Goal: Task Accomplishment & Management: Complete application form

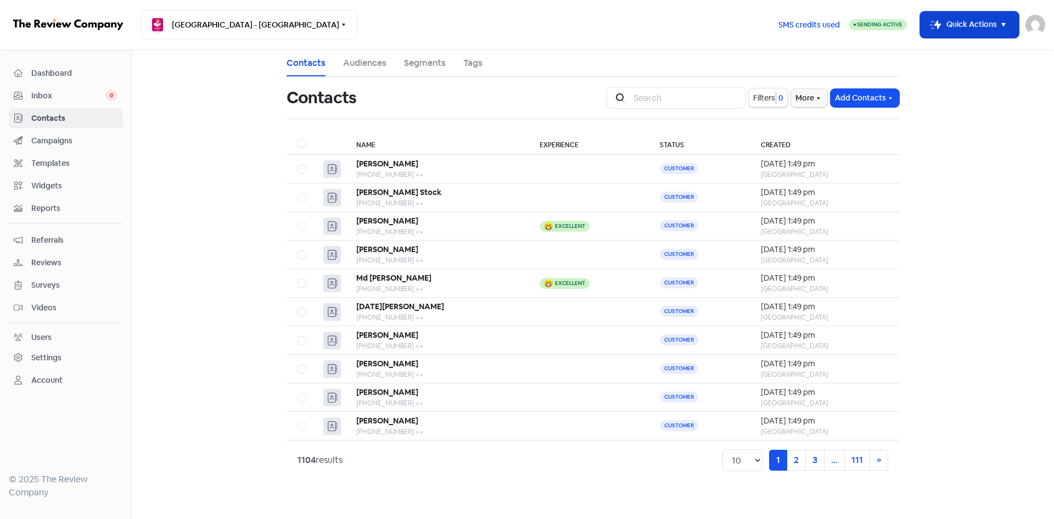
click at [957, 32] on button "Icon For Thunder-move Quick Actions" at bounding box center [969, 25] width 99 height 26
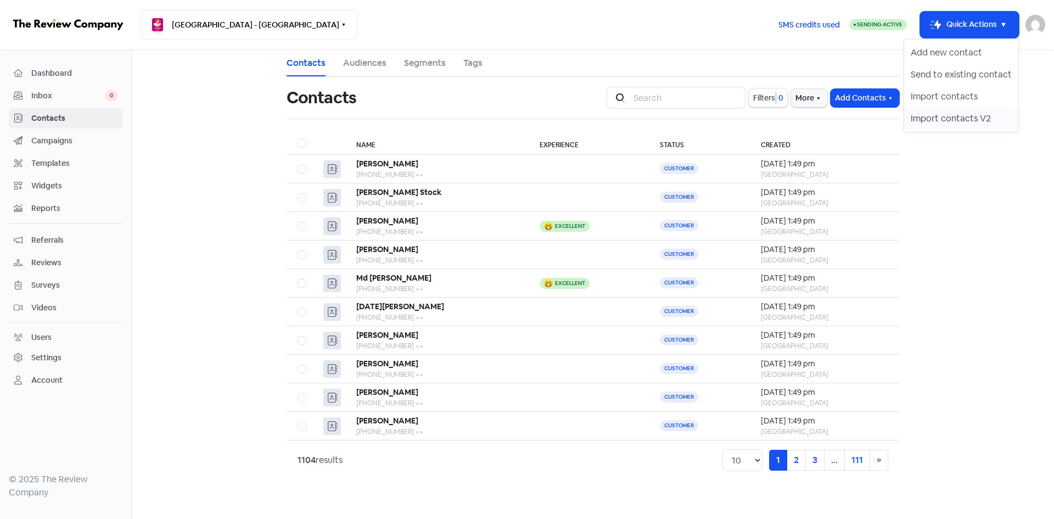
click at [958, 117] on button "Import contacts V2" at bounding box center [961, 119] width 114 height 22
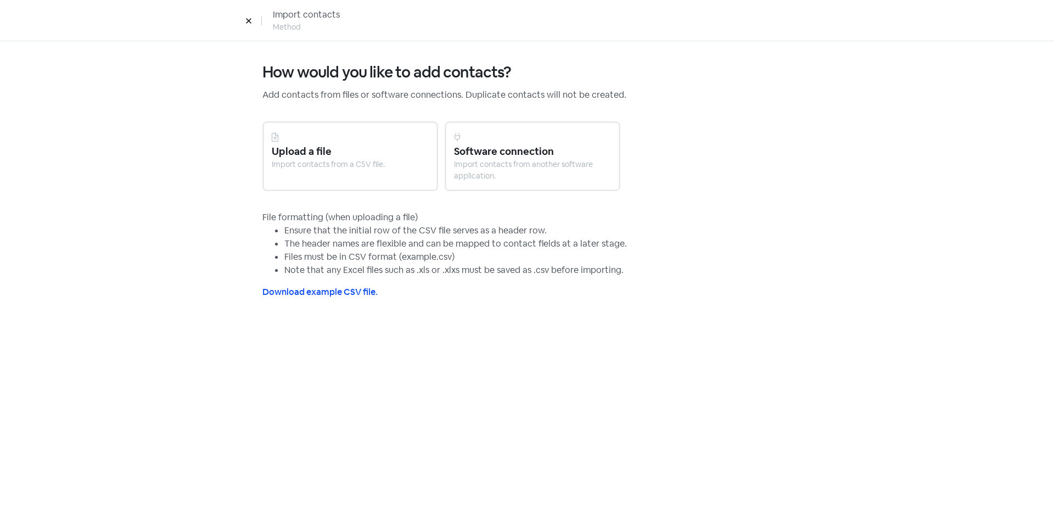
click at [358, 152] on div "Upload a file" at bounding box center [350, 151] width 157 height 15
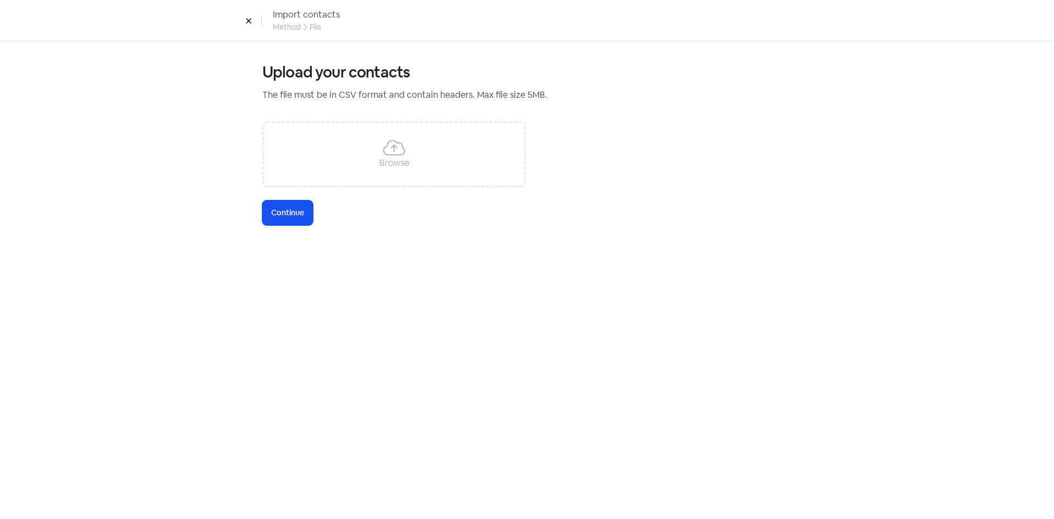
click at [316, 172] on div "Browse" at bounding box center [393, 154] width 263 height 66
click at [298, 214] on span "Continue" at bounding box center [287, 213] width 33 height 12
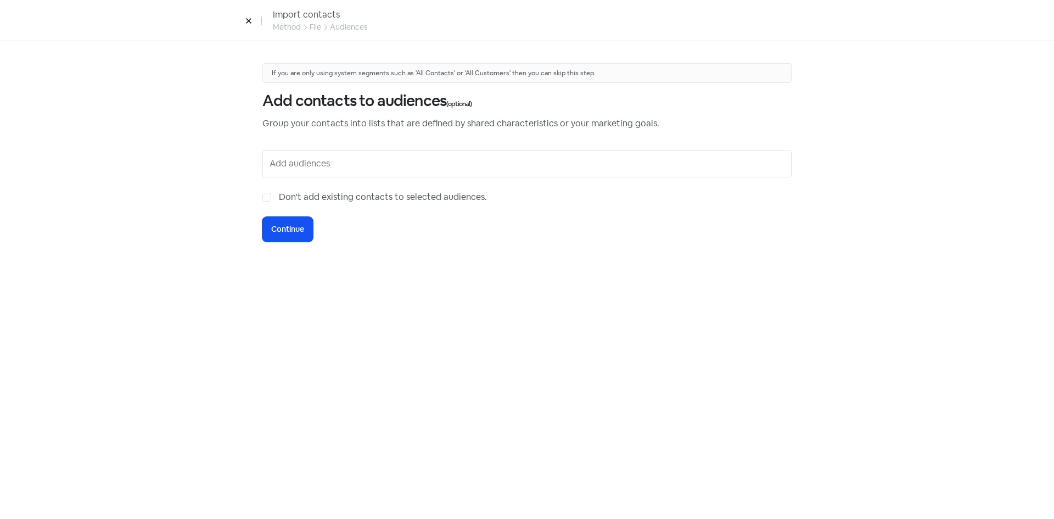
click at [287, 170] on input "text" at bounding box center [527, 164] width 517 height 18
click at [249, 23] on icon at bounding box center [248, 21] width 7 height 7
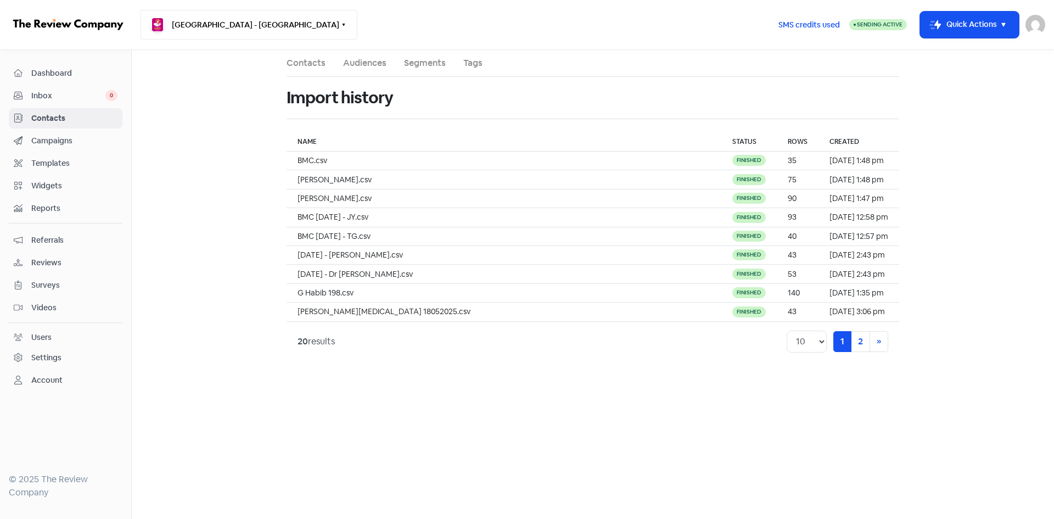
click at [251, 25] on button "[GEOGRAPHIC_DATA] - [GEOGRAPHIC_DATA]" at bounding box center [249, 25] width 217 height 30
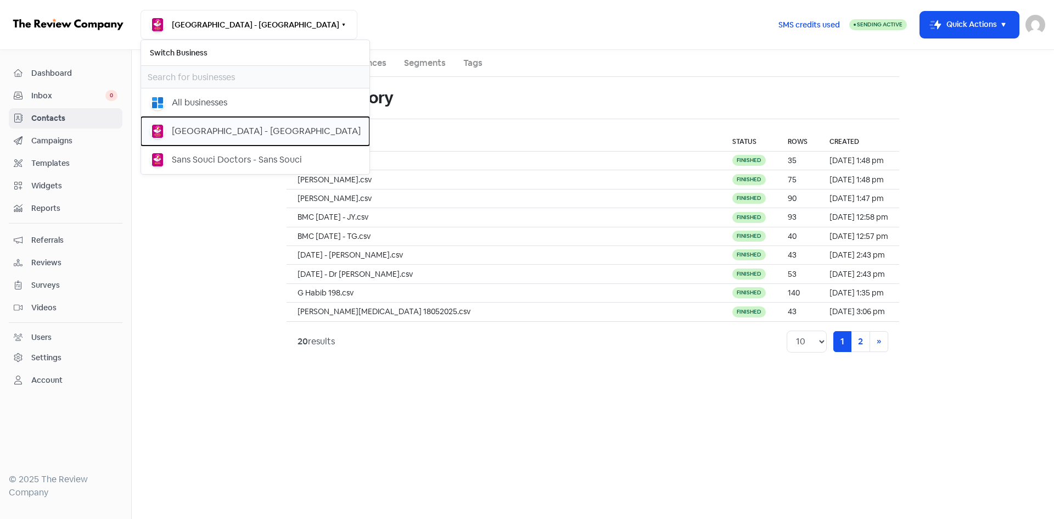
click at [190, 137] on div "[GEOGRAPHIC_DATA] - [GEOGRAPHIC_DATA]" at bounding box center [266, 131] width 189 height 13
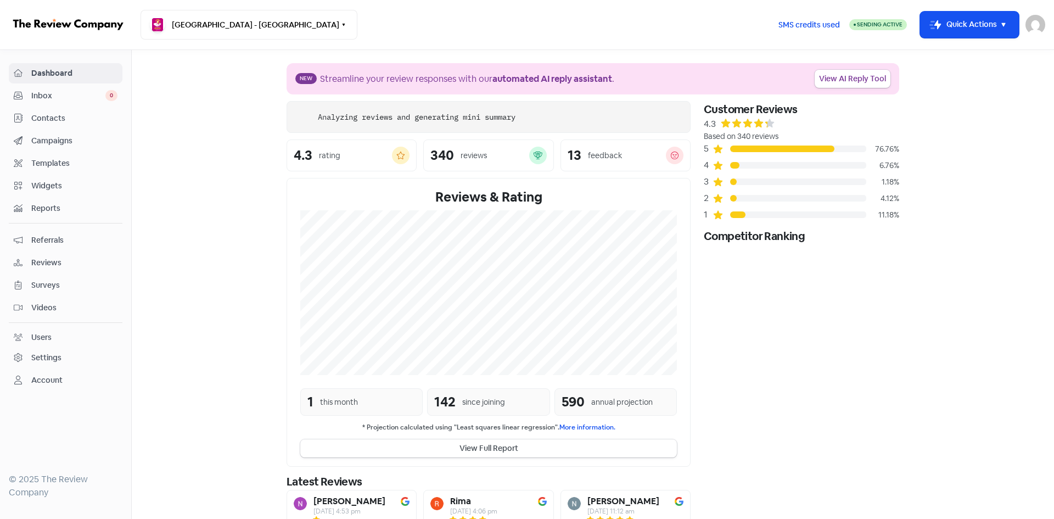
click at [979, 26] on button "Icon For Thunder-move Quick Actions" at bounding box center [969, 25] width 99 height 26
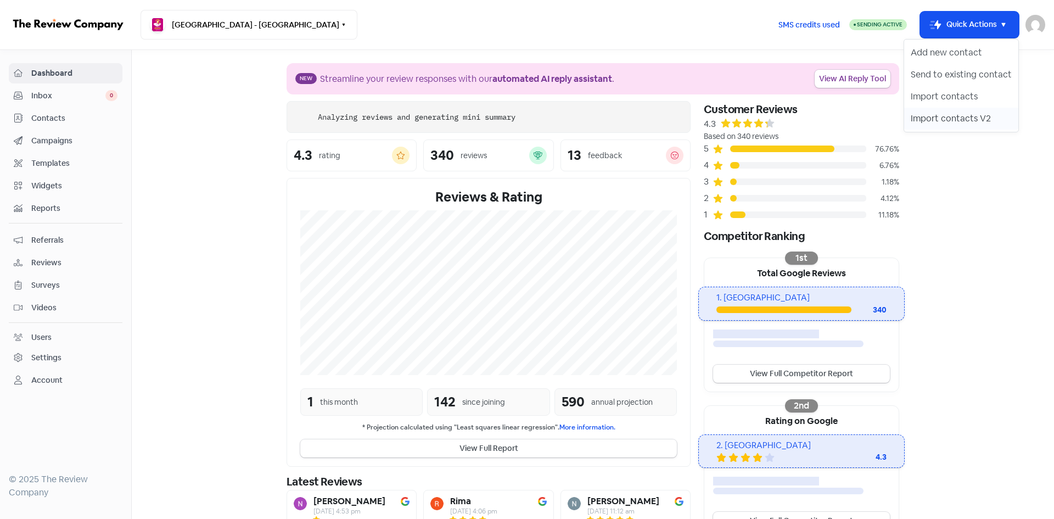
click at [951, 114] on button "Import contacts V2" at bounding box center [961, 119] width 114 height 22
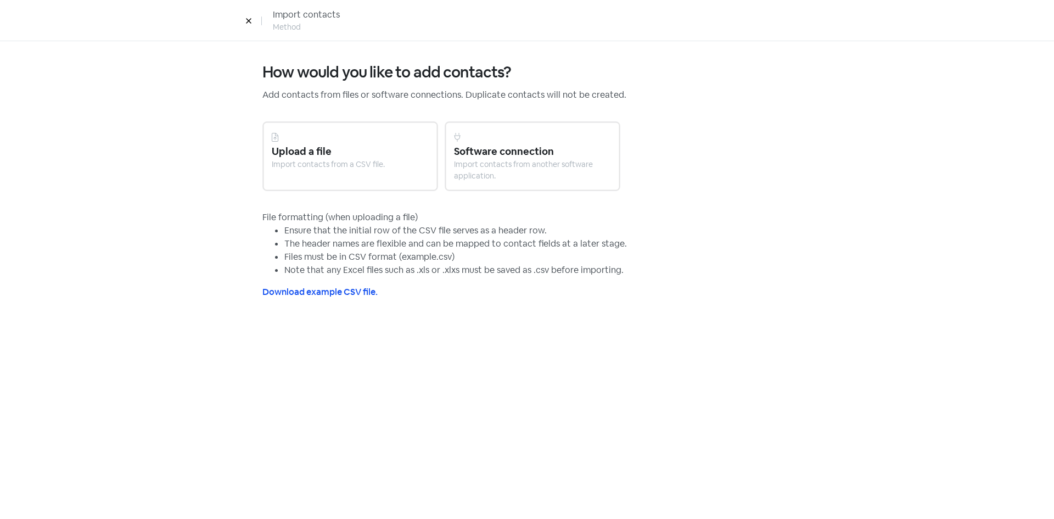
click at [318, 153] on div "Upload a file" at bounding box center [350, 151] width 157 height 15
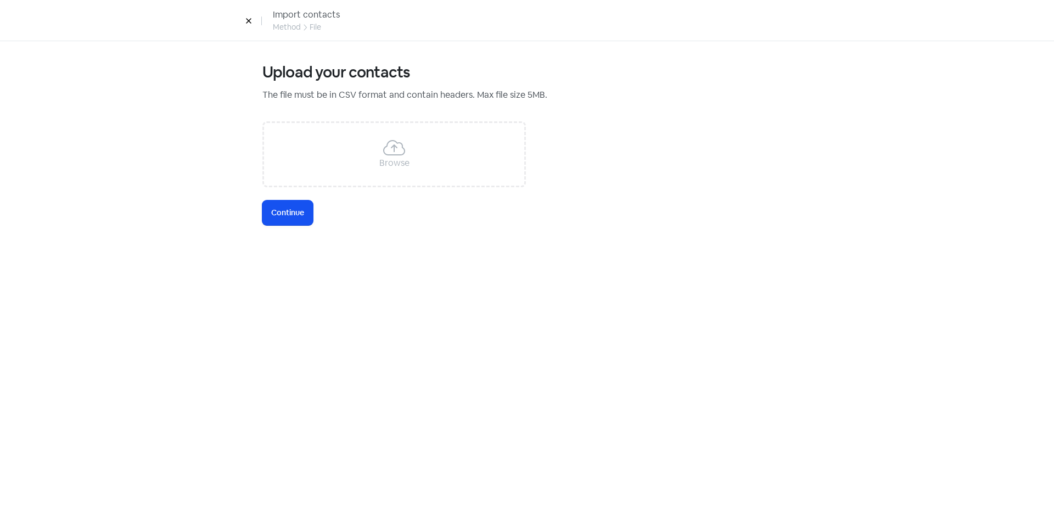
click at [317, 164] on div "Browse" at bounding box center [393, 154] width 263 height 66
click at [295, 216] on span "Continue" at bounding box center [287, 213] width 33 height 12
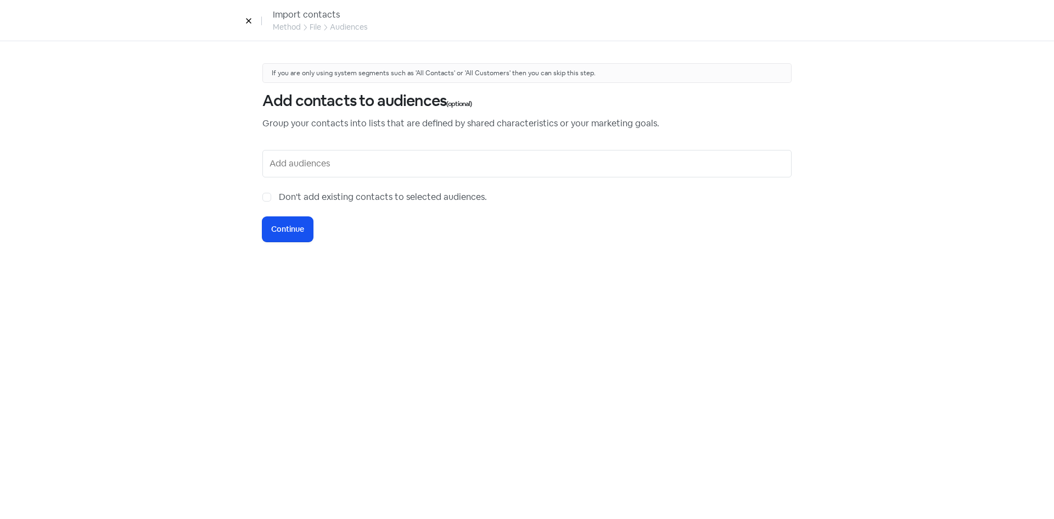
click at [294, 165] on input "text" at bounding box center [527, 164] width 517 height 18
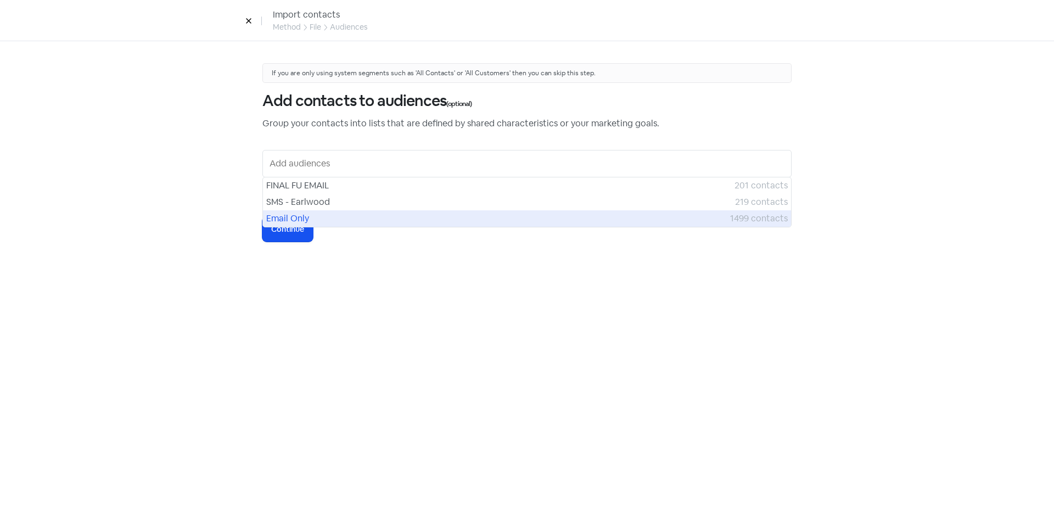
click at [295, 218] on span "Email Only" at bounding box center [498, 218] width 464 height 13
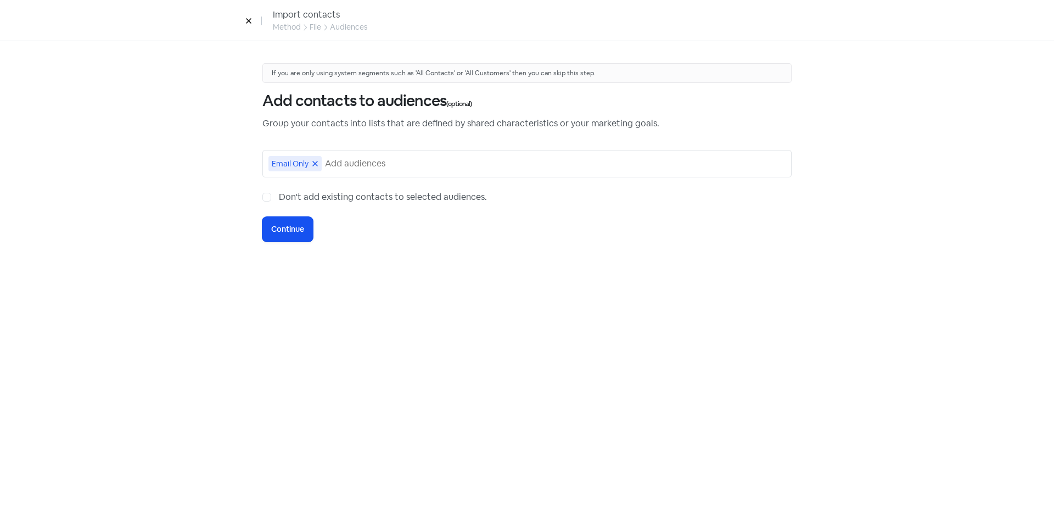
click at [279, 197] on label "Don't add existing contacts to selected audiences." at bounding box center [383, 196] width 208 height 13
click at [279, 197] on input "Don't add existing contacts to selected audiences." at bounding box center [282, 193] width 7 height 7
checkbox input "true"
click at [280, 239] on button "Icon For Loading Continue" at bounding box center [287, 229] width 50 height 25
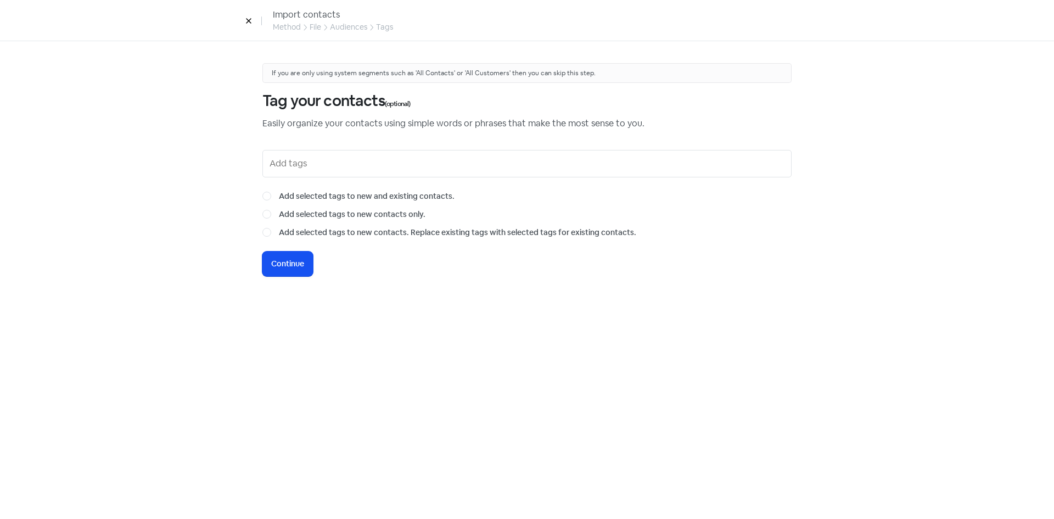
click at [293, 178] on div "If you are only using system segments such as 'All Contacts' or 'All Customers'…" at bounding box center [526, 169] width 529 height 213
click at [293, 172] on div at bounding box center [526, 163] width 529 height 27
click at [292, 267] on span "Continue" at bounding box center [287, 264] width 33 height 12
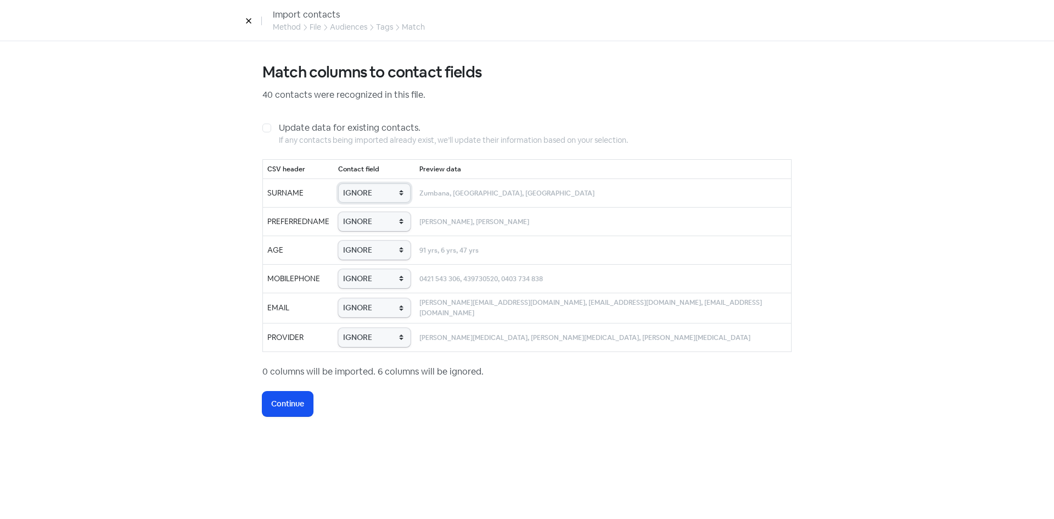
click at [375, 200] on select "IGNORE First name Last name Mobile number Email address Contact status Provider…" at bounding box center [374, 192] width 72 height 19
select select "last_name"
click at [356, 183] on select "IGNORE First name Last name Mobile number Email address Contact status Provider…" at bounding box center [374, 192] width 72 height 19
click at [379, 224] on select "IGNORE First name Last name Mobile number Email address Contact status Provider…" at bounding box center [374, 221] width 72 height 19
select select "first_name"
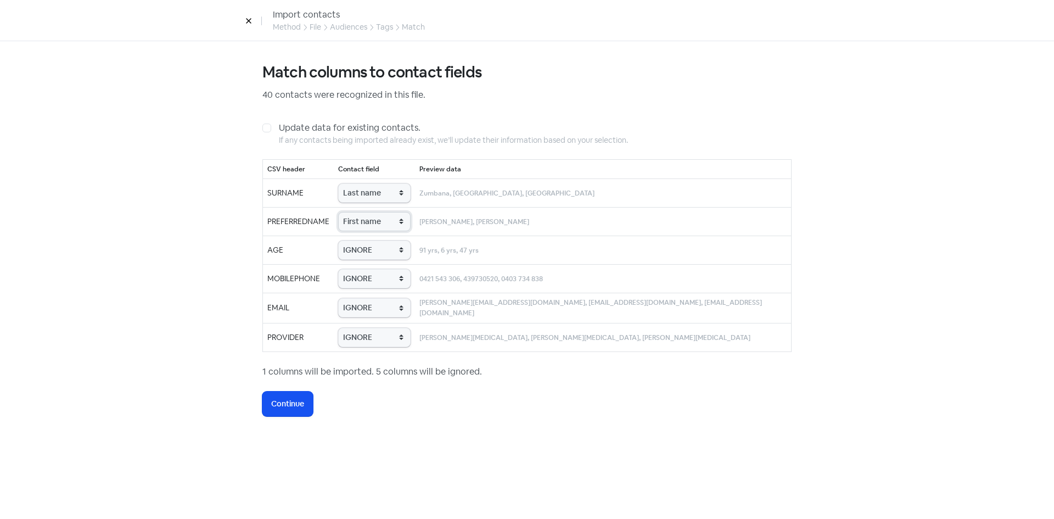
click at [356, 212] on select "IGNORE First name Last name Mobile number Email address Contact status Provider…" at bounding box center [374, 221] width 72 height 19
click at [380, 252] on select "IGNORE First name Last name Mobile number Email address Contact status Provider…" at bounding box center [374, 249] width 72 height 19
select select "age"
click at [356, 240] on select "IGNORE First name Last name Mobile number Email address Contact status Provider…" at bounding box center [374, 249] width 72 height 19
click at [380, 273] on select "IGNORE First name Last name Mobile number Email address Contact status Provider…" at bounding box center [374, 278] width 72 height 19
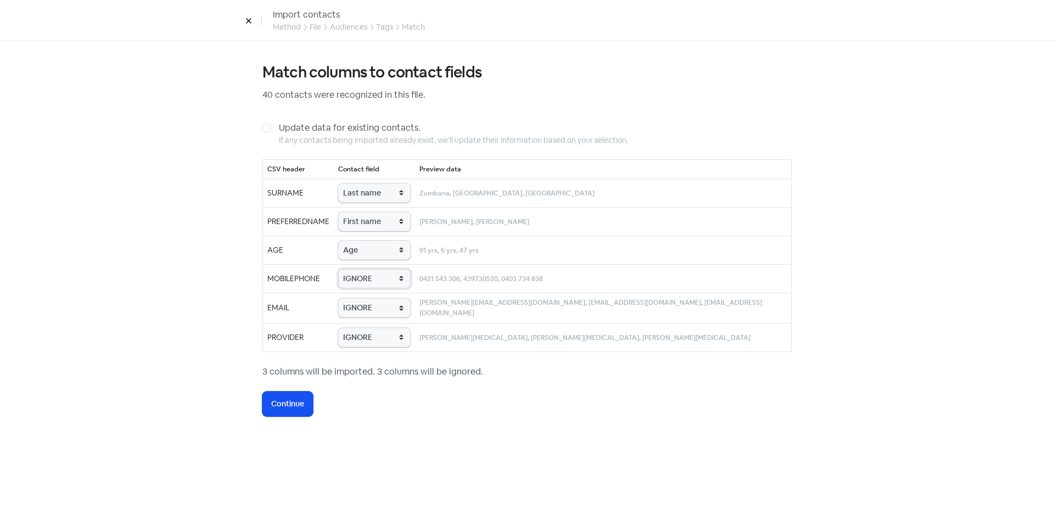
select select "phone"
click at [356, 269] on select "IGNORE First name Last name Mobile number Email address Contact status Provider…" at bounding box center [374, 278] width 72 height 19
click at [370, 300] on select "IGNORE First name Last name Mobile number Email address Contact status Provider…" at bounding box center [374, 307] width 72 height 19
select select "email"
click at [356, 298] on select "IGNORE First name Last name Mobile number Email address Contact status Provider…" at bounding box center [374, 307] width 72 height 19
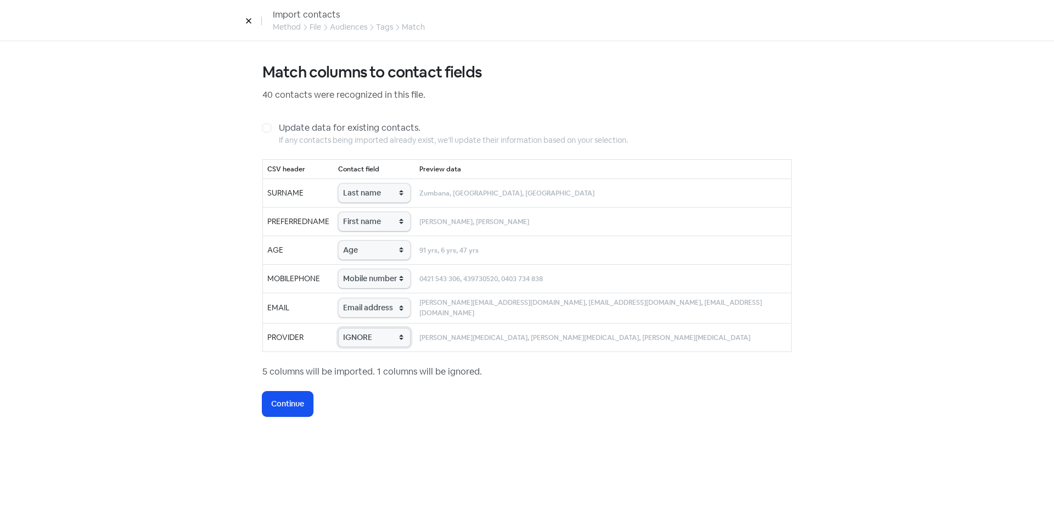
click at [384, 337] on select "IGNORE First name Last name Mobile number Email address Contact status Provider…" at bounding box center [374, 337] width 72 height 19
select select "provider_name"
click at [356, 328] on select "IGNORE First name Last name Mobile number Email address Contact status Provider…" at bounding box center [374, 337] width 72 height 19
click at [295, 399] on span "Continue" at bounding box center [287, 404] width 33 height 12
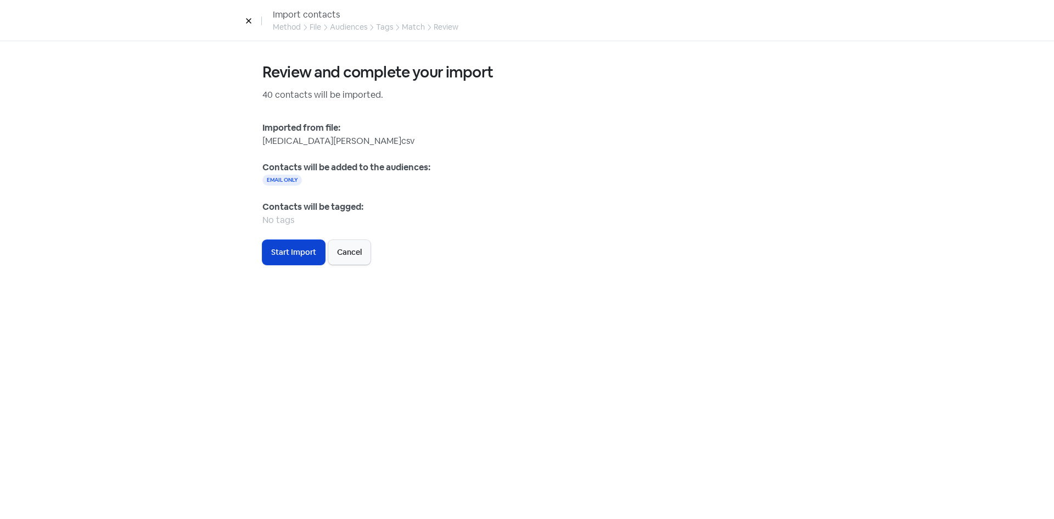
click at [288, 255] on span "Start Import" at bounding box center [293, 252] width 45 height 12
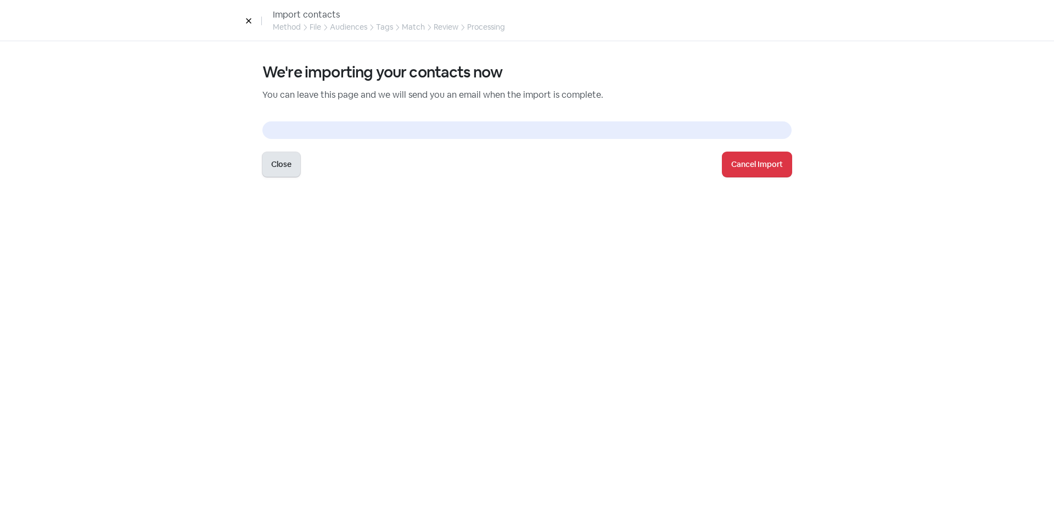
click at [268, 160] on button "Close" at bounding box center [281, 164] width 38 height 25
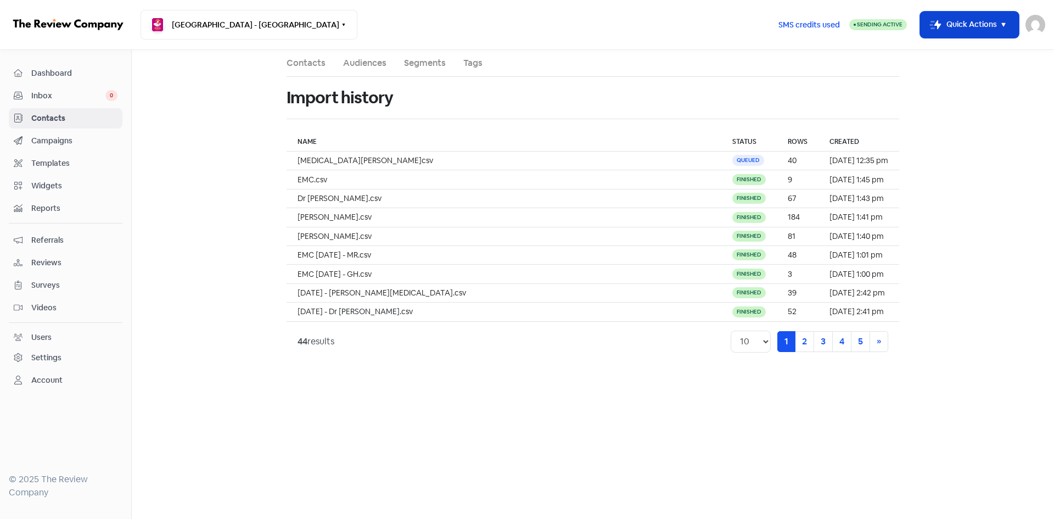
click at [957, 30] on button "Icon For Thunder-move Quick Actions" at bounding box center [969, 25] width 99 height 26
click at [800, 26] on span "SMS credits used" at bounding box center [808, 25] width 61 height 12
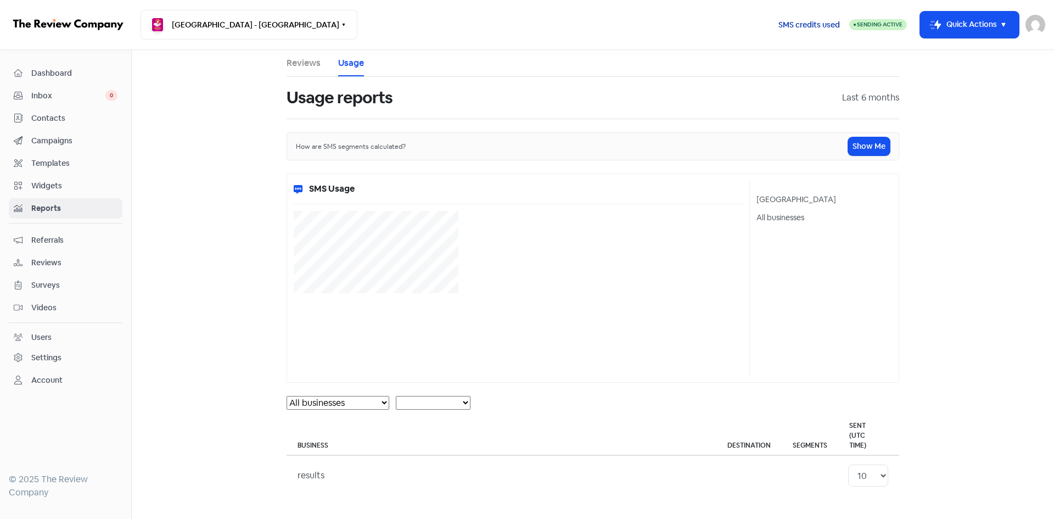
select select "[object Object]"
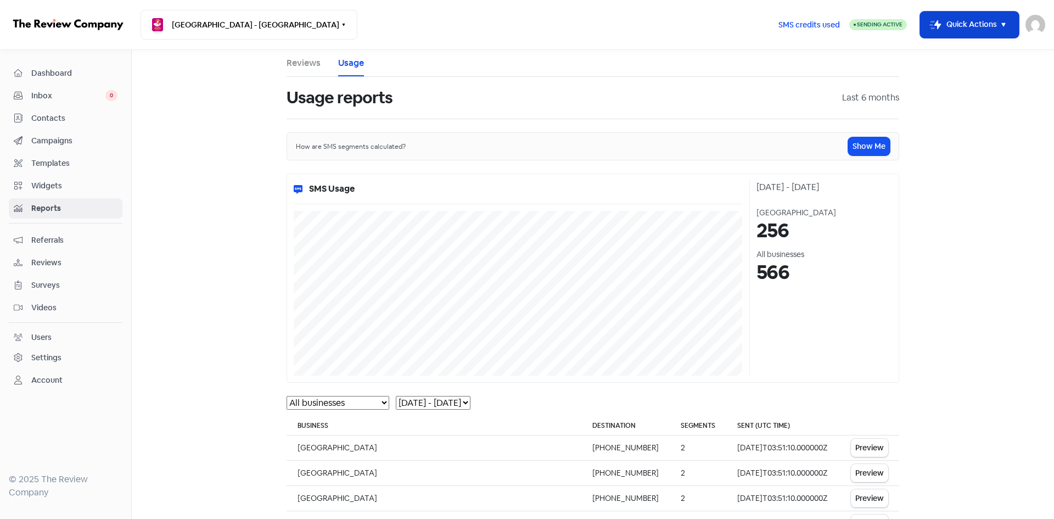
click at [930, 22] on icon "button" at bounding box center [931, 25] width 5 height 8
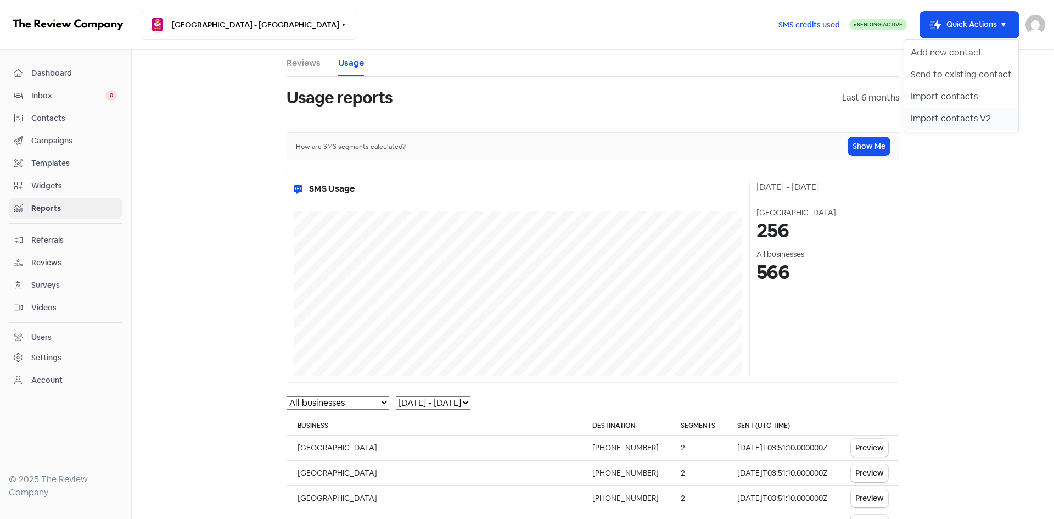
click at [936, 117] on button "Import contacts V2" at bounding box center [961, 119] width 114 height 22
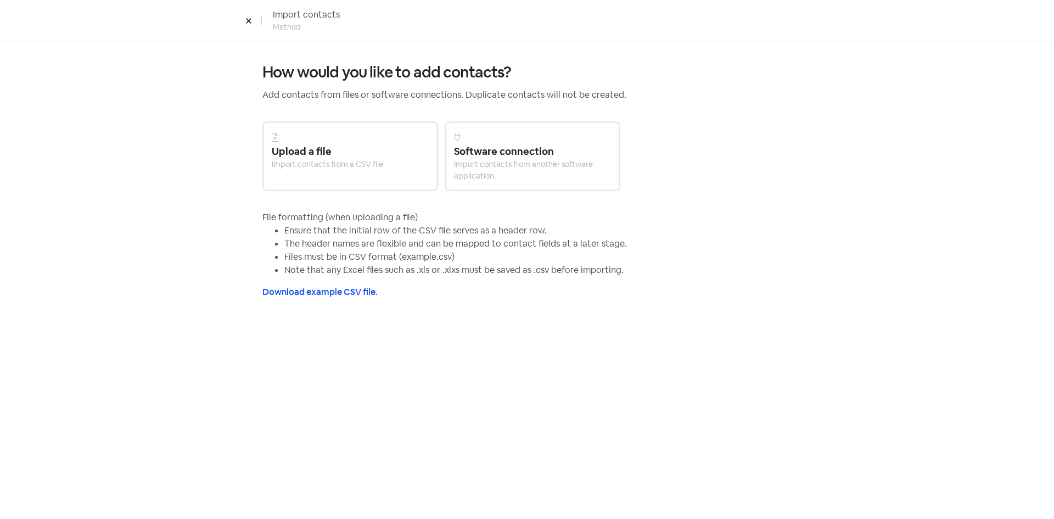
click at [349, 144] on div "Upload a file" at bounding box center [350, 151] width 157 height 15
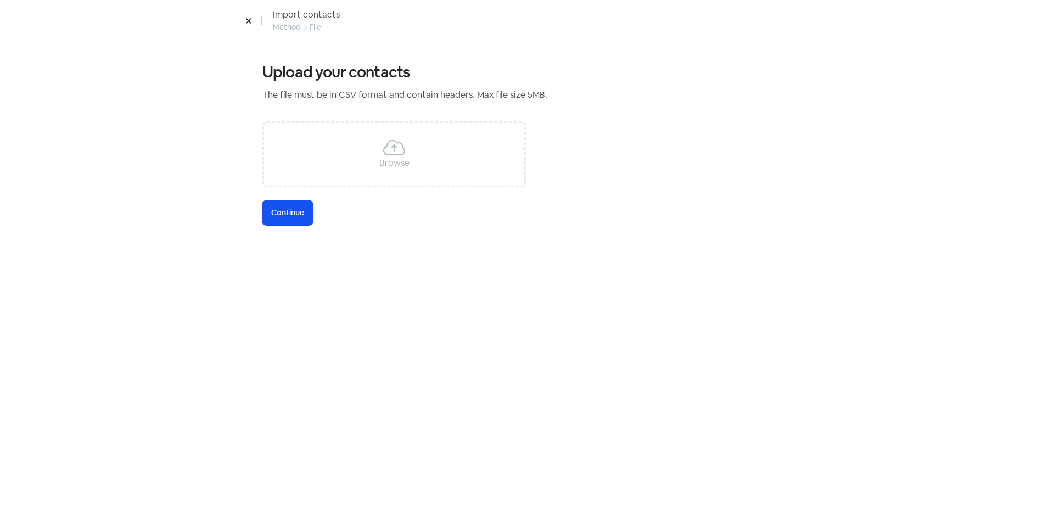
click at [353, 145] on div "Browse" at bounding box center [393, 154] width 263 height 66
click at [288, 209] on span "Continue" at bounding box center [287, 213] width 33 height 12
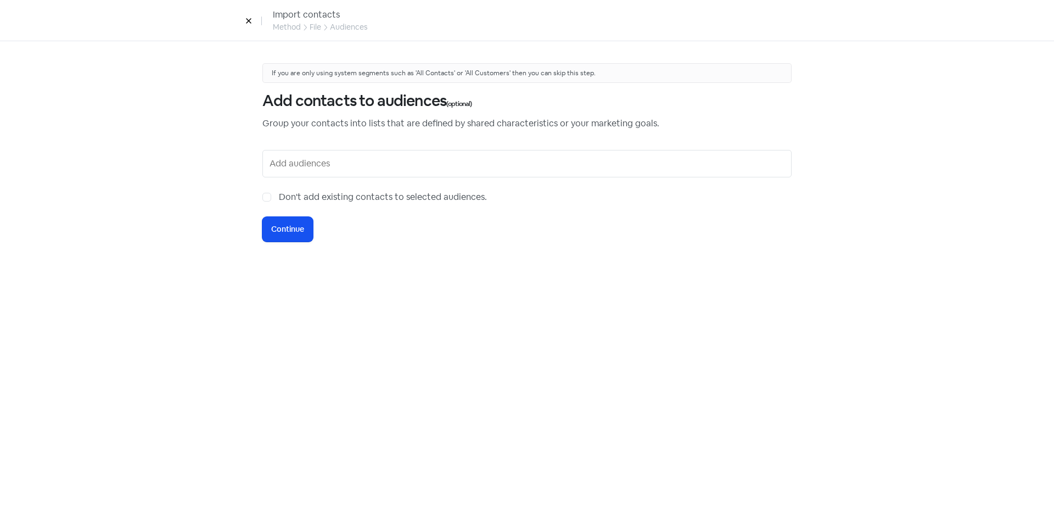
click at [281, 169] on input "text" at bounding box center [527, 164] width 517 height 18
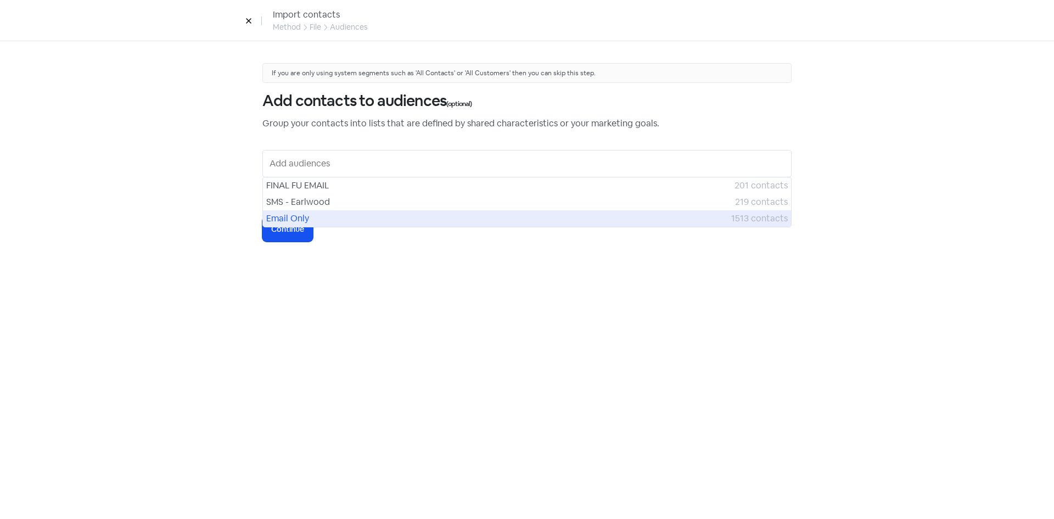
click at [281, 219] on span "Email Only" at bounding box center [498, 218] width 465 height 13
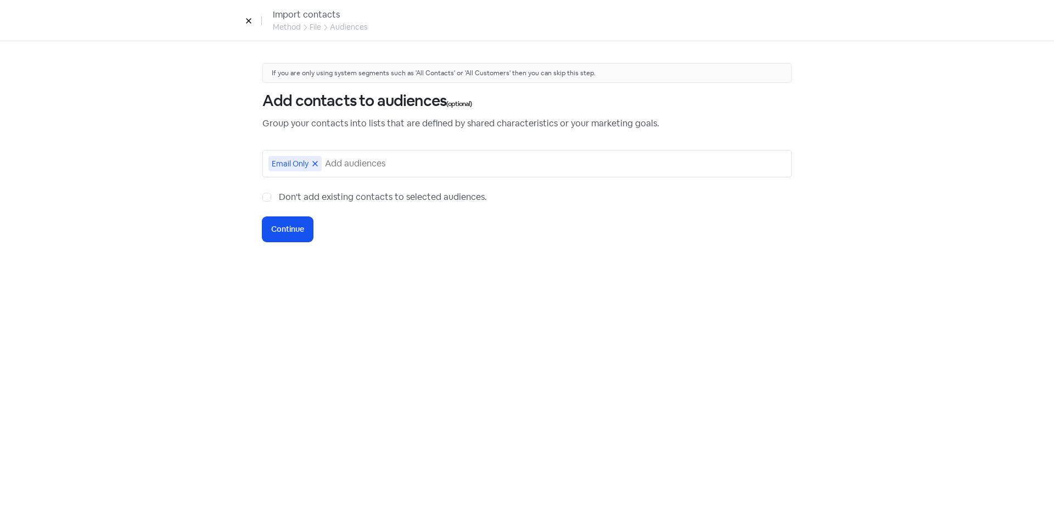
click at [279, 200] on label "Don't add existing contacts to selected audiences." at bounding box center [383, 196] width 208 height 13
click at [279, 198] on input "Don't add existing contacts to selected audiences." at bounding box center [282, 193] width 7 height 7
checkbox input "true"
click at [277, 221] on button "Icon For Loading Continue" at bounding box center [287, 229] width 50 height 25
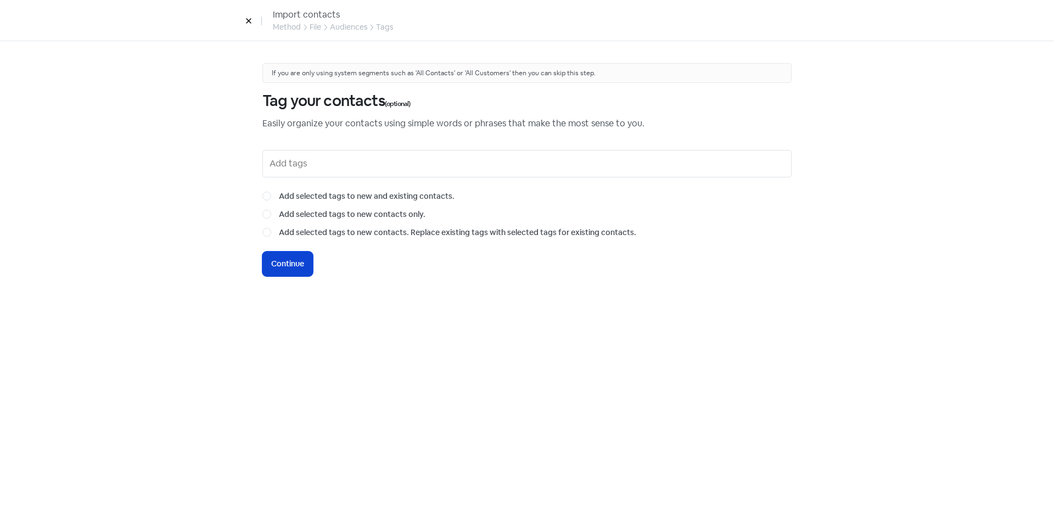
click at [291, 252] on button "Icon For Loading Continue" at bounding box center [287, 263] width 50 height 25
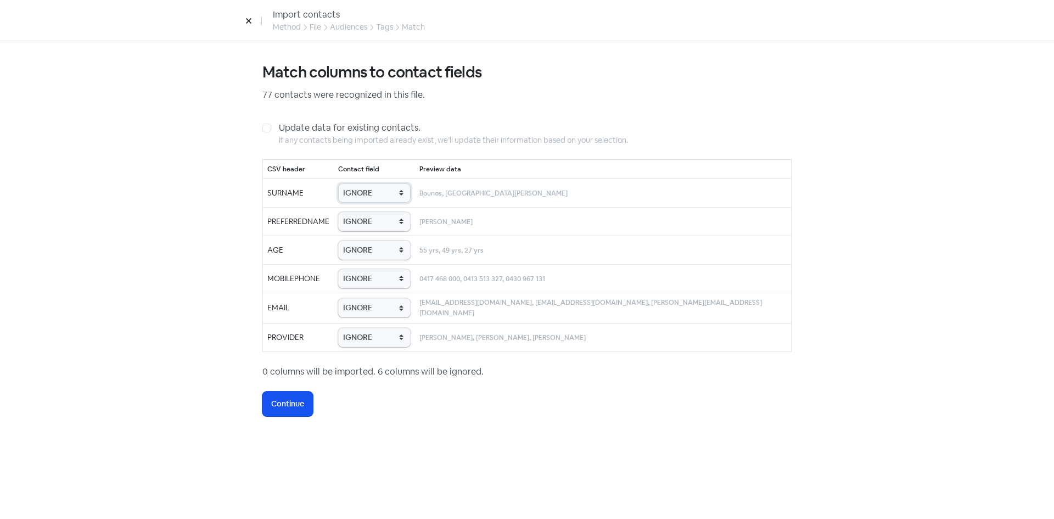
click at [397, 196] on select "IGNORE First name Last name Mobile number Email address Contact status Provider…" at bounding box center [374, 192] width 72 height 19
select select "last_name"
click at [358, 183] on select "IGNORE First name Last name Mobile number Email address Contact status Provider…" at bounding box center [374, 192] width 72 height 19
click at [384, 224] on select "IGNORE First name Last name Mobile number Email address Contact status Provider…" at bounding box center [374, 221] width 72 height 19
select select "first_name"
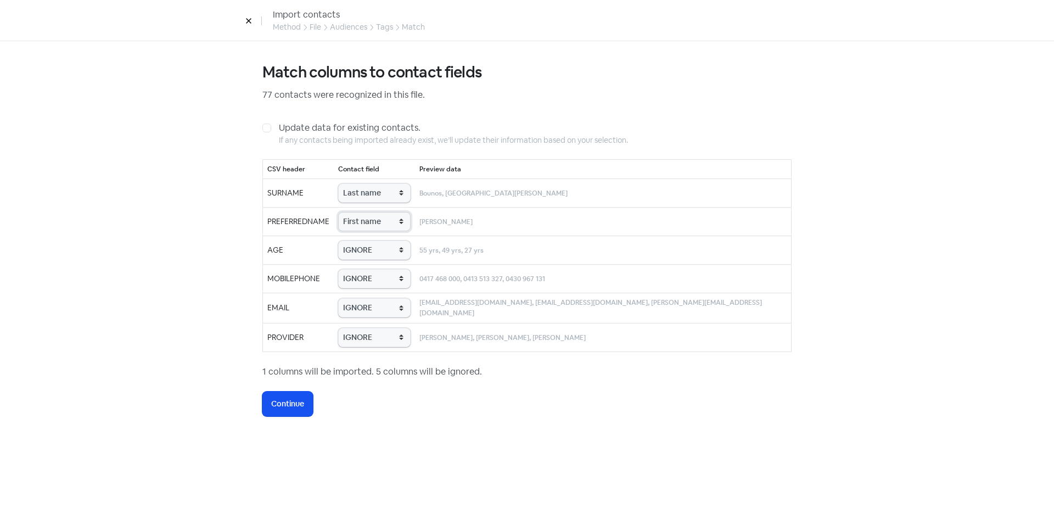
click at [358, 212] on select "IGNORE First name Last name Mobile number Email address Contact status Provider…" at bounding box center [374, 221] width 72 height 19
click at [386, 248] on select "IGNORE First name Last name Mobile number Email address Contact status Provider…" at bounding box center [374, 249] width 72 height 19
select select "age"
click at [358, 240] on select "IGNORE First name Last name Mobile number Email address Contact status Provider…" at bounding box center [374, 249] width 72 height 19
click at [388, 288] on td "IGNORE First name Last name Mobile number Email address Contact status Provider…" at bounding box center [374, 278] width 81 height 29
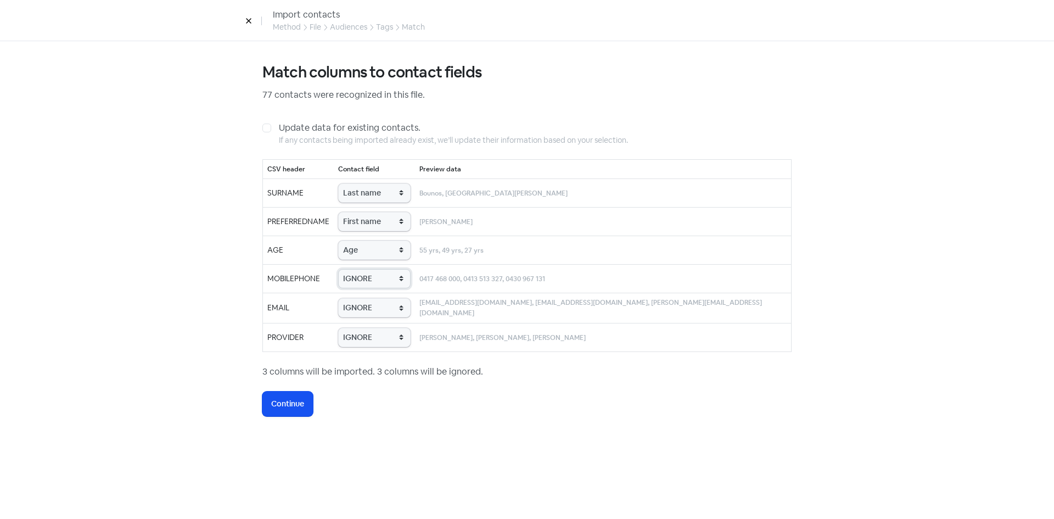
click at [389, 279] on select "IGNORE First name Last name Mobile number Email address Contact status Provider…" at bounding box center [374, 278] width 72 height 19
select select "phone"
click at [358, 269] on select "IGNORE First name Last name Mobile number Email address Contact status Provider…" at bounding box center [374, 278] width 72 height 19
click at [375, 303] on select "IGNORE First name Last name Mobile number Email address Contact status Provider…" at bounding box center [374, 307] width 72 height 19
select select "email"
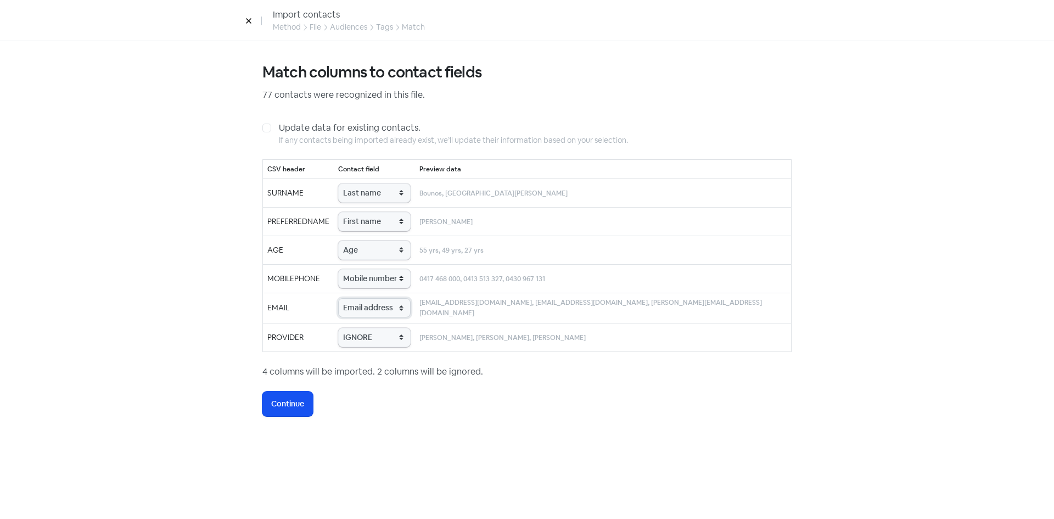
click at [358, 298] on select "IGNORE First name Last name Mobile number Email address Contact status Provider…" at bounding box center [374, 307] width 72 height 19
click at [385, 333] on select "IGNORE First name Last name Mobile number Email address Contact status Provider…" at bounding box center [374, 337] width 72 height 19
select select "provider_name"
click at [358, 328] on select "IGNORE First name Last name Mobile number Email address Contact status Provider…" at bounding box center [374, 337] width 72 height 19
click at [295, 401] on span "Continue" at bounding box center [287, 404] width 33 height 12
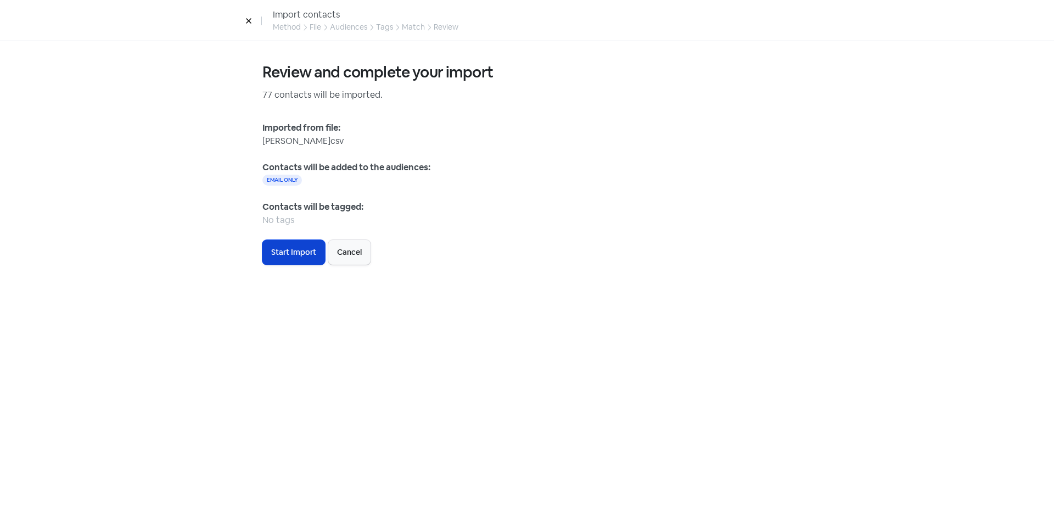
click at [279, 257] on span "Start Import" at bounding box center [293, 252] width 45 height 12
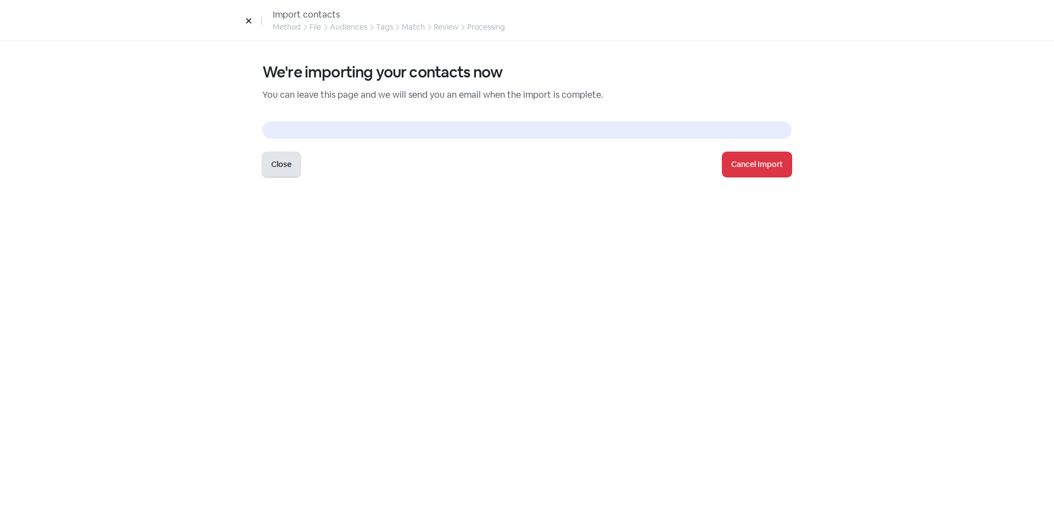
click at [275, 167] on button "Close" at bounding box center [281, 164] width 38 height 25
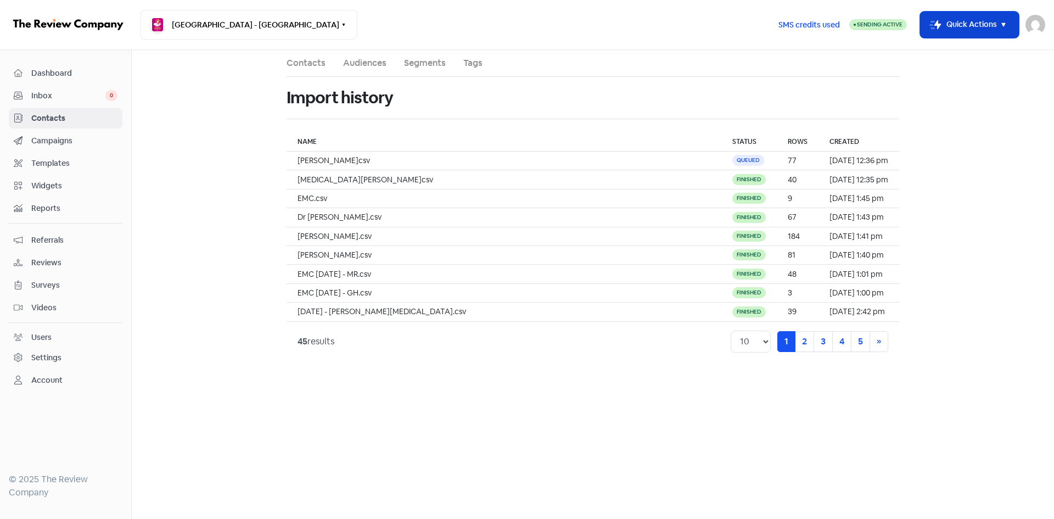
click at [962, 27] on button "Icon For Thunder-move Quick Actions" at bounding box center [969, 25] width 99 height 26
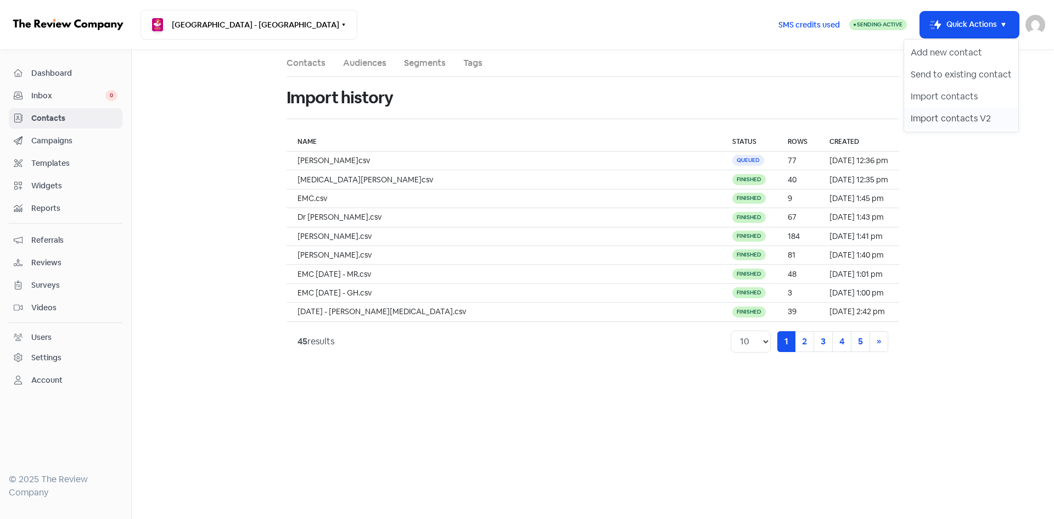
click at [931, 120] on button "Import contacts V2" at bounding box center [961, 119] width 114 height 22
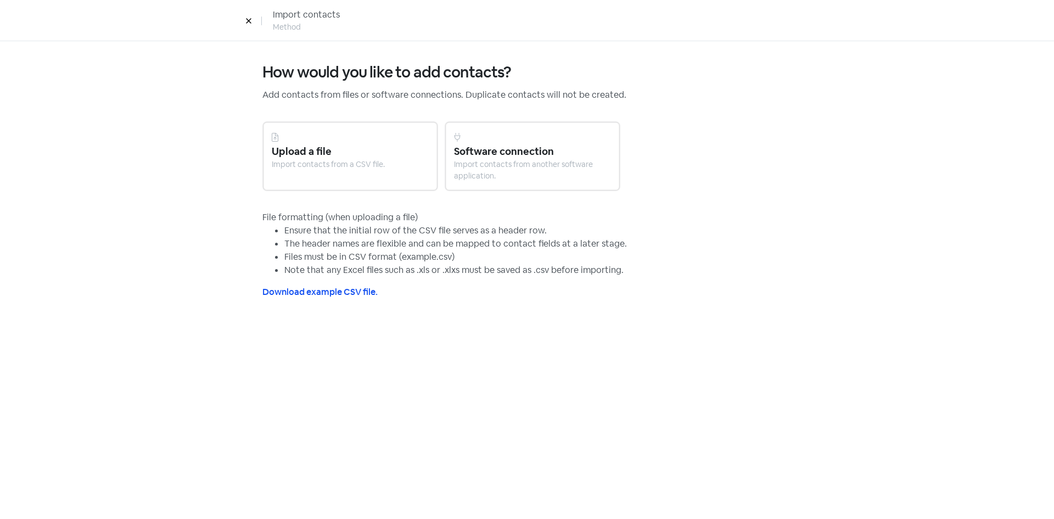
click at [361, 156] on div "Upload a file" at bounding box center [350, 151] width 157 height 15
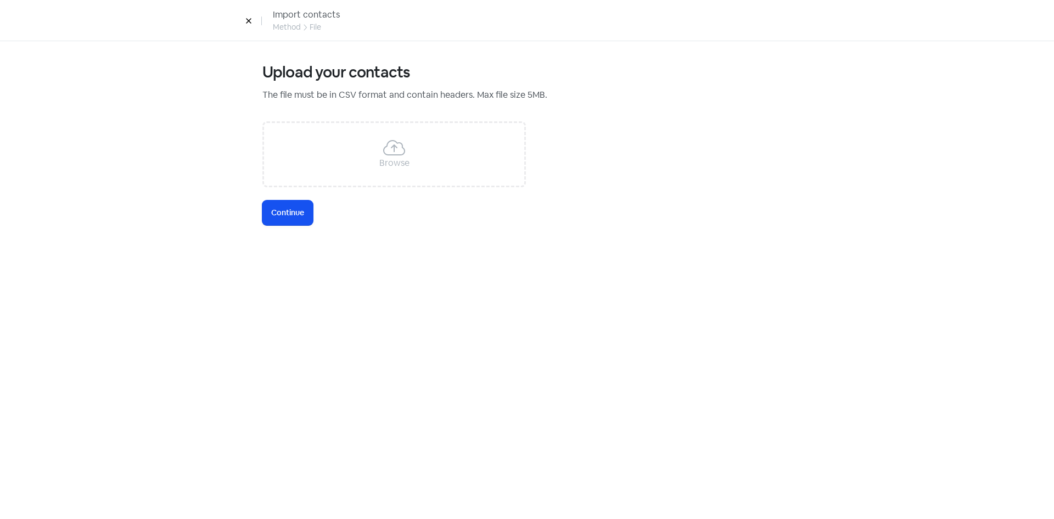
click at [338, 172] on div "Browse" at bounding box center [393, 154] width 263 height 66
click at [283, 212] on span "Continue" at bounding box center [287, 213] width 33 height 12
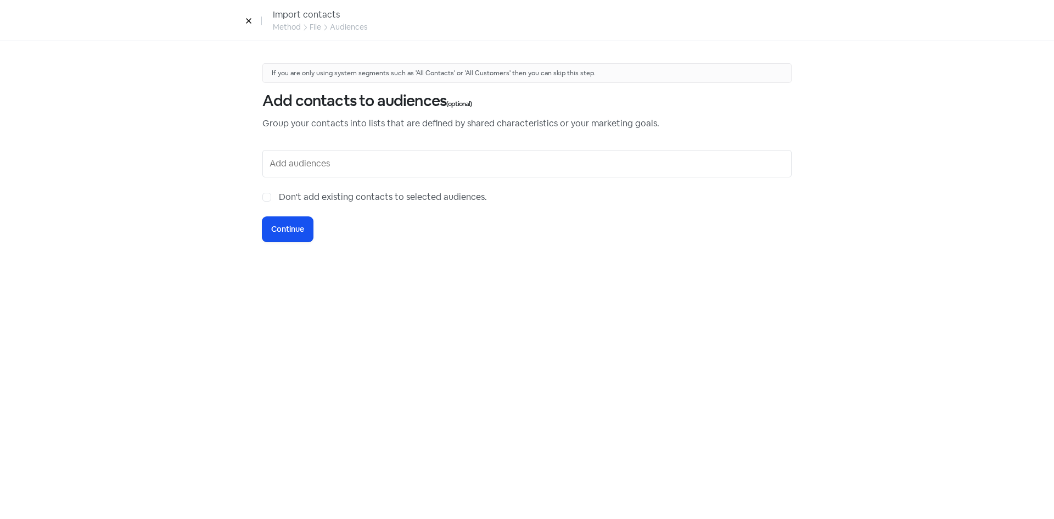
click at [315, 166] on input "text" at bounding box center [527, 164] width 517 height 18
click at [299, 167] on input "text" at bounding box center [527, 164] width 517 height 18
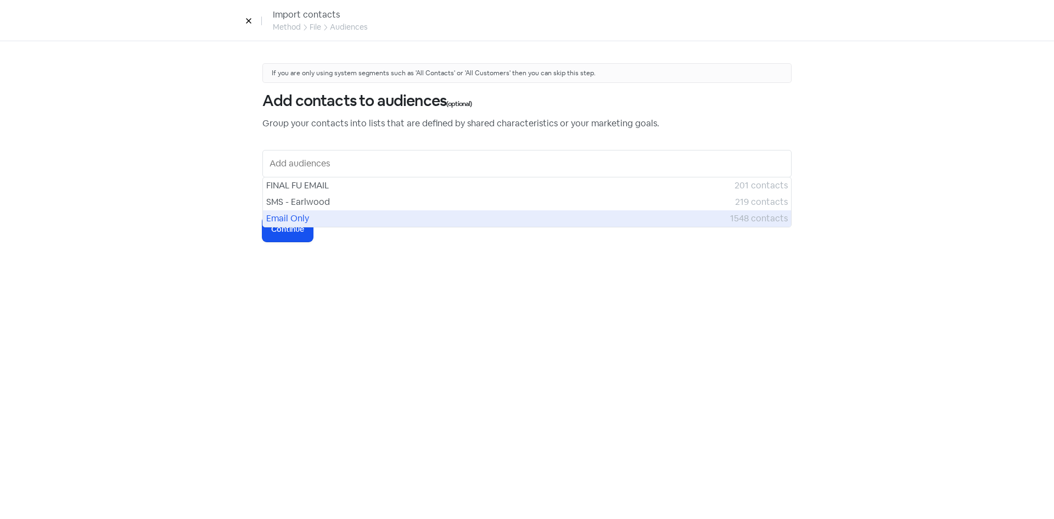
click at [285, 216] on span "Email Only" at bounding box center [498, 218] width 464 height 13
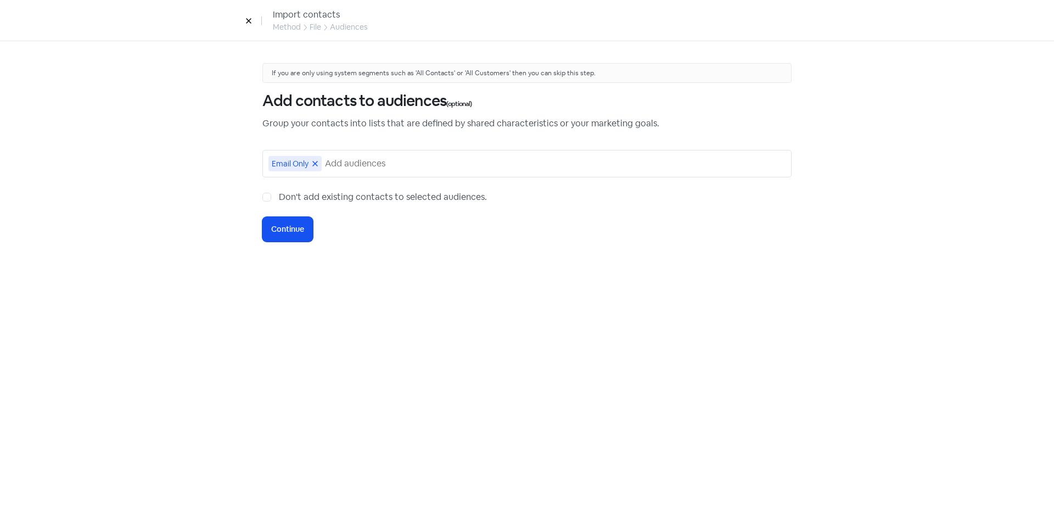
click at [279, 200] on label "Don't add existing contacts to selected audiences." at bounding box center [383, 196] width 208 height 13
click at [279, 198] on input "Don't add existing contacts to selected audiences." at bounding box center [282, 193] width 7 height 7
checkbox input "true"
click at [279, 225] on span "Continue" at bounding box center [287, 229] width 33 height 12
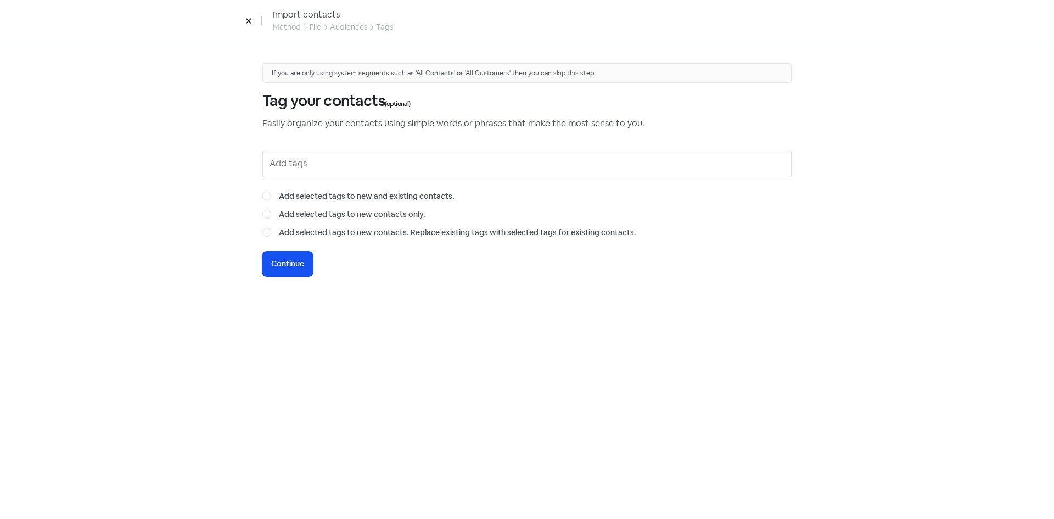
click at [305, 164] on input "text" at bounding box center [527, 164] width 517 height 18
click at [291, 299] on div "If you are only using system segments such as 'All Contacts' or 'All Customers'…" at bounding box center [526, 280] width 573 height 478
click at [293, 265] on span "Continue" at bounding box center [287, 264] width 33 height 12
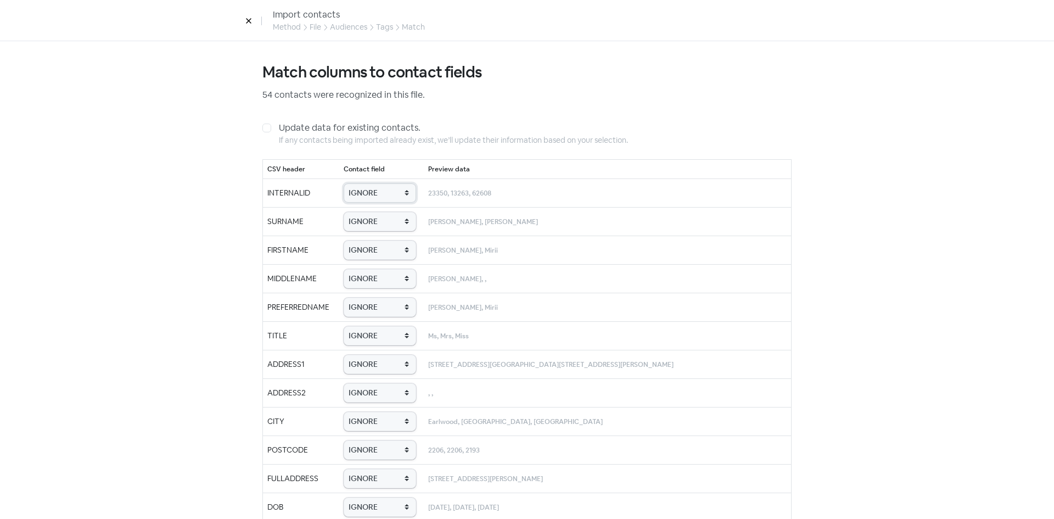
click at [379, 192] on select "IGNORE First name Last name Mobile number Email address Contact status Provider…" at bounding box center [380, 192] width 72 height 19
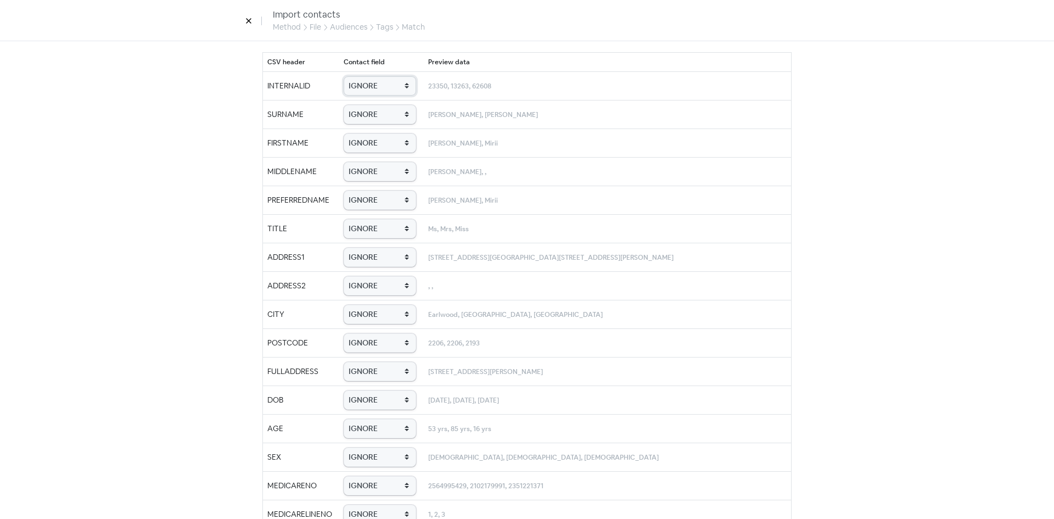
scroll to position [220, 0]
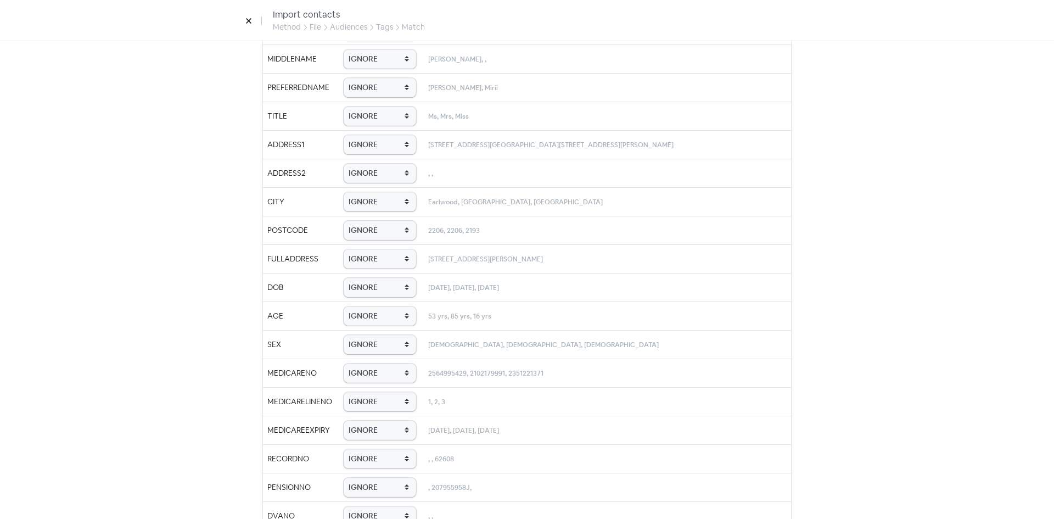
click at [249, 20] on icon at bounding box center [248, 21] width 7 height 7
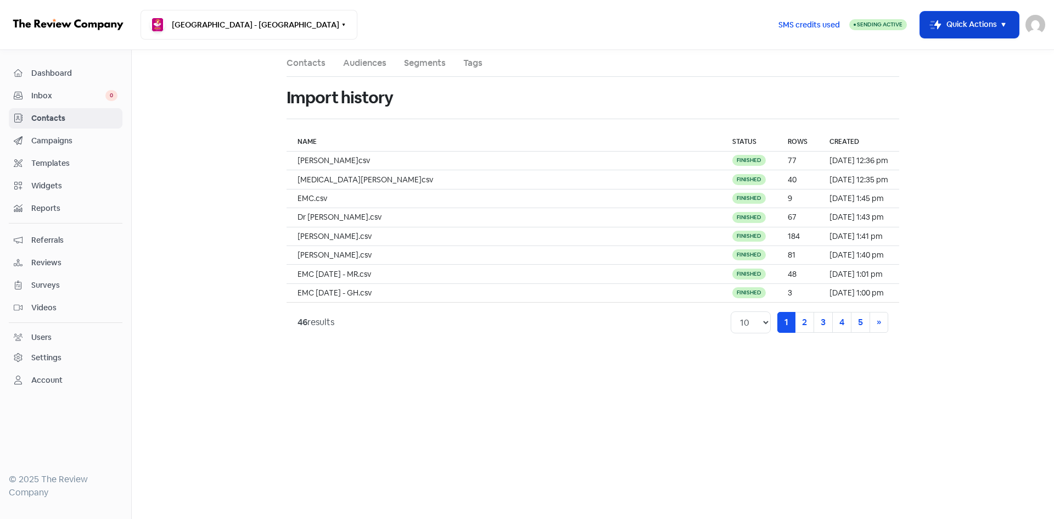
click at [954, 31] on button "Icon For Thunder-move Quick Actions" at bounding box center [969, 25] width 99 height 26
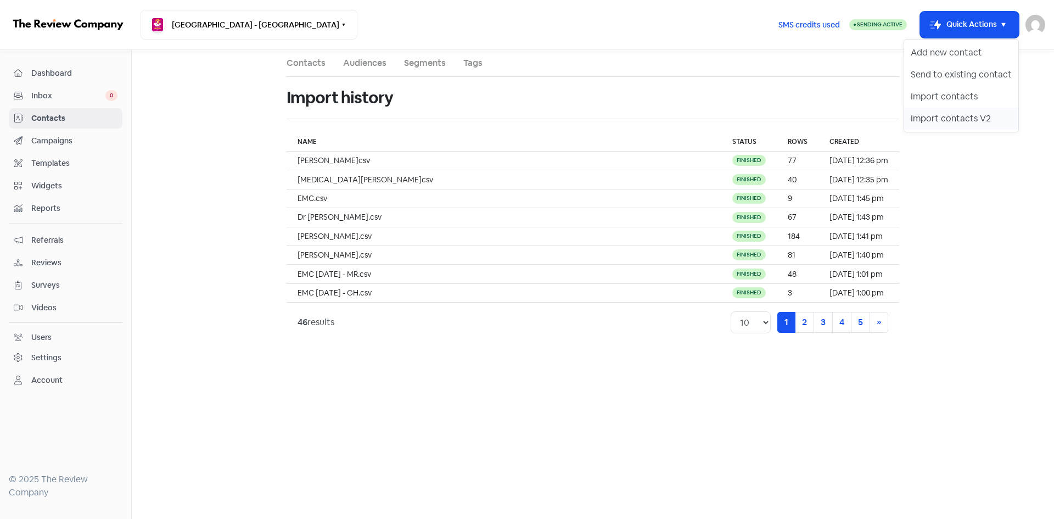
click at [932, 114] on button "Import contacts V2" at bounding box center [961, 119] width 114 height 22
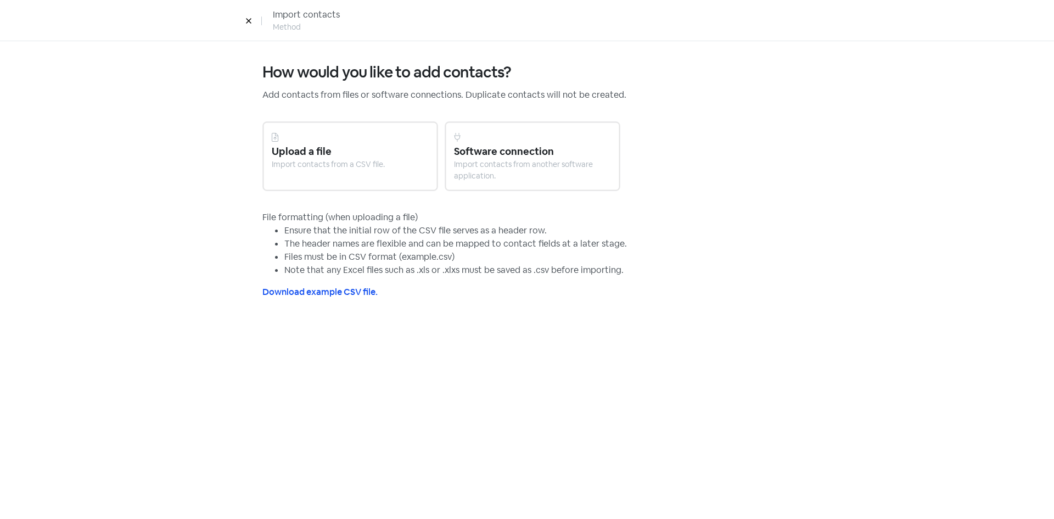
click at [351, 162] on div "Import contacts from a CSV file." at bounding box center [350, 165] width 157 height 12
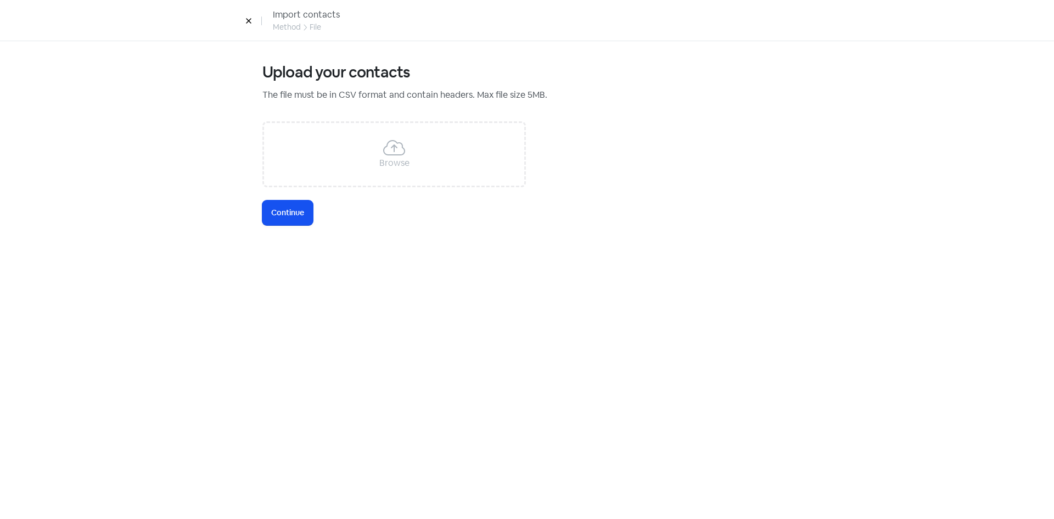
click at [351, 162] on div "Browse" at bounding box center [393, 154] width 263 height 66
click at [274, 198] on div "Upload your contacts The file must be in CSV format and contain headers. Max fi…" at bounding box center [526, 144] width 529 height 162
click at [279, 205] on button "Icon For Loading Continue" at bounding box center [287, 212] width 50 height 25
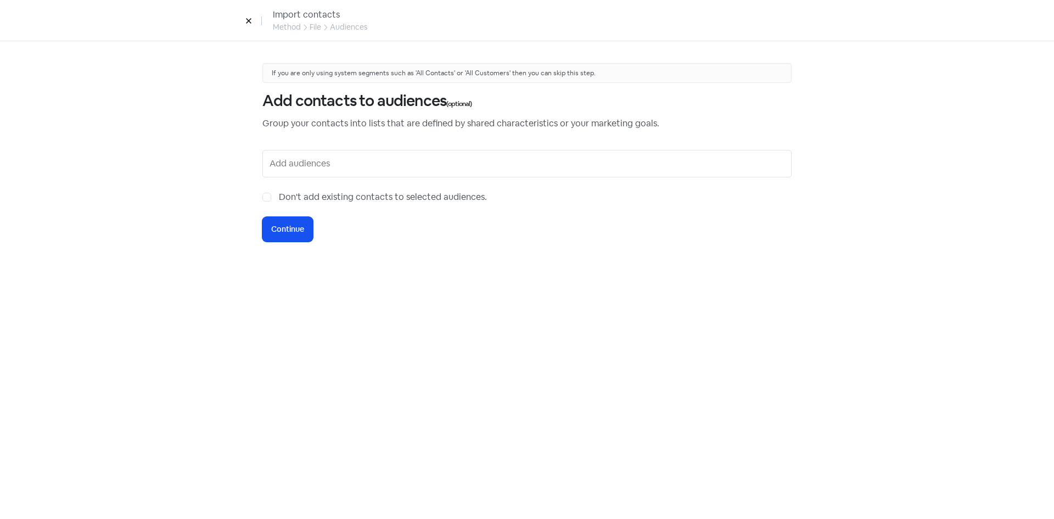
click at [294, 156] on input "text" at bounding box center [527, 164] width 517 height 18
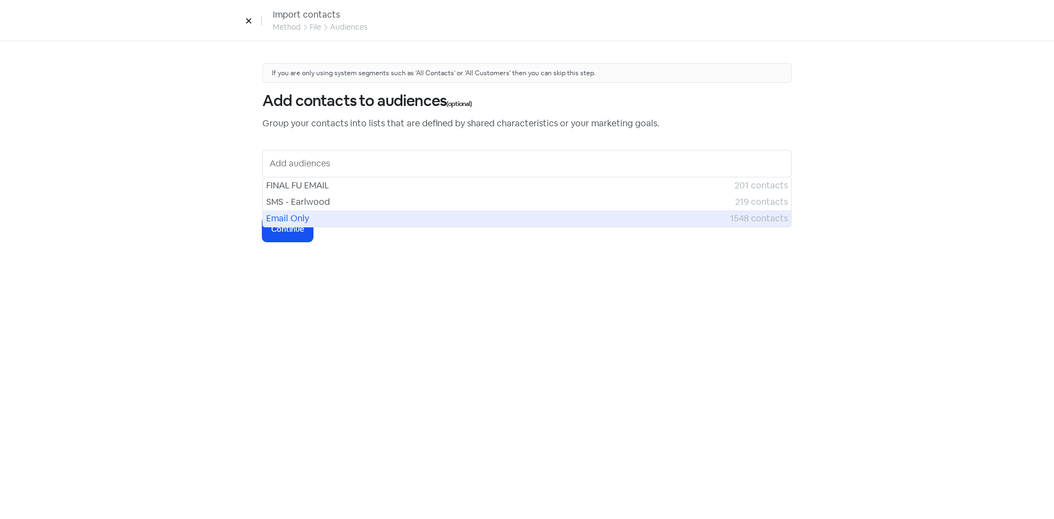
click at [304, 215] on span "Email Only" at bounding box center [498, 218] width 464 height 13
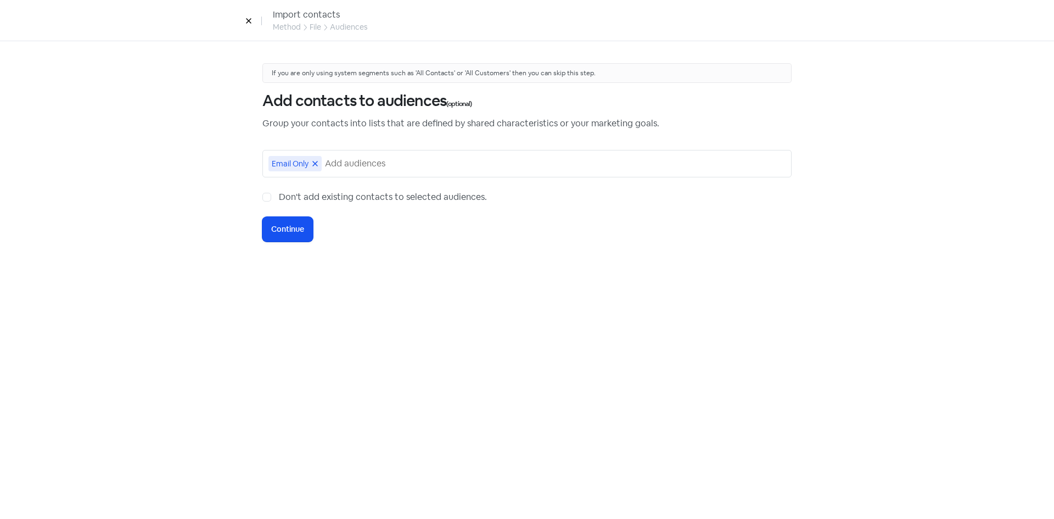
click at [279, 197] on label "Don't add existing contacts to selected audiences." at bounding box center [383, 196] width 208 height 13
click at [279, 197] on input "Don't add existing contacts to selected audiences." at bounding box center [282, 193] width 7 height 7
checkbox input "true"
click at [275, 221] on button "Icon For Loading Continue" at bounding box center [287, 229] width 50 height 25
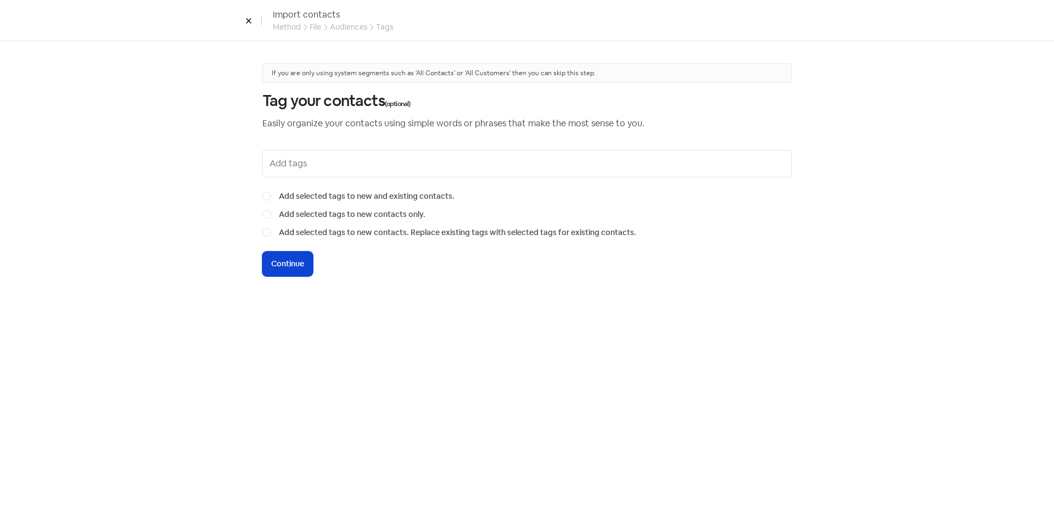
click at [310, 273] on button "Icon For Loading Continue" at bounding box center [287, 263] width 50 height 25
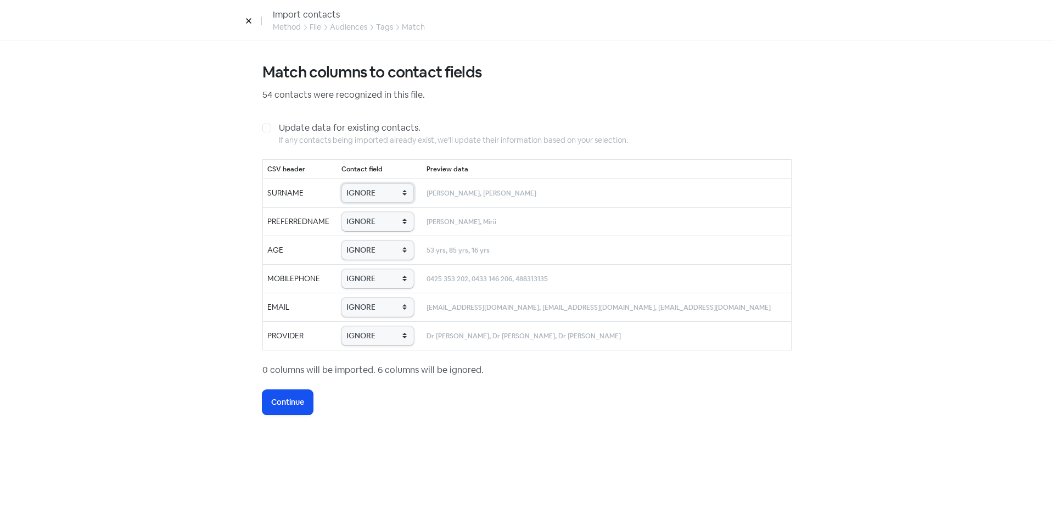
click at [388, 198] on select "IGNORE First name Last name Mobile number Email address Contact status Provider…" at bounding box center [377, 192] width 72 height 19
select select "last_name"
click at [357, 183] on select "IGNORE First name Last name Mobile number Email address Contact status Provider…" at bounding box center [377, 192] width 72 height 19
click at [385, 222] on select "IGNORE First name Last name Mobile number Email address Contact status Provider…" at bounding box center [377, 221] width 72 height 19
select select "first_name"
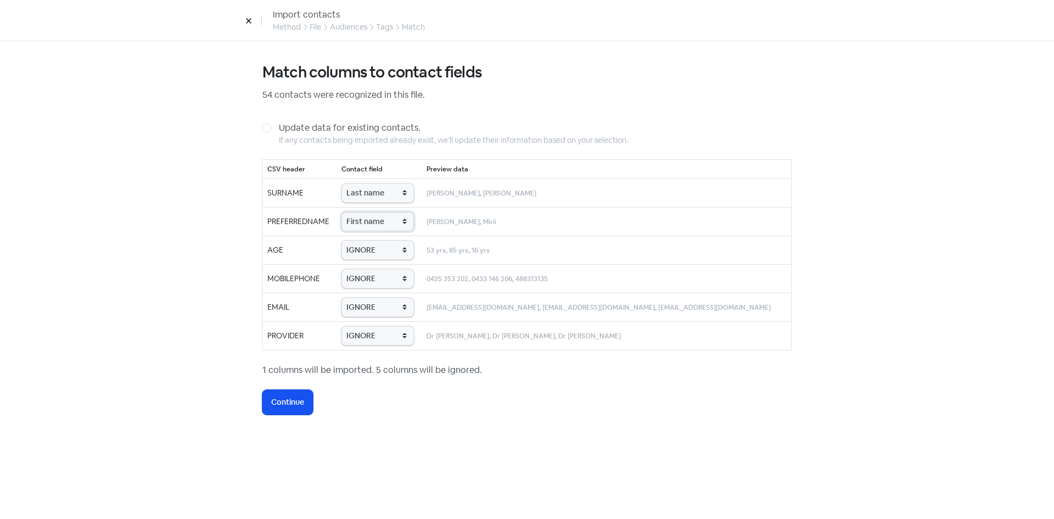
click at [357, 212] on select "IGNORE First name Last name Mobile number Email address Contact status Provider…" at bounding box center [377, 221] width 72 height 19
click at [381, 249] on select "IGNORE First name Last name Mobile number Email address Contact status Provider…" at bounding box center [377, 249] width 72 height 19
select select "age"
click at [357, 240] on select "IGNORE First name Last name Mobile number Email address Contact status Provider…" at bounding box center [377, 249] width 72 height 19
click at [368, 278] on select "IGNORE First name Last name Mobile number Email address Contact status Provider…" at bounding box center [377, 278] width 72 height 19
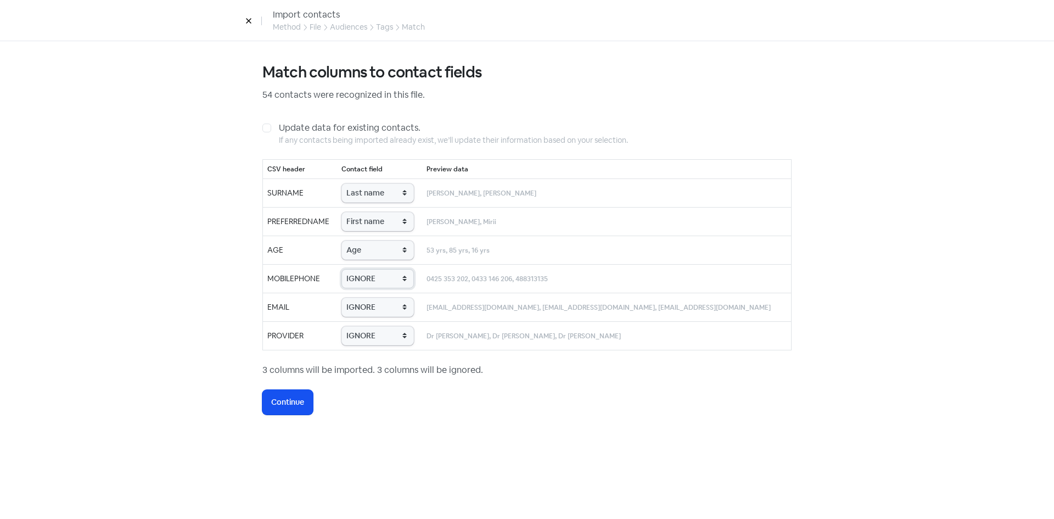
select select "phone"
click at [357, 269] on select "IGNORE First name Last name Mobile number Email address Contact status Provider…" at bounding box center [377, 278] width 72 height 19
click at [367, 302] on select "IGNORE First name Last name Mobile number Email address Contact status Provider…" at bounding box center [377, 306] width 72 height 19
select select "email"
click at [357, 297] on select "IGNORE First name Last name Mobile number Email address Contact status Provider…" at bounding box center [377, 306] width 72 height 19
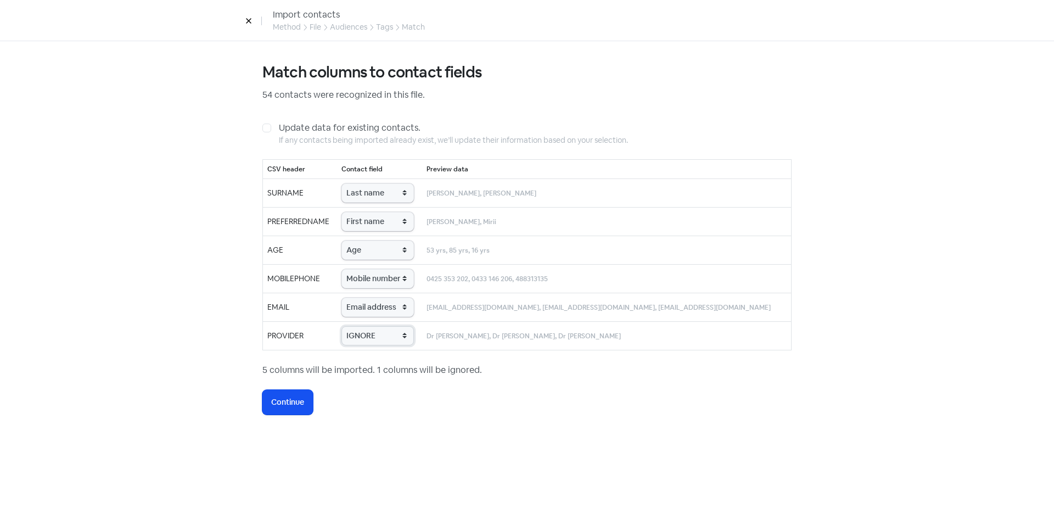
click at [380, 336] on select "IGNORE First name Last name Mobile number Email address Contact status Provider…" at bounding box center [377, 335] width 72 height 19
select select "provider_name"
click at [357, 326] on select "IGNORE First name Last name Mobile number Email address Contact status Provider…" at bounding box center [377, 335] width 72 height 19
click at [294, 406] on span "Continue" at bounding box center [287, 402] width 33 height 12
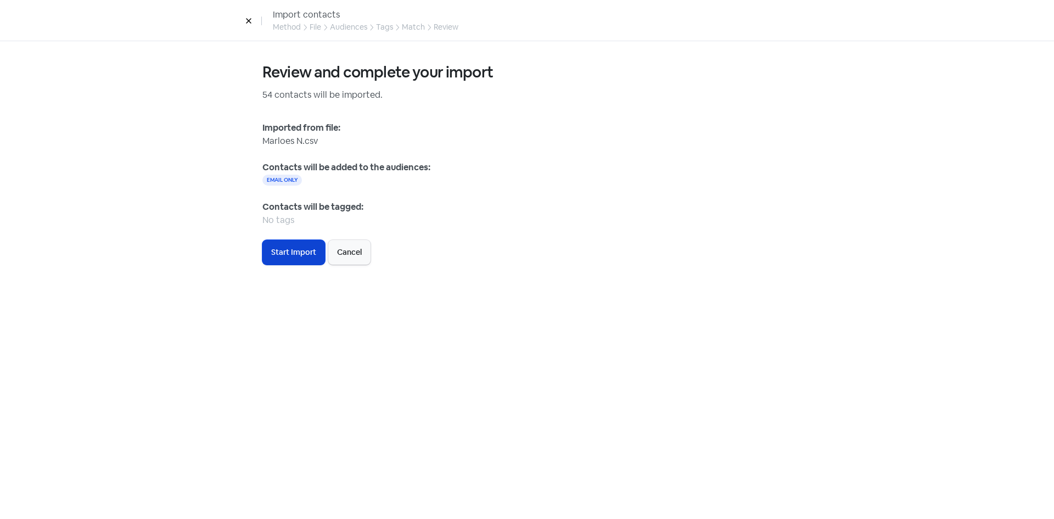
click at [300, 255] on span "Start Import" at bounding box center [293, 252] width 45 height 12
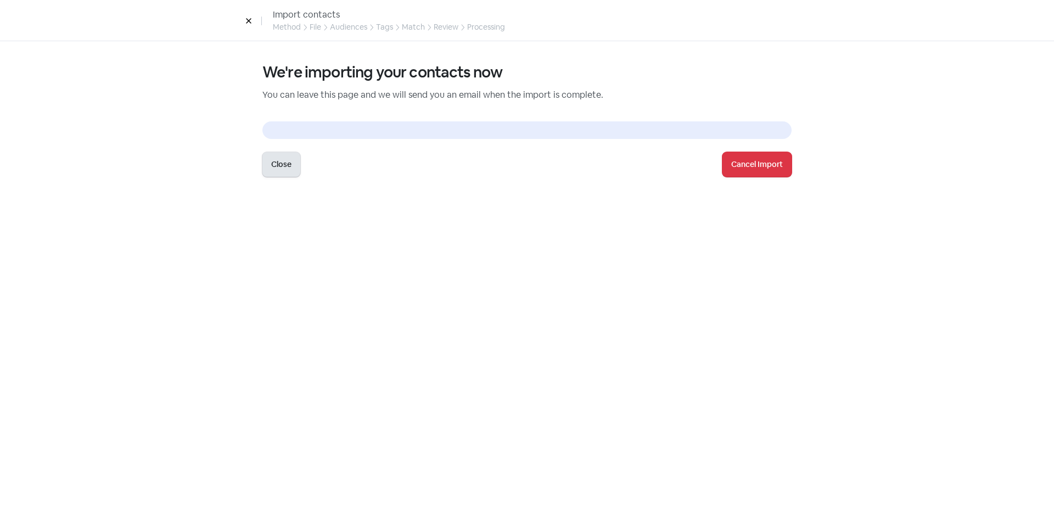
click at [282, 163] on button "Close" at bounding box center [281, 164] width 38 height 25
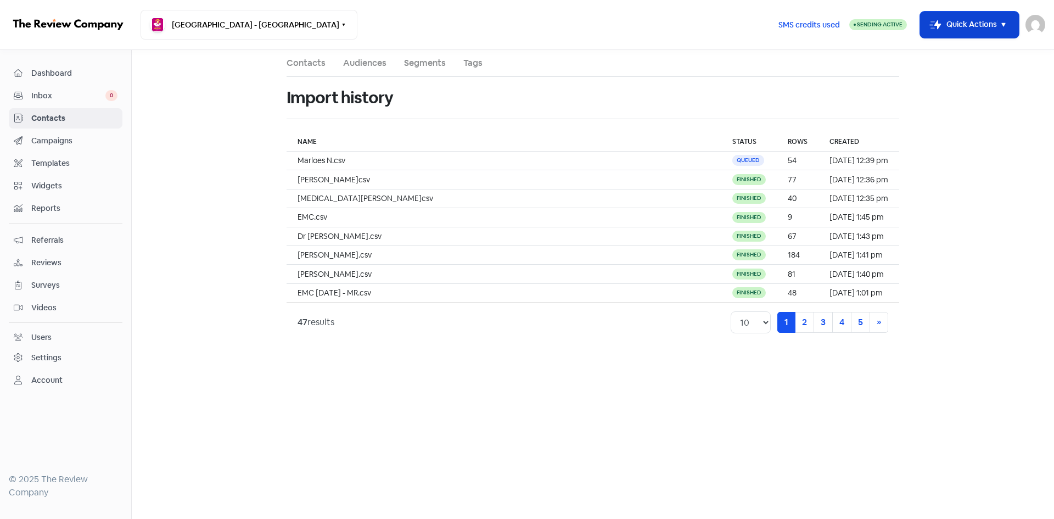
click at [949, 33] on button "Icon For Thunder-move Quick Actions" at bounding box center [969, 25] width 99 height 26
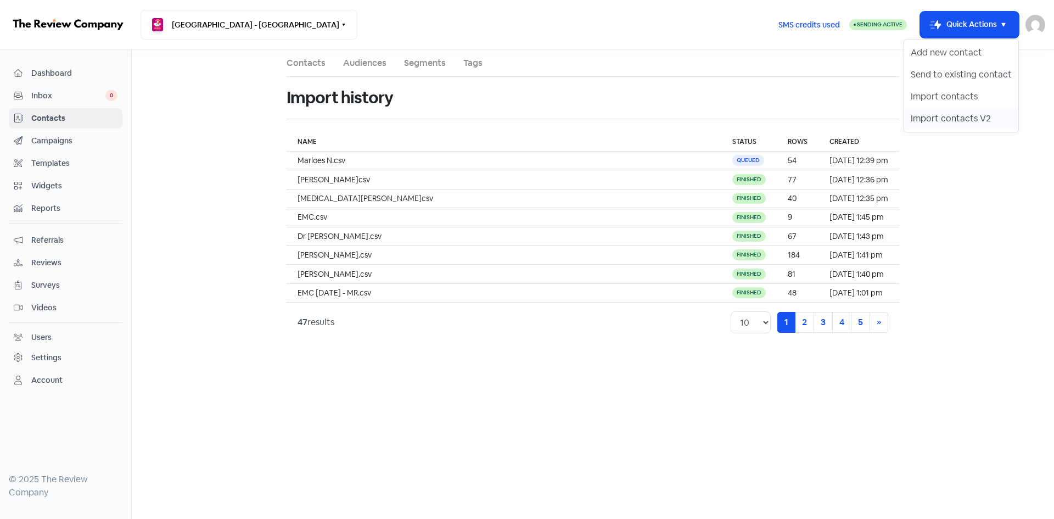
click at [953, 123] on button "Import contacts V2" at bounding box center [961, 119] width 114 height 22
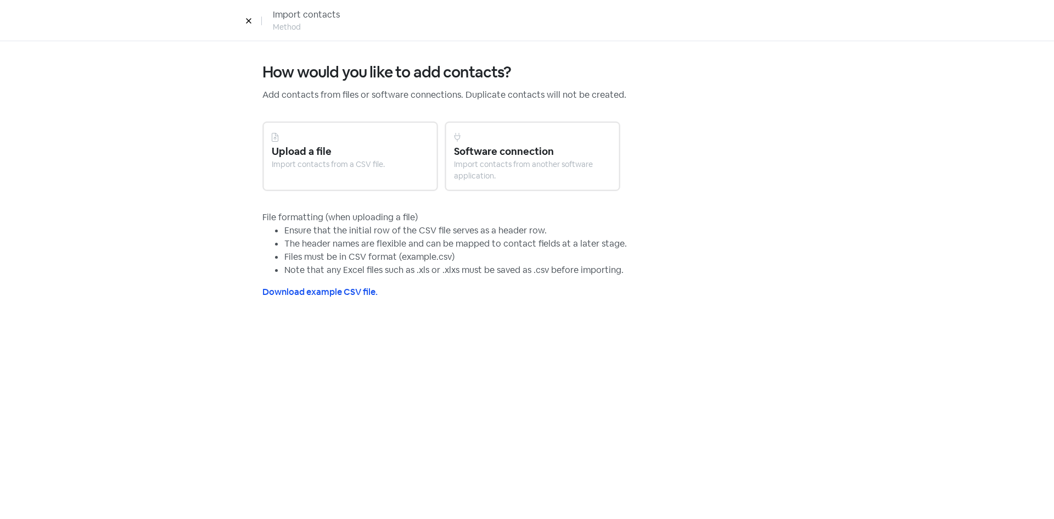
click at [287, 159] on div "Import contacts from a CSV file." at bounding box center [350, 165] width 157 height 12
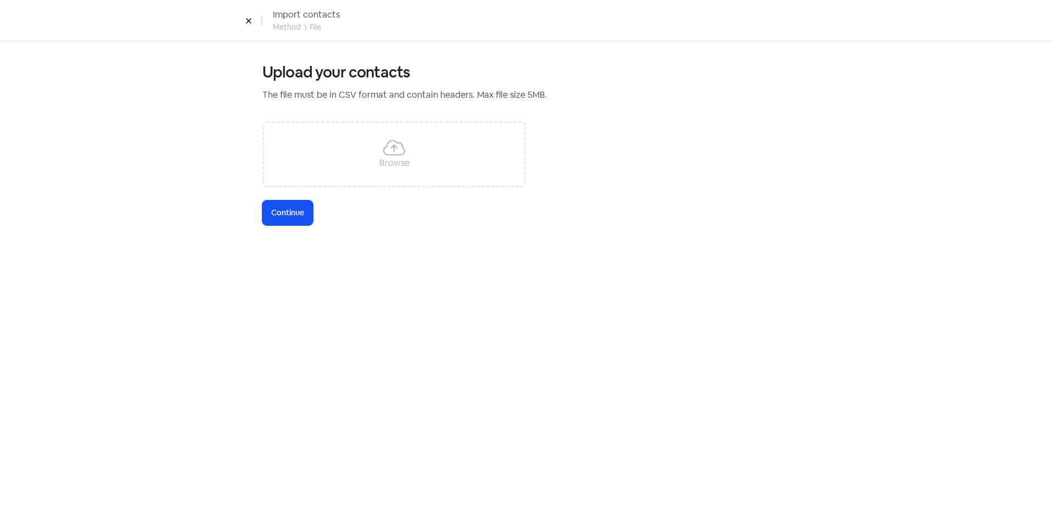
click at [288, 160] on div "Browse" at bounding box center [393, 154] width 263 height 66
click at [276, 206] on button "Icon For Loading Continue" at bounding box center [287, 212] width 50 height 25
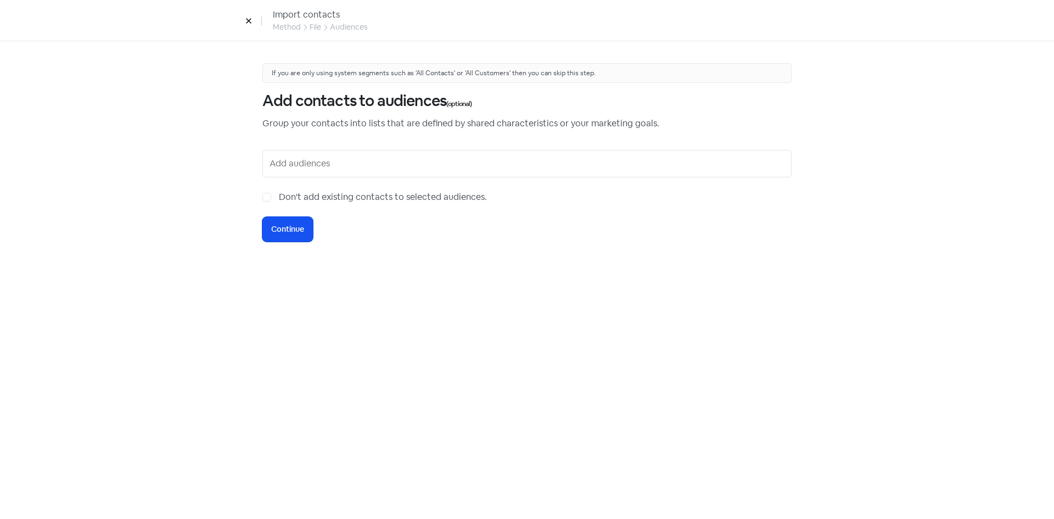
click at [332, 165] on input "text" at bounding box center [527, 164] width 517 height 18
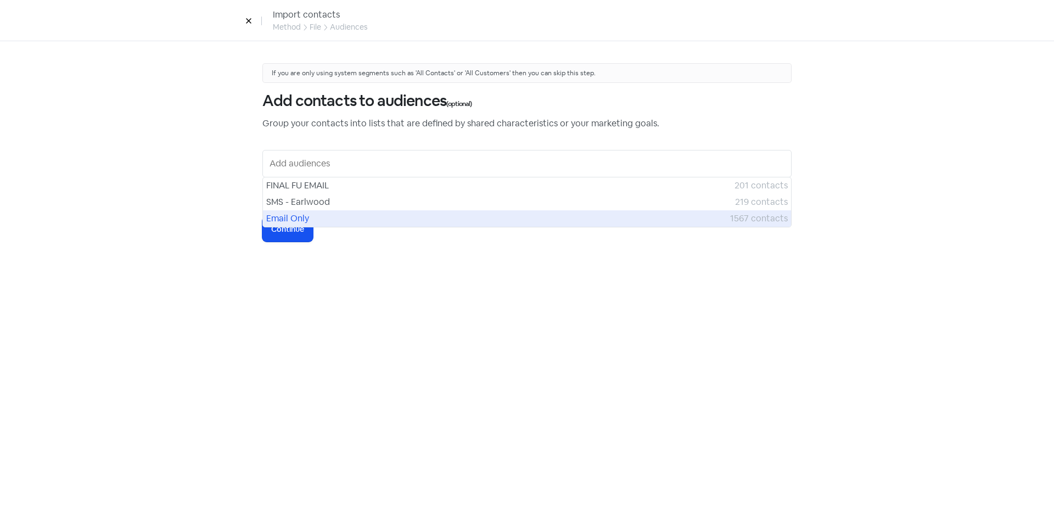
click at [317, 214] on span "Email Only" at bounding box center [498, 218] width 464 height 13
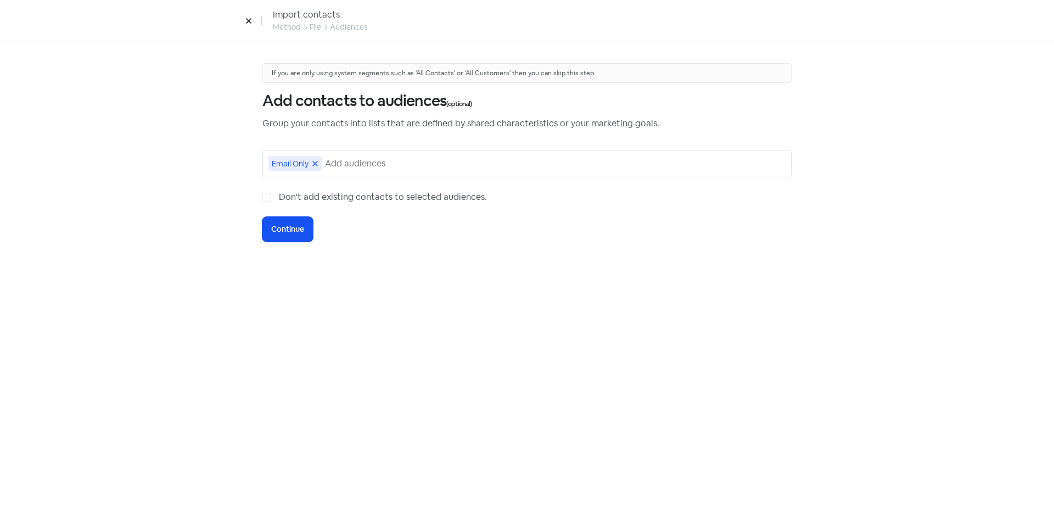
click at [279, 197] on label "Don't add existing contacts to selected audiences." at bounding box center [383, 196] width 208 height 13
click at [279, 197] on input "Don't add existing contacts to selected audiences." at bounding box center [282, 193] width 7 height 7
checkbox input "true"
click at [292, 238] on button "Icon For Loading Continue" at bounding box center [287, 229] width 50 height 25
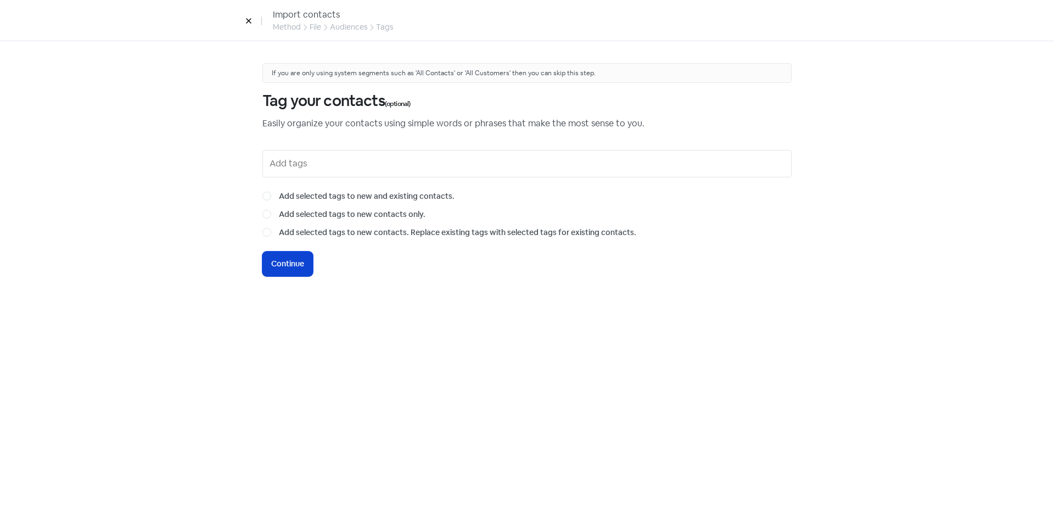
click at [294, 257] on button "Icon For Loading Continue" at bounding box center [287, 263] width 50 height 25
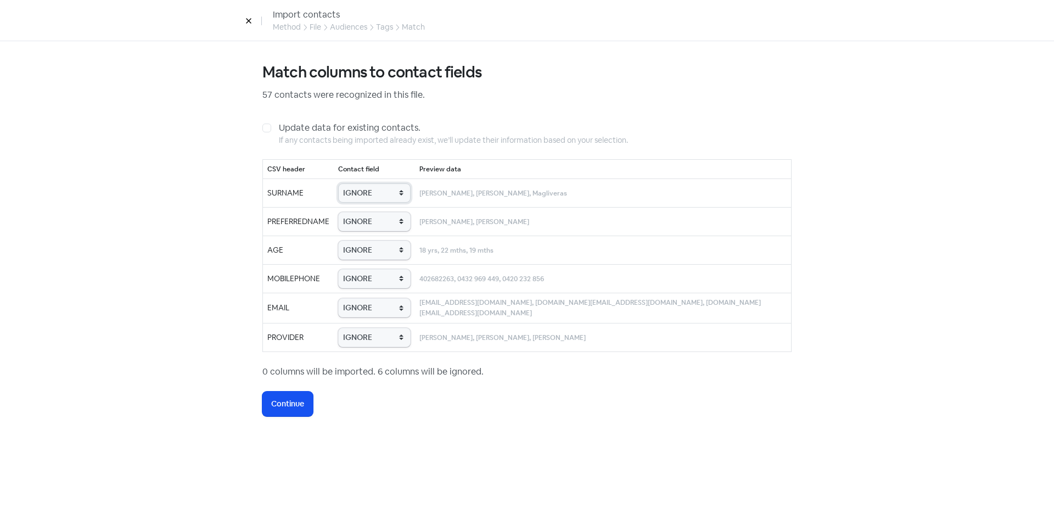
click at [373, 192] on select "IGNORE First name Last name Mobile number Email address Contact status Provider…" at bounding box center [374, 192] width 72 height 19
select select "last_name"
click at [349, 183] on select "IGNORE First name Last name Mobile number Email address Contact status Provider…" at bounding box center [374, 192] width 72 height 19
click at [379, 224] on select "IGNORE First name Last name Mobile number Email address Contact status Provider…" at bounding box center [374, 221] width 72 height 19
select select "first_name"
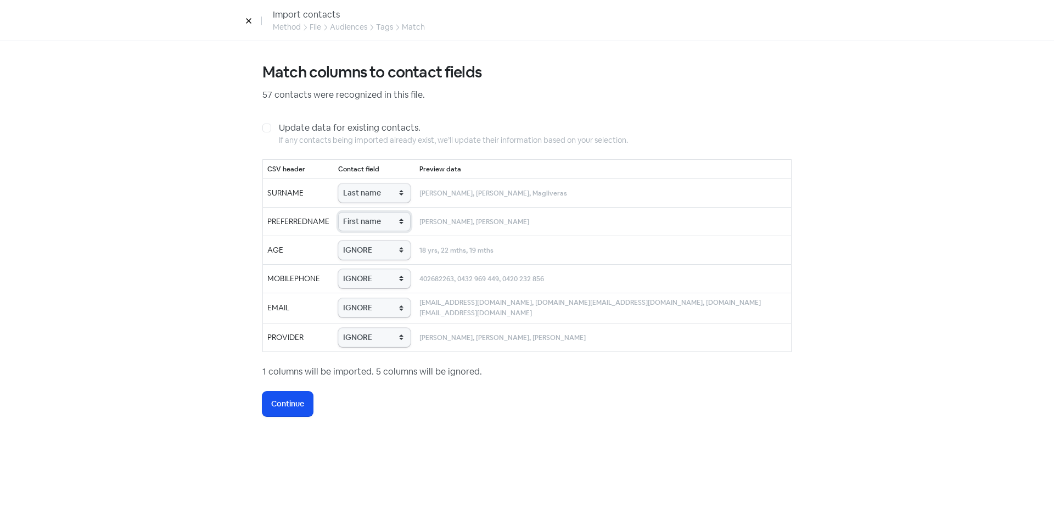
click at [349, 212] on select "IGNORE First name Last name Mobile number Email address Contact status Provider…" at bounding box center [374, 221] width 72 height 19
click at [379, 251] on select "IGNORE First name Last name Mobile number Email address Contact status Provider…" at bounding box center [374, 249] width 72 height 19
select select "age"
click at [349, 240] on select "IGNORE First name Last name Mobile number Email address Contact status Provider…" at bounding box center [374, 249] width 72 height 19
click at [369, 275] on select "IGNORE First name Last name Mobile number Email address Contact status Provider…" at bounding box center [374, 278] width 72 height 19
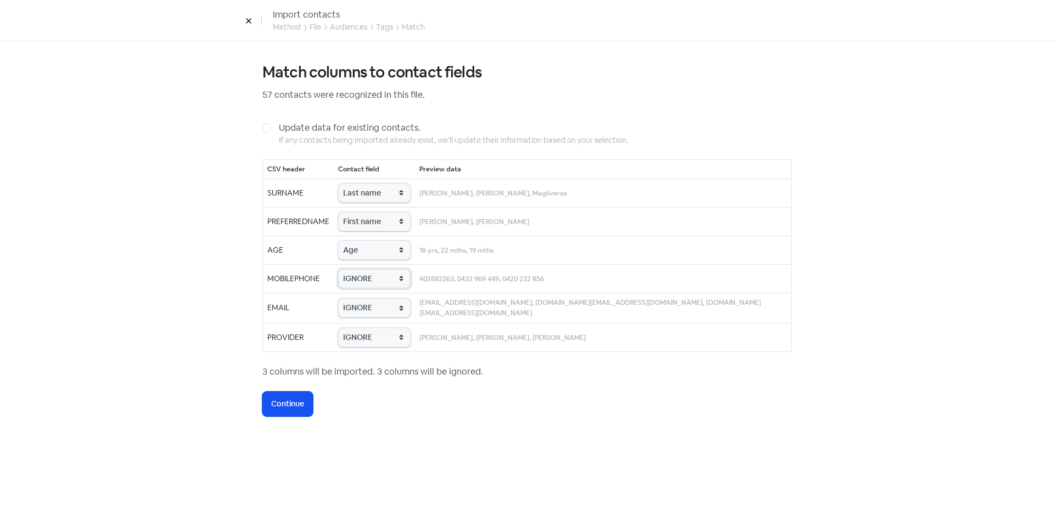
select select "phone"
click at [349, 269] on select "IGNORE First name Last name Mobile number Email address Contact status Provider…" at bounding box center [374, 278] width 72 height 19
click at [377, 304] on select "IGNORE First name Last name Mobile number Email address Contact status Provider…" at bounding box center [374, 307] width 72 height 19
select select "email"
click at [349, 298] on select "IGNORE First name Last name Mobile number Email address Contact status Provider…" at bounding box center [374, 307] width 72 height 19
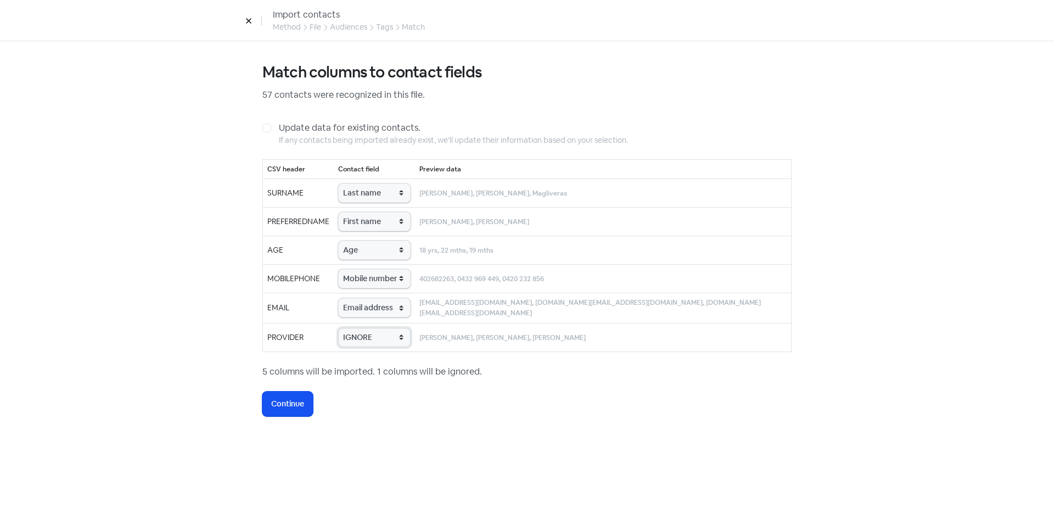
click at [382, 344] on select "IGNORE First name Last name Mobile number Email address Contact status Provider…" at bounding box center [374, 337] width 72 height 19
select select "provider_name"
click at [349, 328] on select "IGNORE First name Last name Mobile number Email address Contact status Provider…" at bounding box center [374, 337] width 72 height 19
click at [292, 401] on span "Continue" at bounding box center [287, 404] width 33 height 12
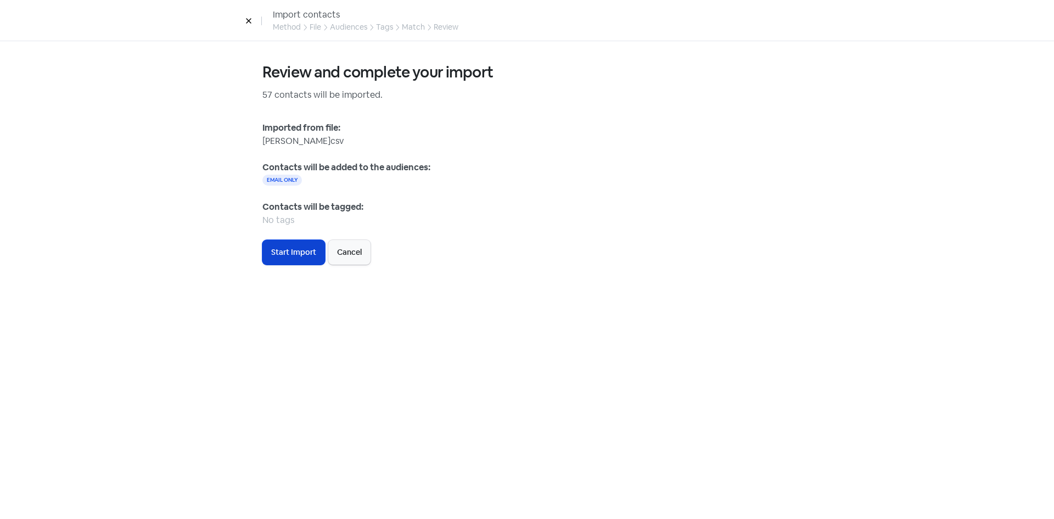
click at [291, 247] on span "Start Import" at bounding box center [293, 252] width 45 height 12
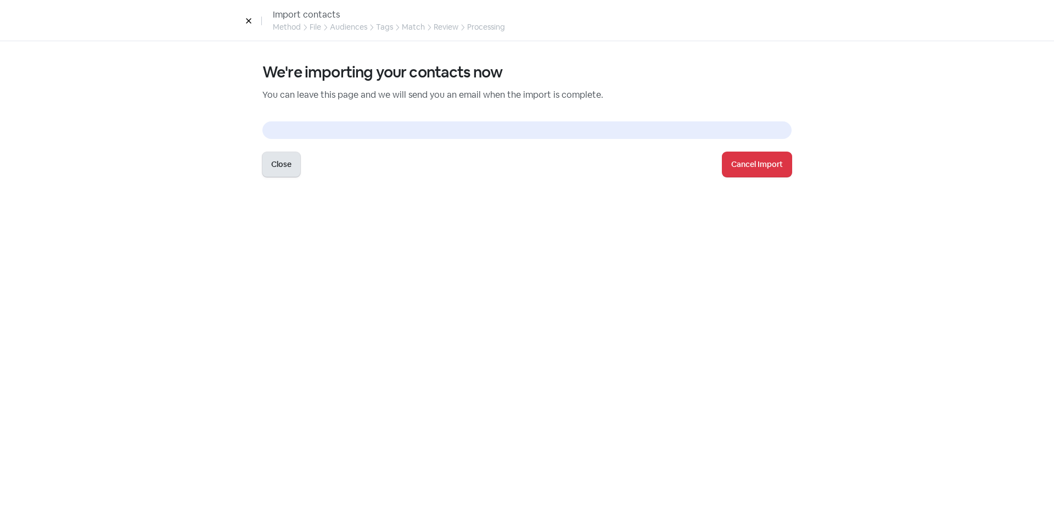
click at [293, 168] on button "Close" at bounding box center [281, 164] width 38 height 25
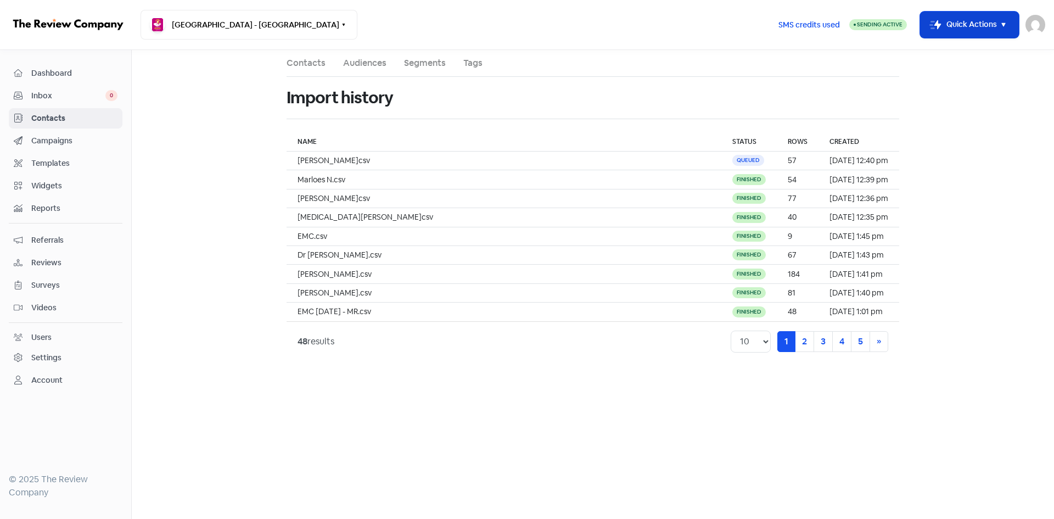
click at [946, 22] on button "Icon For Thunder-move Quick Actions" at bounding box center [969, 25] width 99 height 26
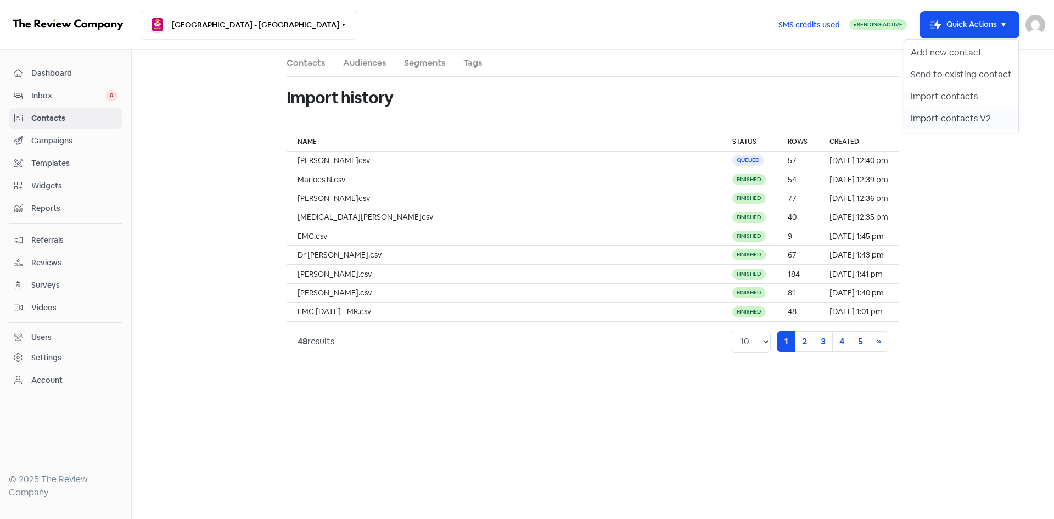
click at [919, 115] on button "Import contacts V2" at bounding box center [961, 119] width 114 height 22
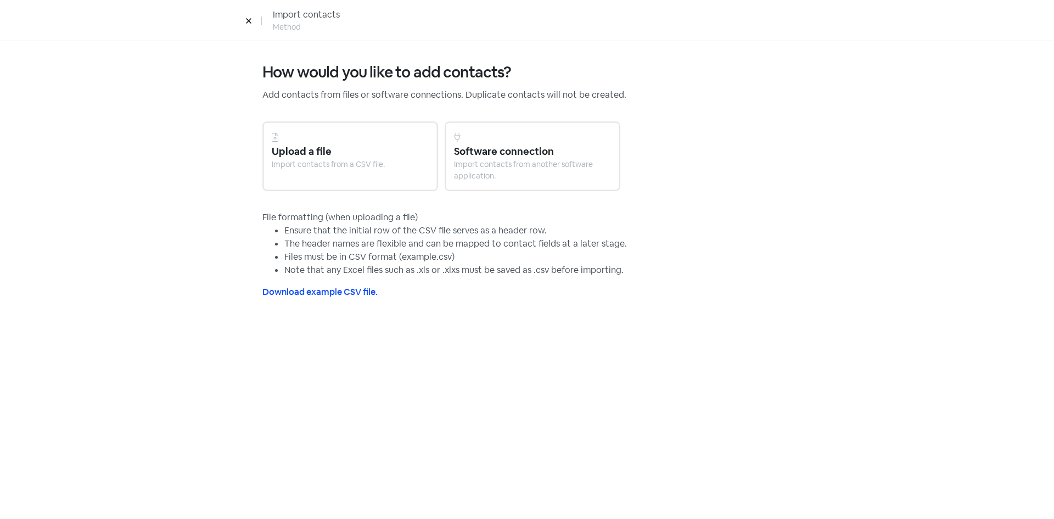
click at [332, 164] on div "Import contacts from a CSV file." at bounding box center [350, 165] width 157 height 12
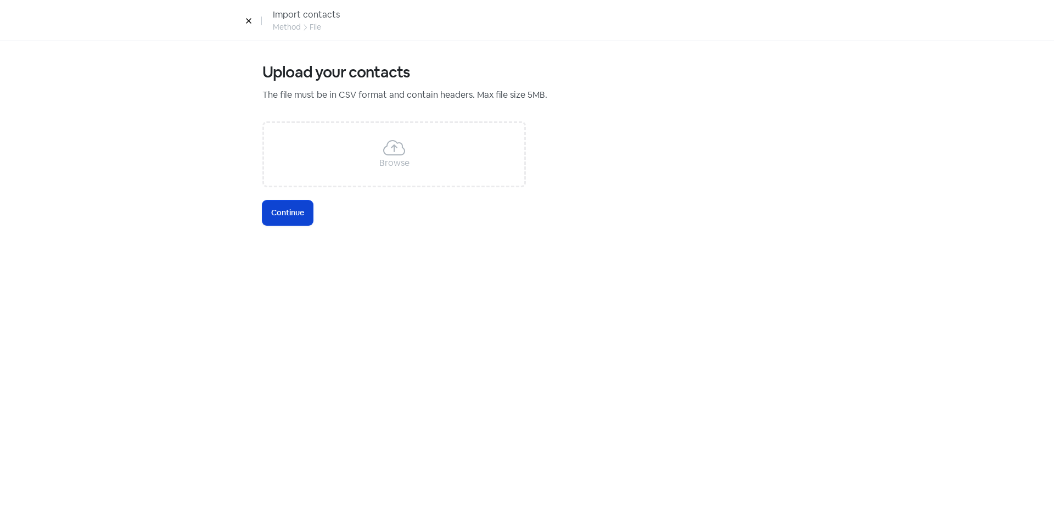
click at [291, 211] on span "Continue" at bounding box center [287, 213] width 33 height 12
click at [400, 133] on div "Browse" at bounding box center [393, 154] width 263 height 66
click at [271, 212] on button "Icon For Loading Continue" at bounding box center [287, 212] width 50 height 25
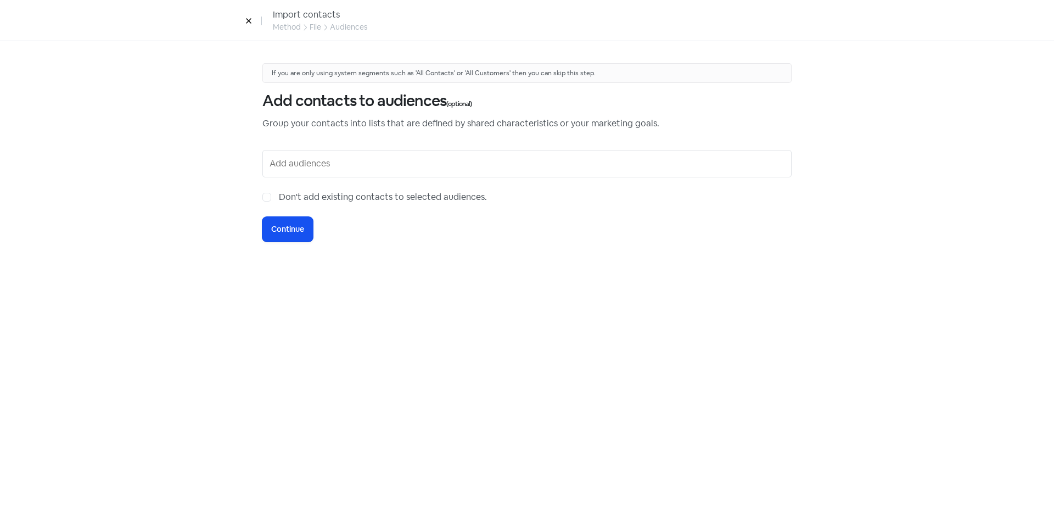
click at [287, 160] on input "text" at bounding box center [527, 164] width 517 height 18
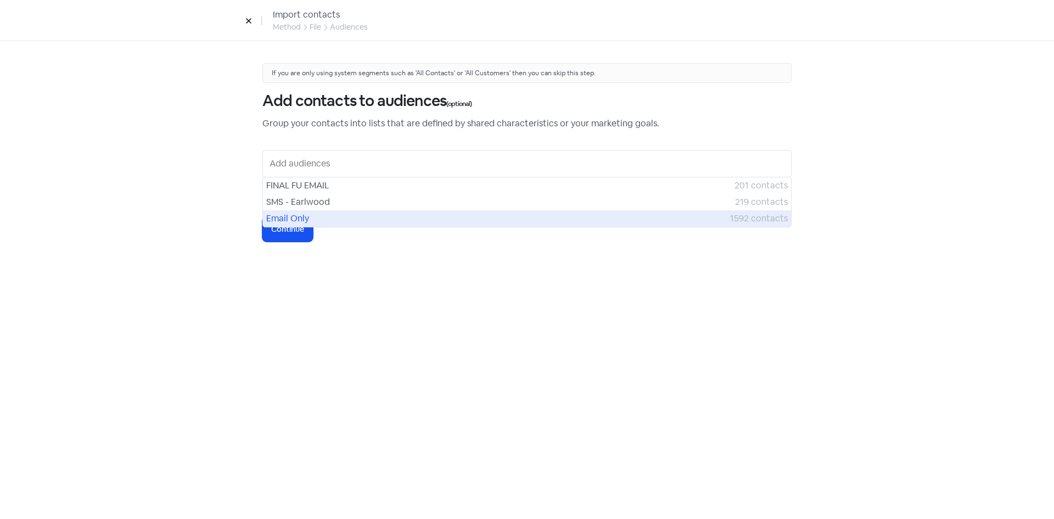
click at [290, 214] on span "Email Only" at bounding box center [498, 218] width 464 height 13
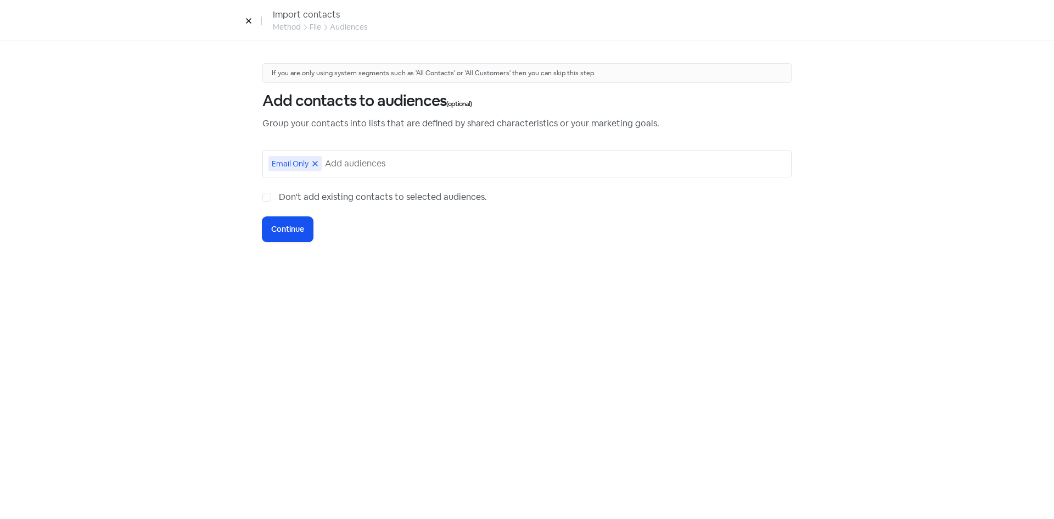
click at [279, 196] on label "Don't add existing contacts to selected audiences." at bounding box center [383, 196] width 208 height 13
click at [279, 196] on input "Don't add existing contacts to selected audiences." at bounding box center [282, 193] width 7 height 7
checkbox input "true"
click at [280, 232] on span "Continue" at bounding box center [287, 229] width 33 height 12
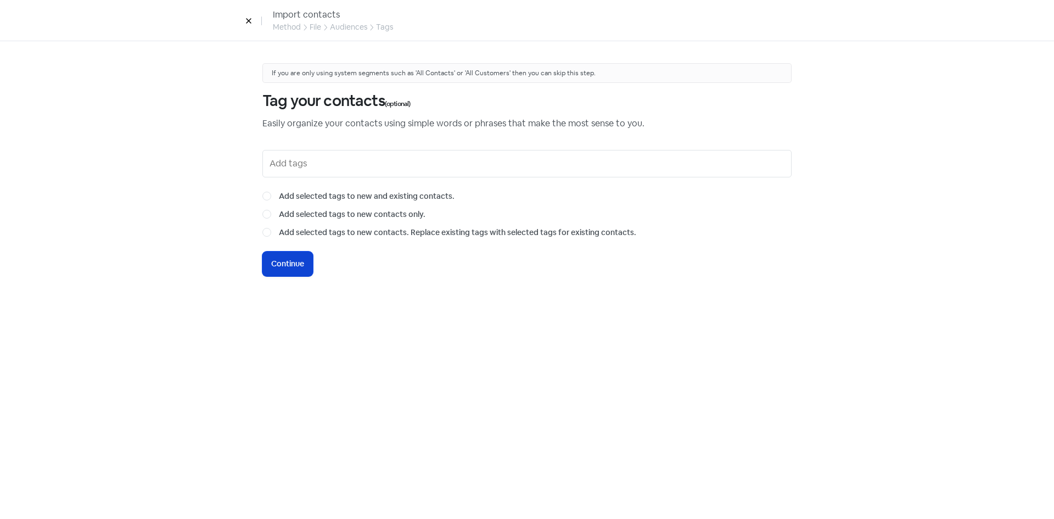
click at [295, 266] on span "Continue" at bounding box center [287, 264] width 33 height 12
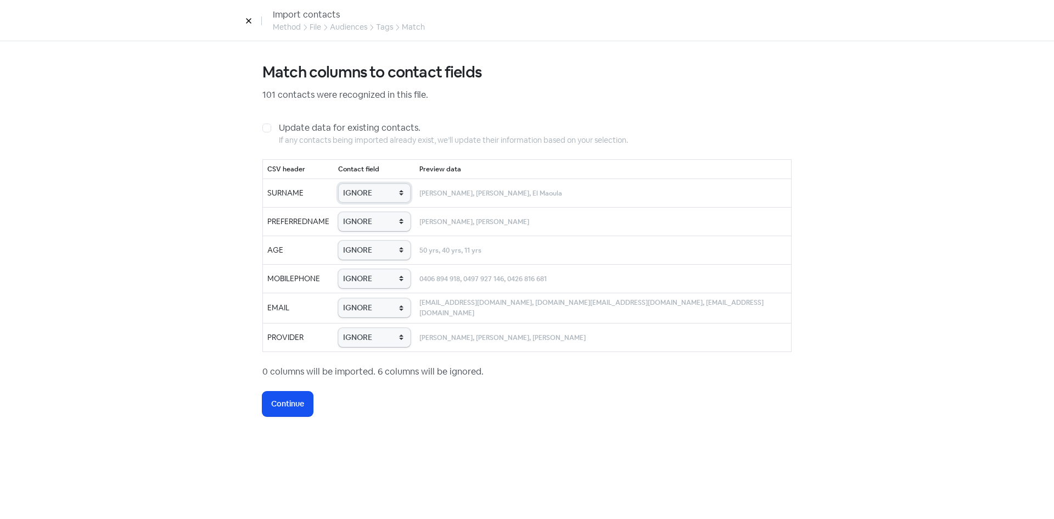
click at [390, 194] on select "IGNORE First name Last name Mobile number Email address Contact status Provider…" at bounding box center [374, 192] width 72 height 19
select select "last_name"
click at [363, 183] on select "IGNORE First name Last name Mobile number Email address Contact status Provider…" at bounding box center [374, 192] width 72 height 19
click at [389, 224] on select "IGNORE First name Last name Mobile number Email address Contact status Provider…" at bounding box center [374, 221] width 72 height 19
select select "first_name"
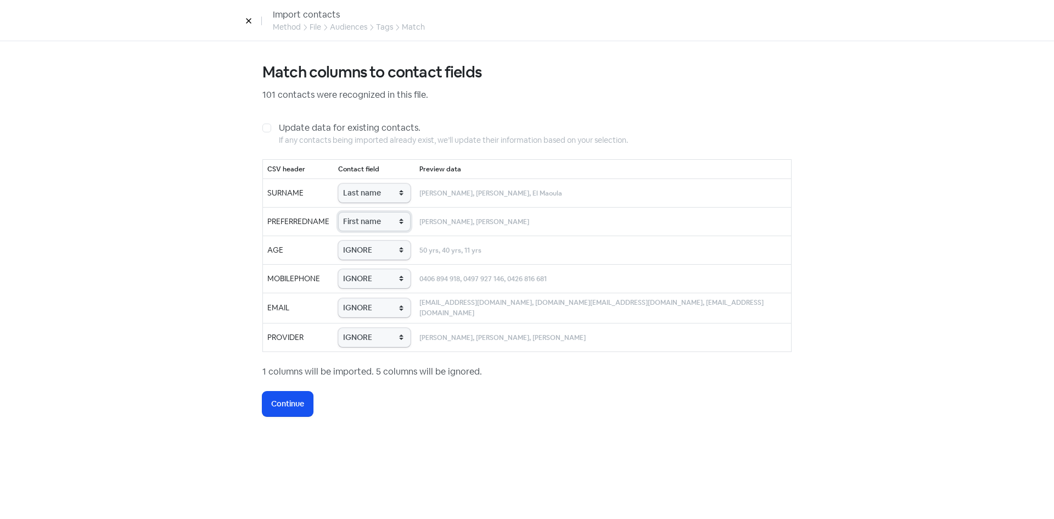
click at [363, 212] on select "IGNORE First name Last name Mobile number Email address Contact status Provider…" at bounding box center [374, 221] width 72 height 19
click at [389, 251] on select "IGNORE First name Last name Mobile number Email address Contact status Provider…" at bounding box center [374, 249] width 72 height 19
select select "age"
click at [363, 240] on select "IGNORE First name Last name Mobile number Email address Contact status Provider…" at bounding box center [374, 249] width 72 height 19
click at [375, 274] on select "IGNORE First name Last name Mobile number Email address Contact status Provider…" at bounding box center [374, 278] width 72 height 19
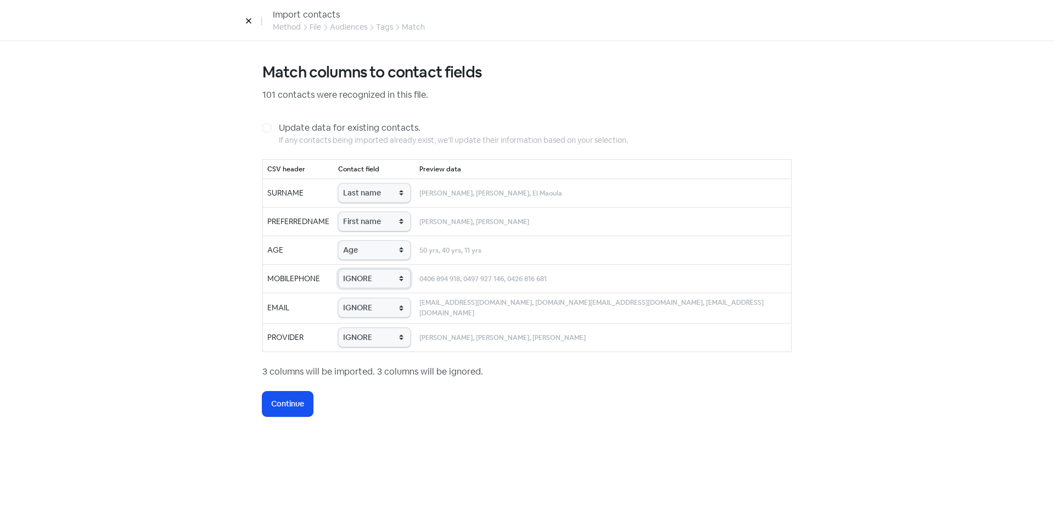
select select "phone"
click at [363, 269] on select "IGNORE First name Last name Mobile number Email address Contact status Provider…" at bounding box center [374, 278] width 72 height 19
click at [386, 312] on select "IGNORE First name Last name Mobile number Email address Contact status Provider…" at bounding box center [374, 307] width 72 height 19
select select "email"
click at [363, 298] on select "IGNORE First name Last name Mobile number Email address Contact status Provider…" at bounding box center [374, 307] width 72 height 19
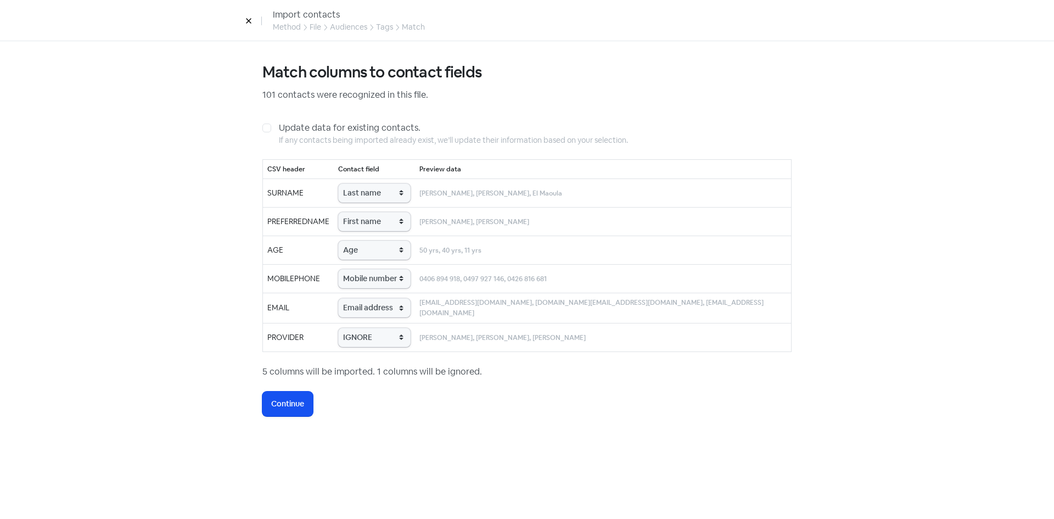
click at [388, 346] on td "IGNORE First name Last name Mobile number Email address Contact status Provider…" at bounding box center [374, 337] width 81 height 29
click at [387, 337] on select "IGNORE First name Last name Mobile number Email address Contact status Provider…" at bounding box center [374, 337] width 72 height 19
select select "provider_name"
click at [363, 328] on select "IGNORE First name Last name Mobile number Email address Contact status Provider…" at bounding box center [374, 337] width 72 height 19
click at [288, 408] on button "Icon For Loading Continue" at bounding box center [287, 403] width 50 height 25
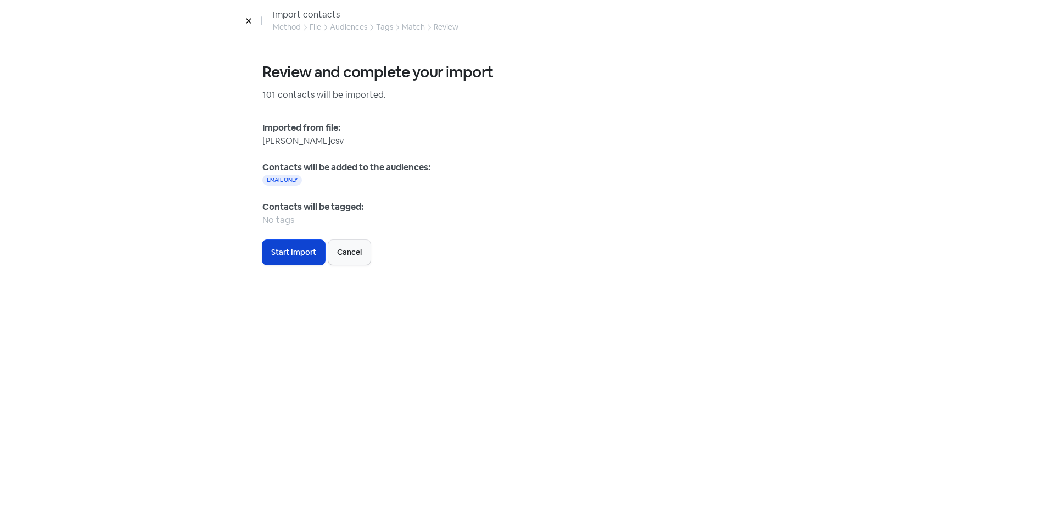
click at [287, 244] on button "Icon For Loading Start Import" at bounding box center [293, 252] width 63 height 25
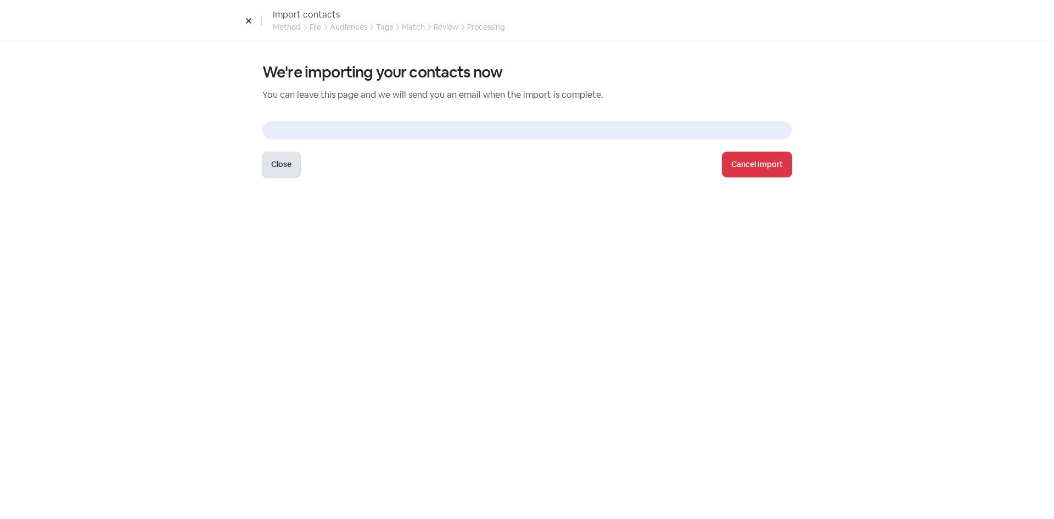
click at [290, 166] on button "Close" at bounding box center [281, 164] width 38 height 25
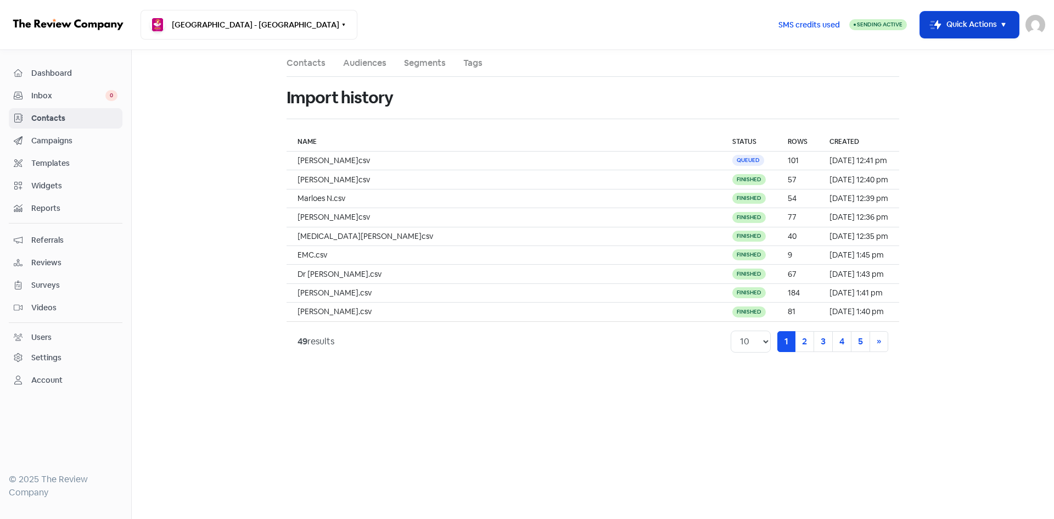
click at [969, 16] on button "Icon For Thunder-move Quick Actions" at bounding box center [969, 25] width 99 height 26
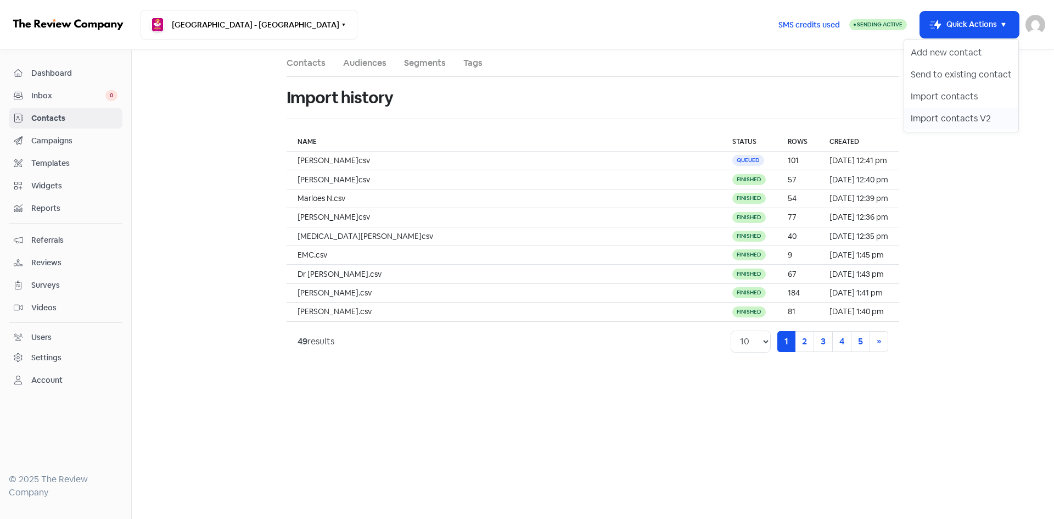
click at [956, 116] on button "Import contacts V2" at bounding box center [961, 119] width 114 height 22
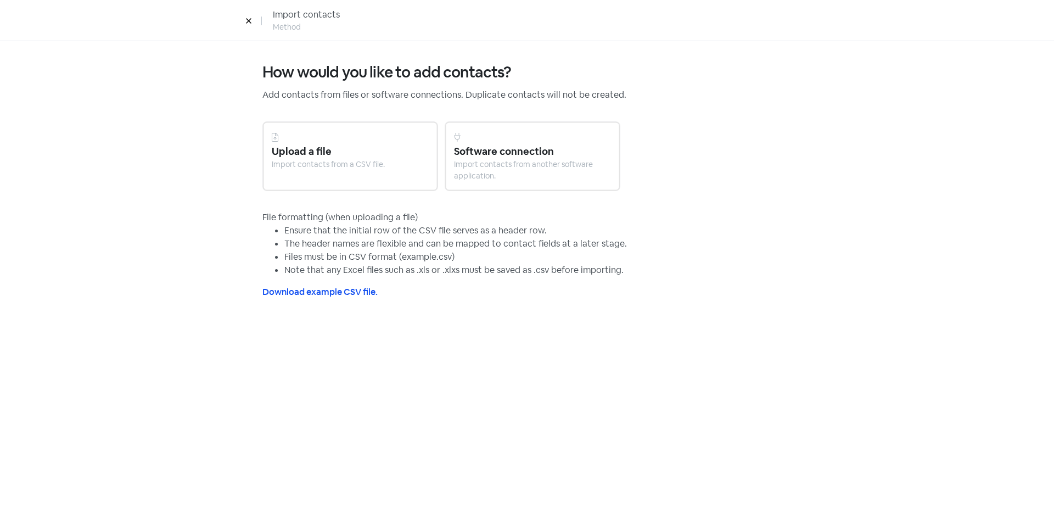
click at [366, 146] on div "Upload a file" at bounding box center [350, 151] width 157 height 15
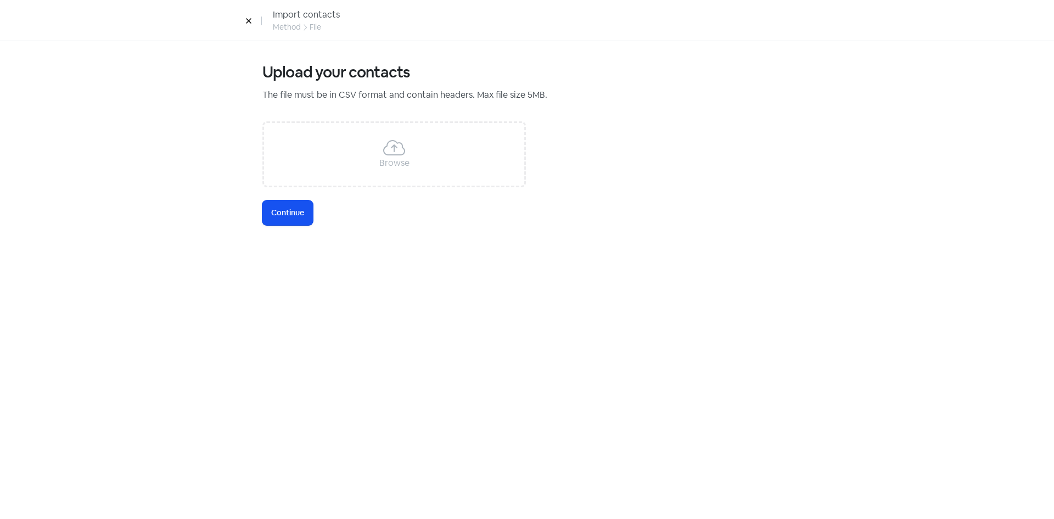
click at [341, 164] on div "Browse" at bounding box center [393, 154] width 263 height 66
click at [298, 208] on span "Continue" at bounding box center [287, 213] width 33 height 12
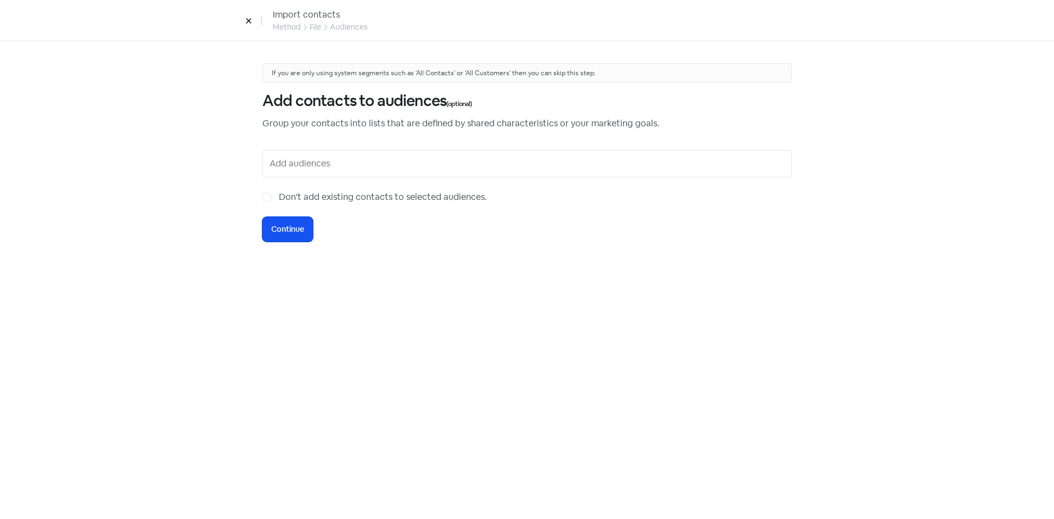
click at [295, 171] on input "text" at bounding box center [527, 164] width 517 height 18
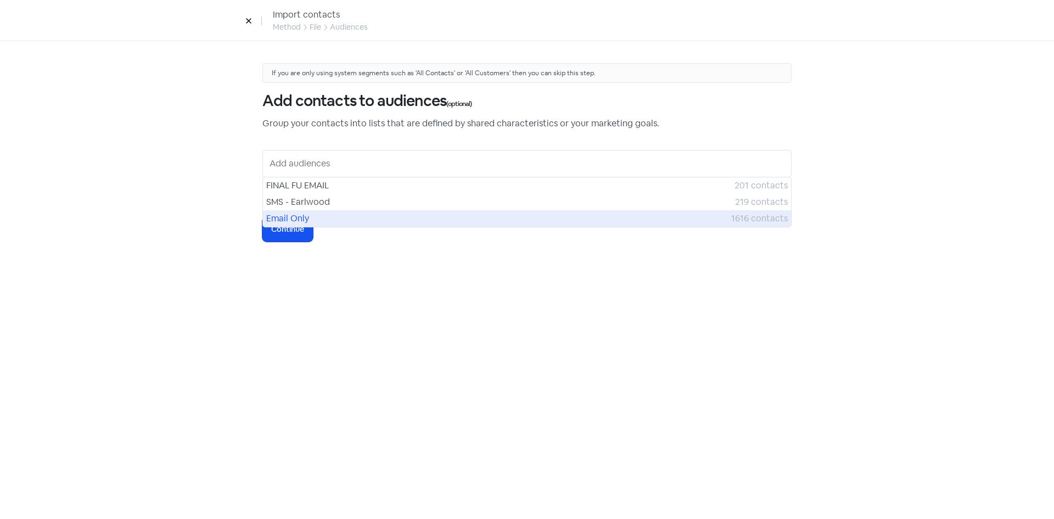
click at [295, 212] on span "Email Only" at bounding box center [498, 218] width 465 height 13
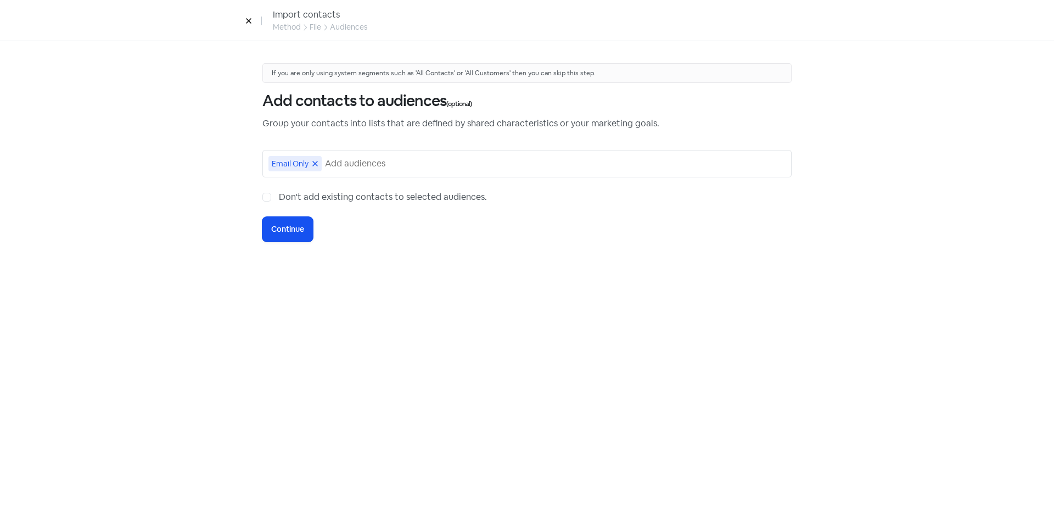
click at [279, 195] on label "Don't add existing contacts to selected audiences." at bounding box center [383, 196] width 208 height 13
click at [279, 195] on input "Don't add existing contacts to selected audiences." at bounding box center [282, 193] width 7 height 7
checkbox input "true"
click at [276, 232] on span "Continue" at bounding box center [287, 229] width 33 height 12
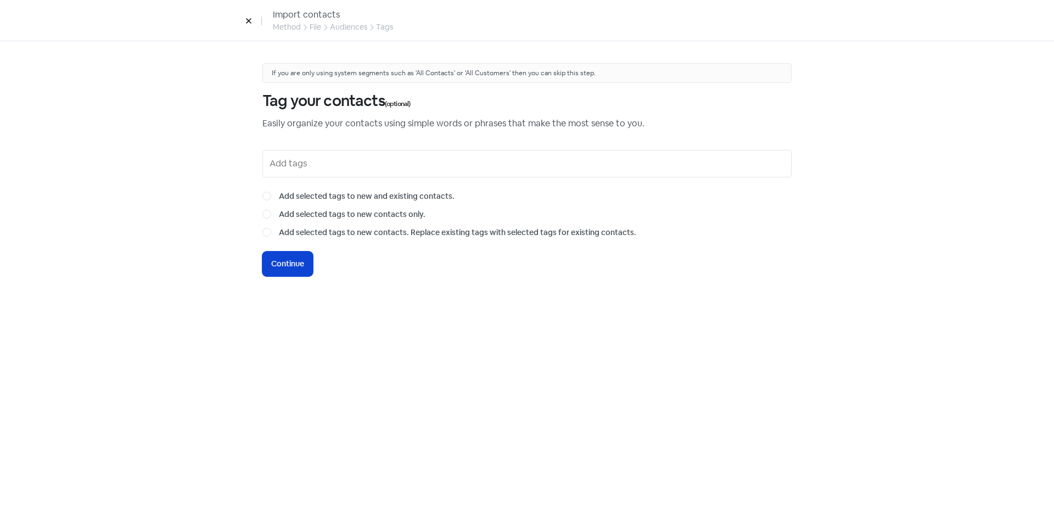
click at [287, 267] on span "Continue" at bounding box center [287, 264] width 33 height 12
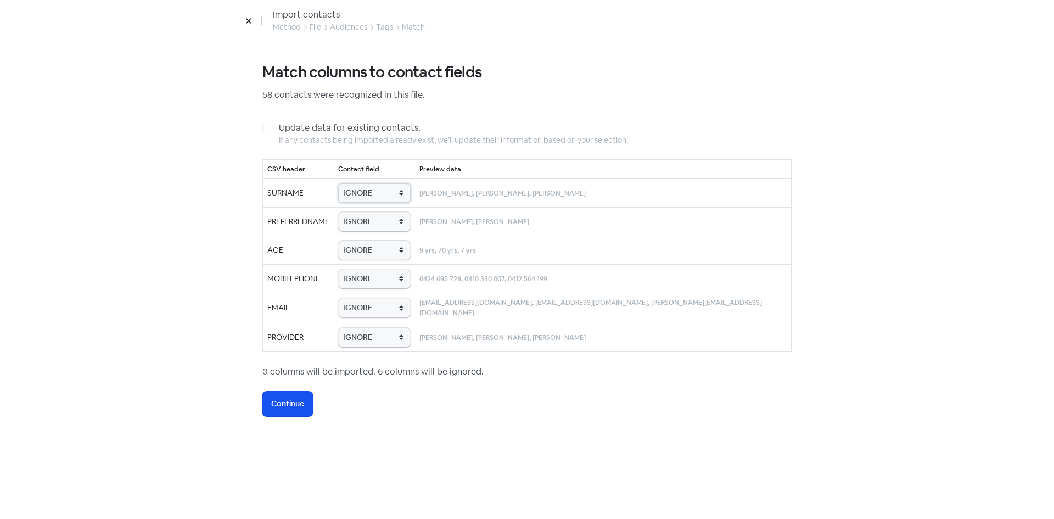
click at [382, 196] on select "IGNORE First name Last name Mobile number Email address Contact status Provider…" at bounding box center [374, 192] width 72 height 19
select select "last_name"
click at [362, 183] on select "IGNORE First name Last name Mobile number Email address Contact status Provider…" at bounding box center [374, 192] width 72 height 19
click at [383, 216] on select "IGNORE First name Last name Mobile number Email address Contact status Provider…" at bounding box center [374, 221] width 72 height 19
select select "first_name"
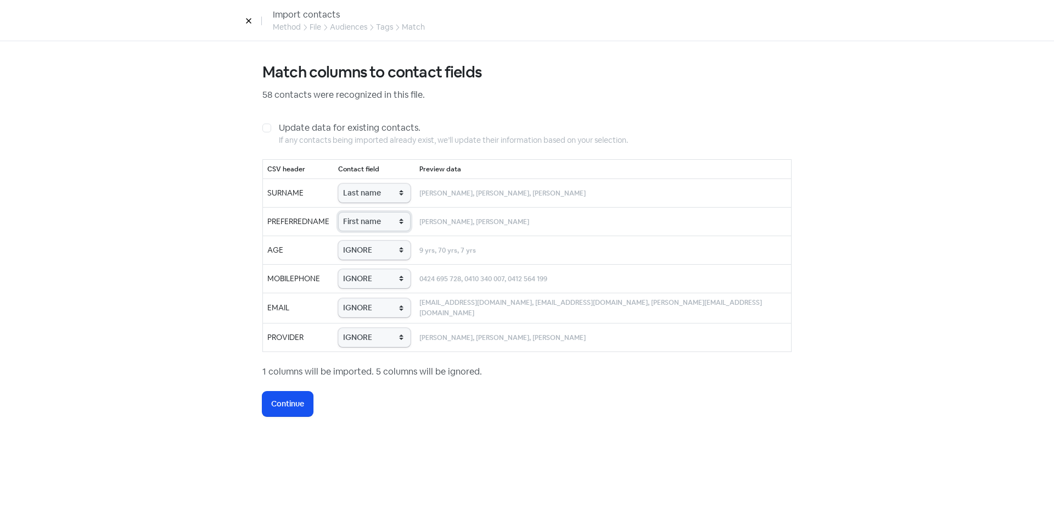
click at [362, 212] on select "IGNORE First name Last name Mobile number Email address Contact status Provider…" at bounding box center [374, 221] width 72 height 19
click at [383, 252] on select "IGNORE First name Last name Mobile number Email address Contact status Provider…" at bounding box center [374, 249] width 72 height 19
select select "age"
click at [362, 240] on select "IGNORE First name Last name Mobile number Email address Contact status Provider…" at bounding box center [374, 249] width 72 height 19
click at [390, 275] on select "IGNORE First name Last name Mobile number Email address Contact status Provider…" at bounding box center [374, 278] width 72 height 19
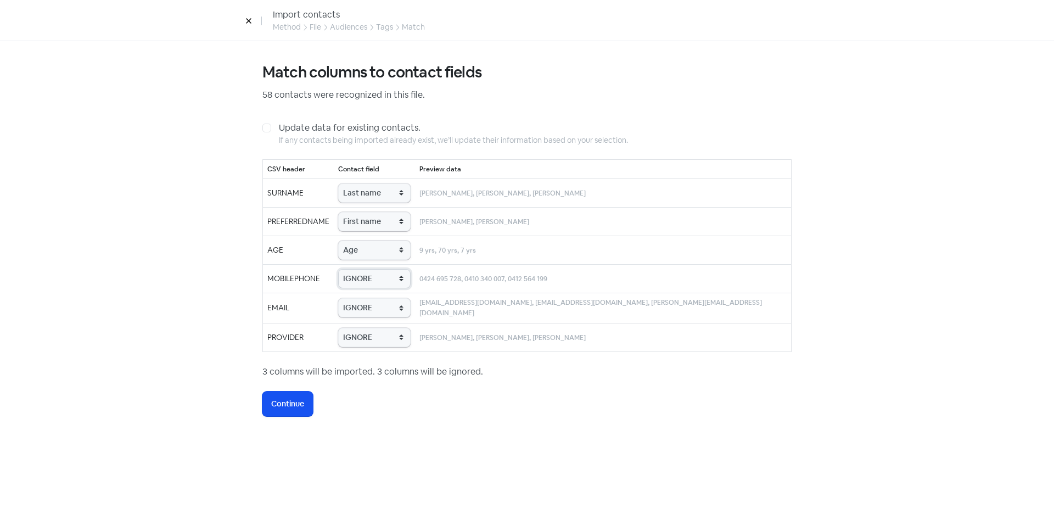
select select "phone"
click at [362, 269] on select "IGNORE First name Last name Mobile number Email address Contact status Provider…" at bounding box center [374, 278] width 72 height 19
click at [385, 315] on select "IGNORE First name Last name Mobile number Email address Contact status Provider…" at bounding box center [374, 307] width 72 height 19
select select "email"
click at [362, 298] on select "IGNORE First name Last name Mobile number Email address Contact status Provider…" at bounding box center [374, 307] width 72 height 19
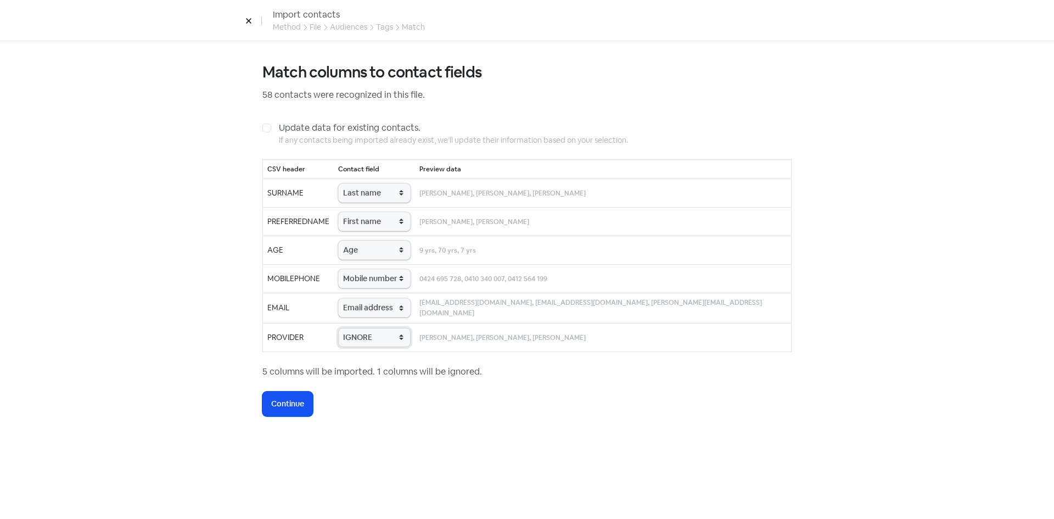
click at [388, 339] on select "IGNORE First name Last name Mobile number Email address Contact status Provider…" at bounding box center [374, 337] width 72 height 19
select select "provider_name"
click at [362, 328] on select "IGNORE First name Last name Mobile number Email address Contact status Provider…" at bounding box center [374, 337] width 72 height 19
click at [291, 401] on span "Continue" at bounding box center [287, 404] width 33 height 12
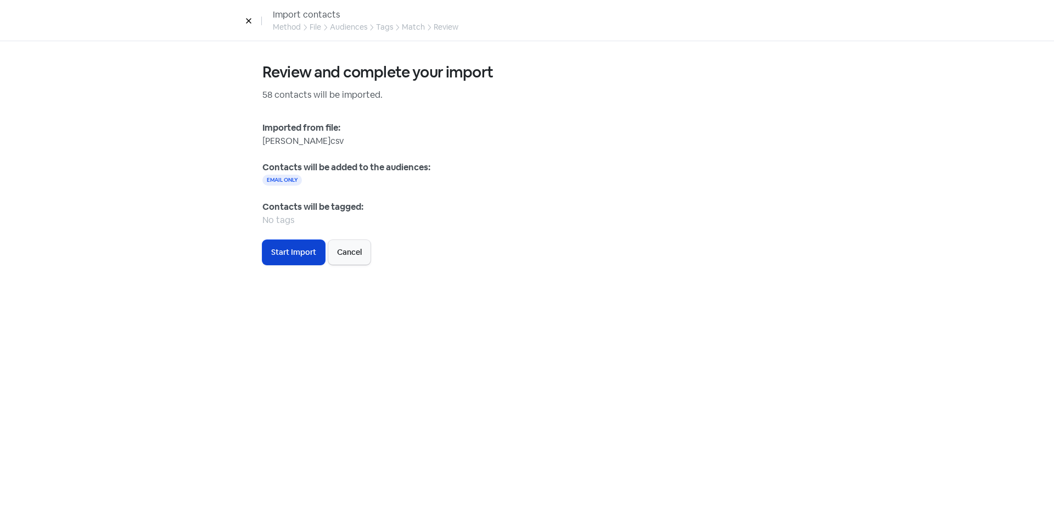
click at [297, 249] on span "Start Import" at bounding box center [293, 252] width 45 height 12
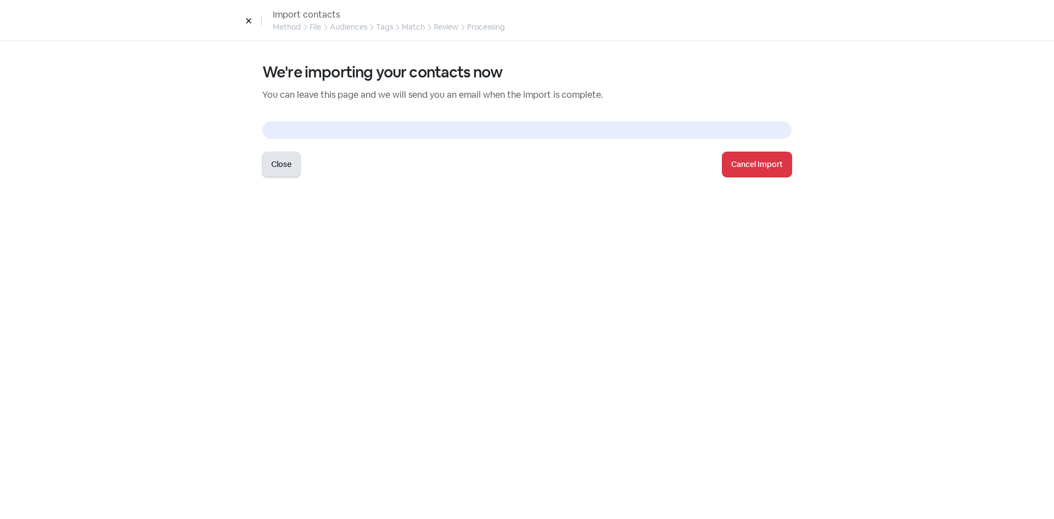
click at [272, 171] on button "Close" at bounding box center [281, 164] width 38 height 25
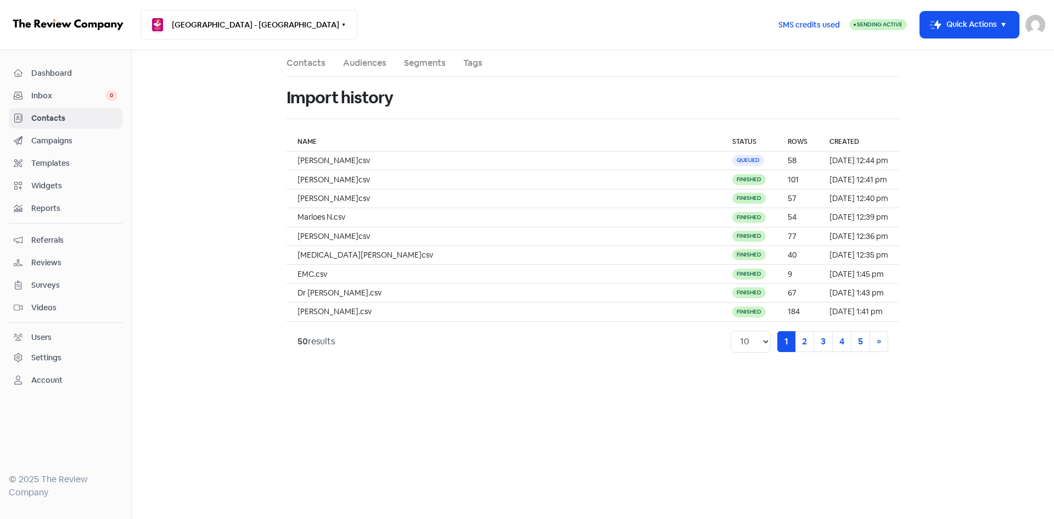
click at [52, 115] on span "Contacts" at bounding box center [74, 119] width 86 height 12
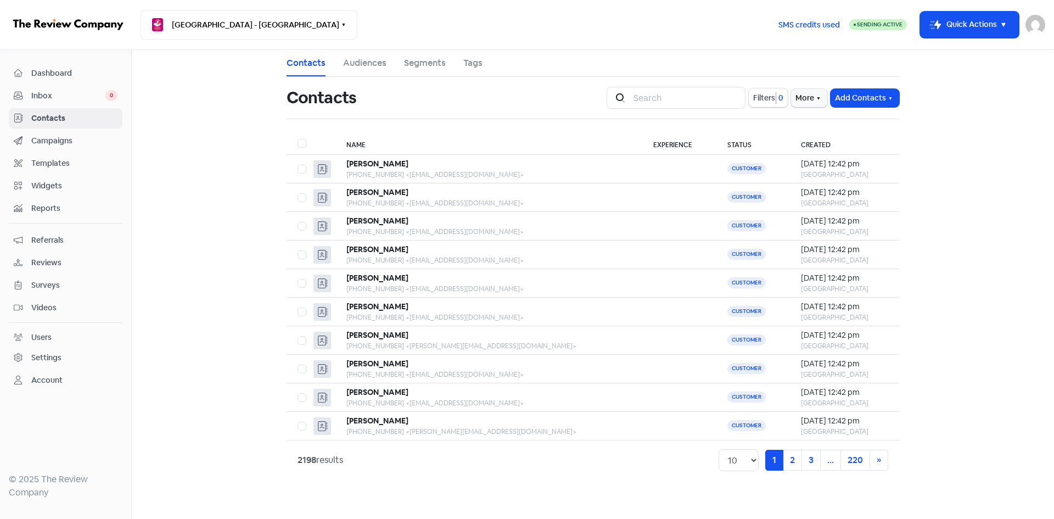
click at [55, 140] on span "Campaigns" at bounding box center [74, 141] width 86 height 12
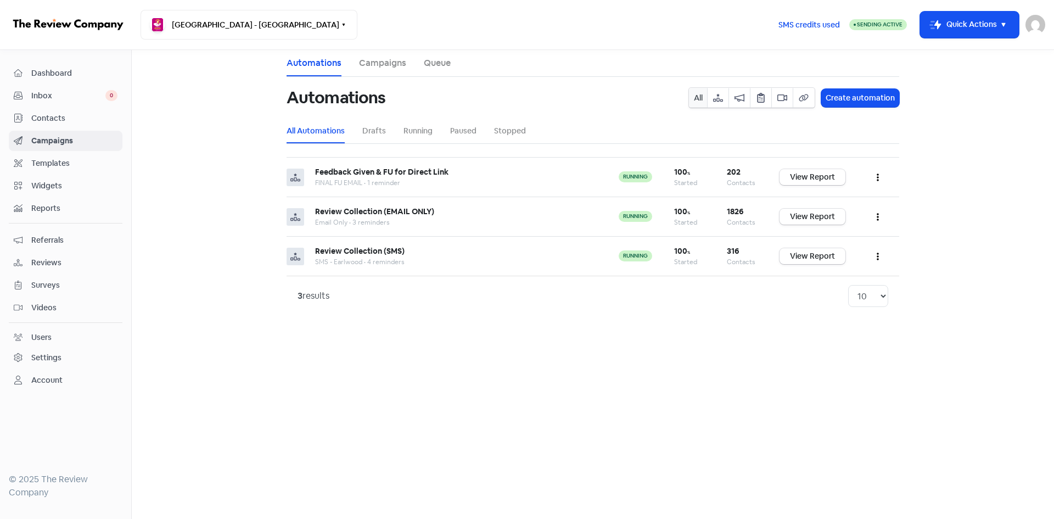
click at [59, 124] on div "Contacts" at bounding box center [66, 118] width 104 height 13
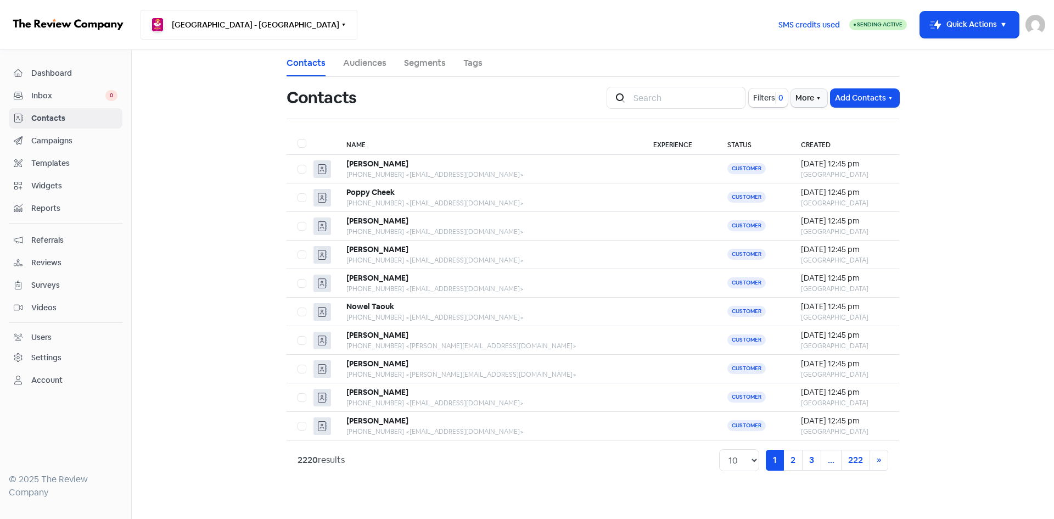
click at [284, 25] on button "[GEOGRAPHIC_DATA] - [GEOGRAPHIC_DATA]" at bounding box center [249, 25] width 217 height 30
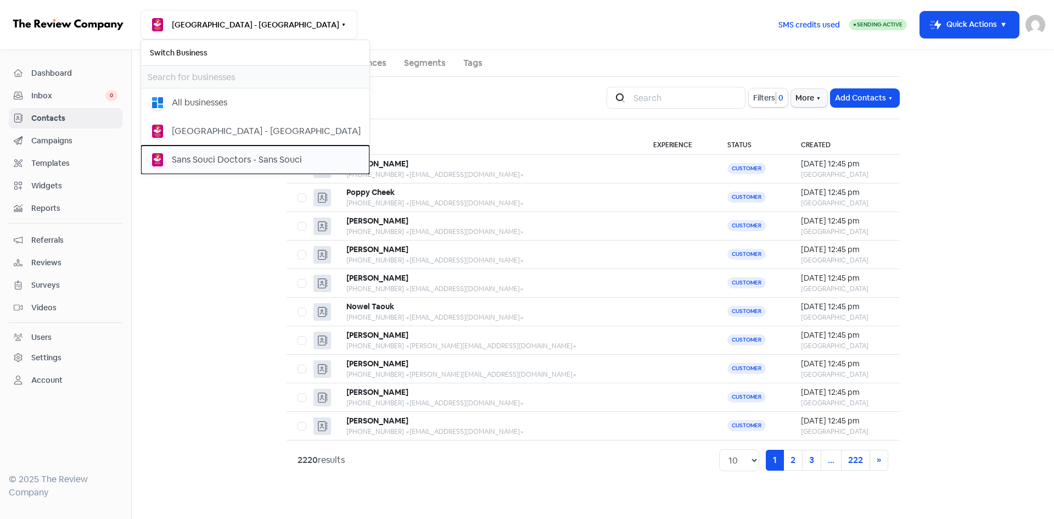
click at [224, 160] on div "Sans Souci Doctors - Sans Souci" at bounding box center [237, 159] width 130 height 13
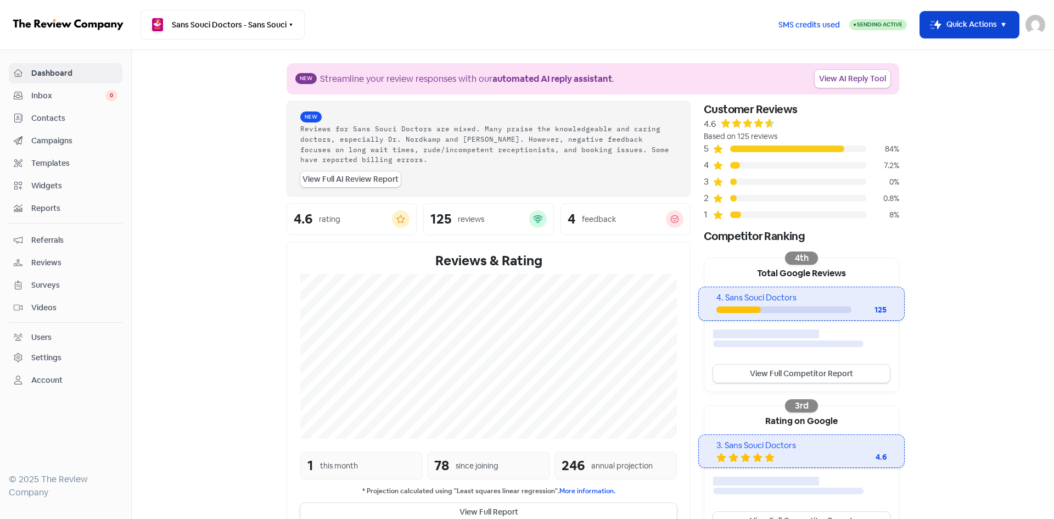
click at [951, 18] on button "Icon For Thunder-move Quick Actions" at bounding box center [969, 25] width 99 height 26
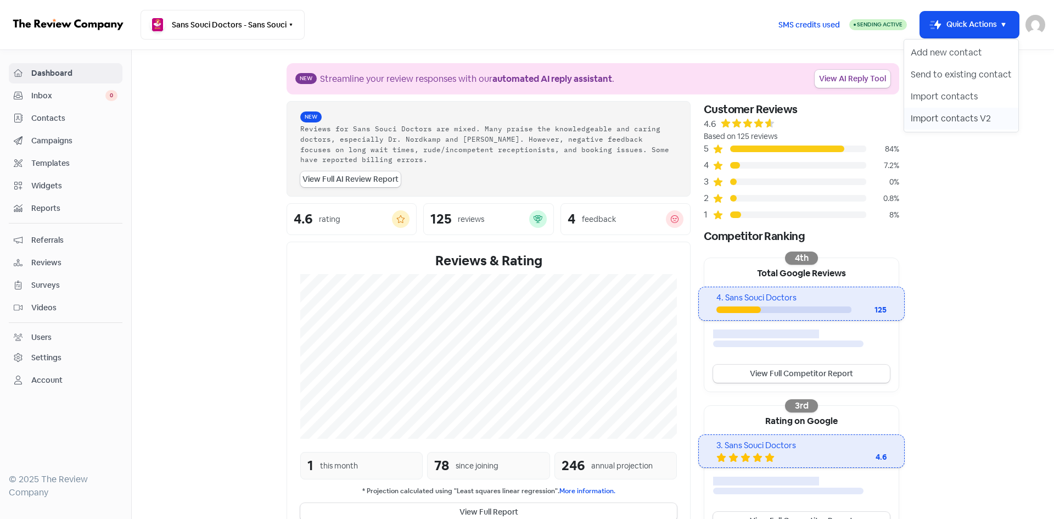
click at [936, 120] on button "Import contacts V2" at bounding box center [961, 119] width 114 height 22
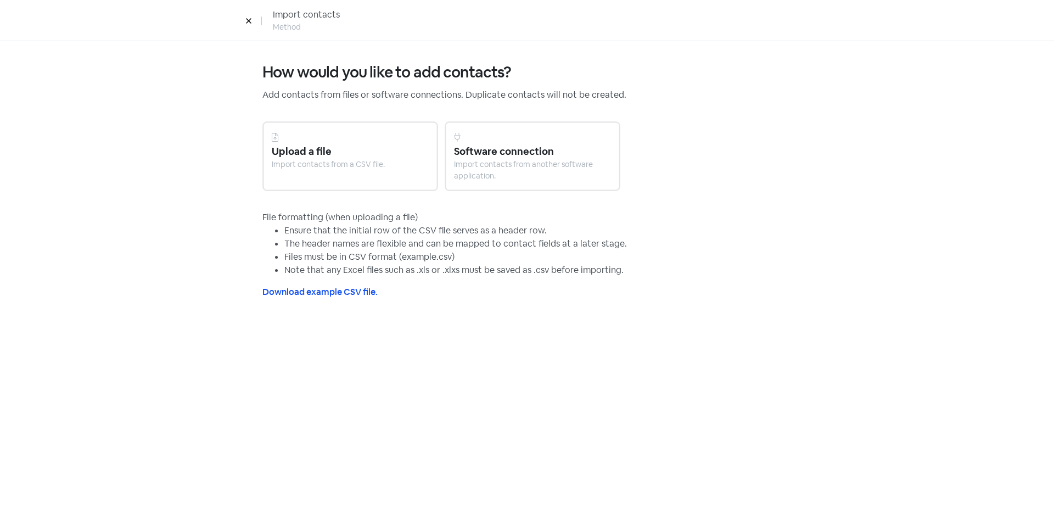
click at [340, 139] on div at bounding box center [350, 137] width 157 height 13
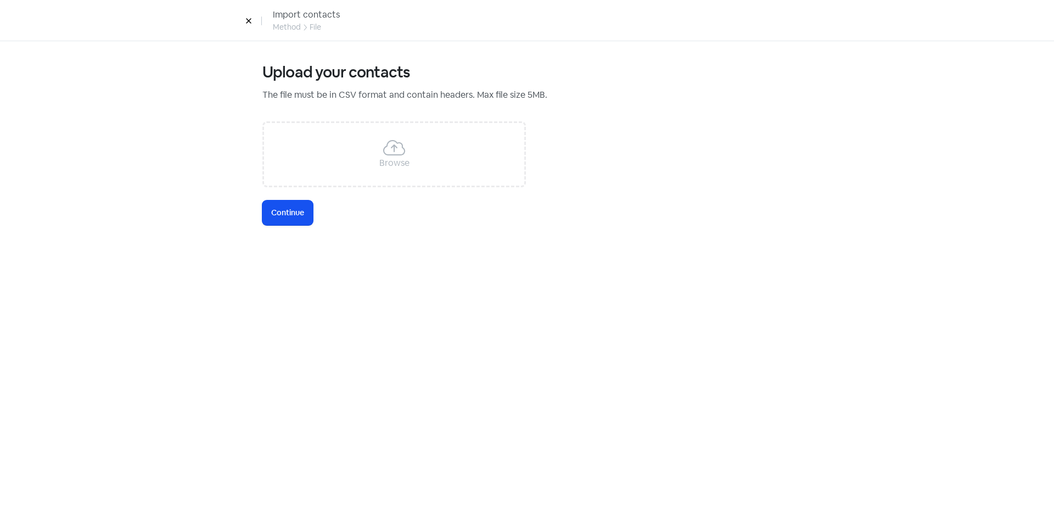
click at [249, 23] on icon at bounding box center [248, 21] width 7 height 7
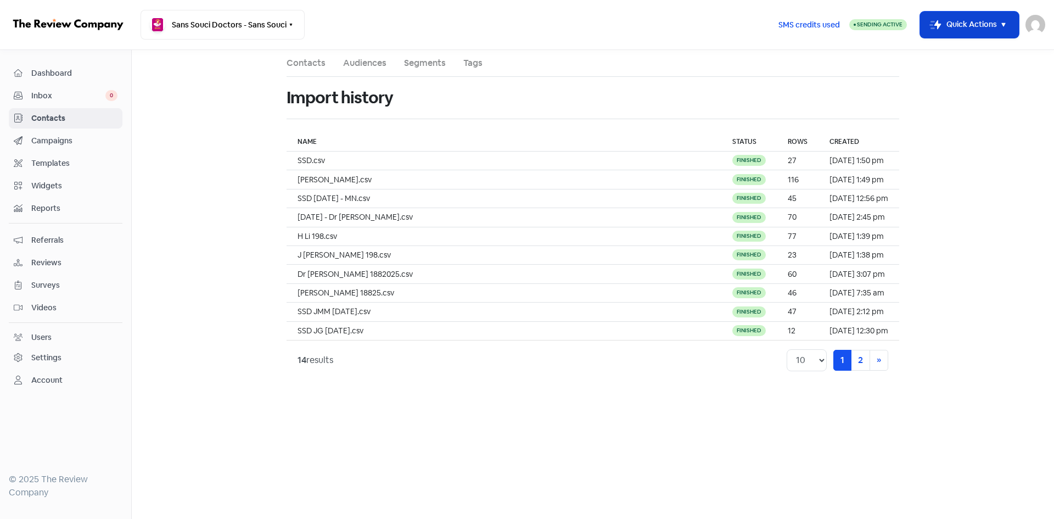
click at [965, 32] on button "Icon For Thunder-move Quick Actions" at bounding box center [969, 25] width 99 height 26
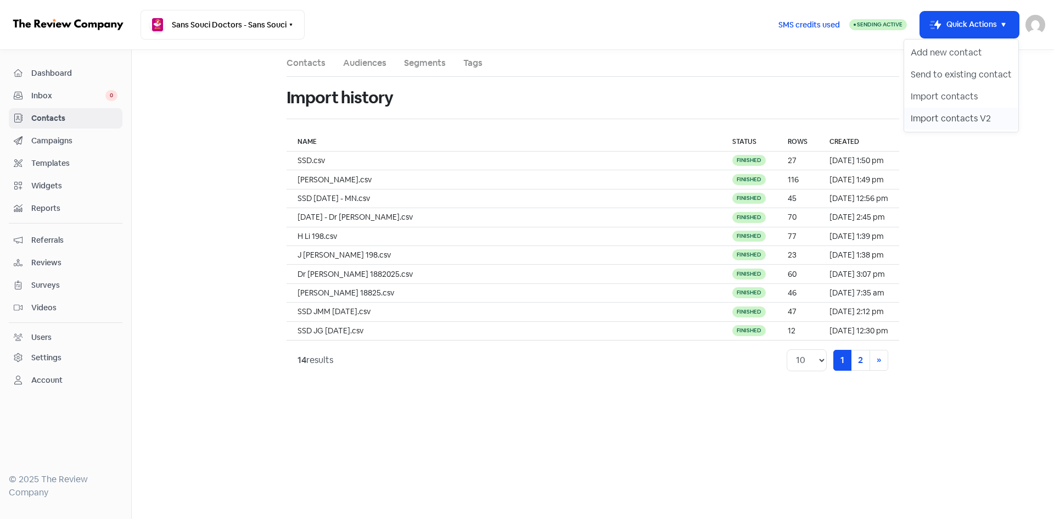
click at [930, 121] on button "Import contacts V2" at bounding box center [961, 119] width 114 height 22
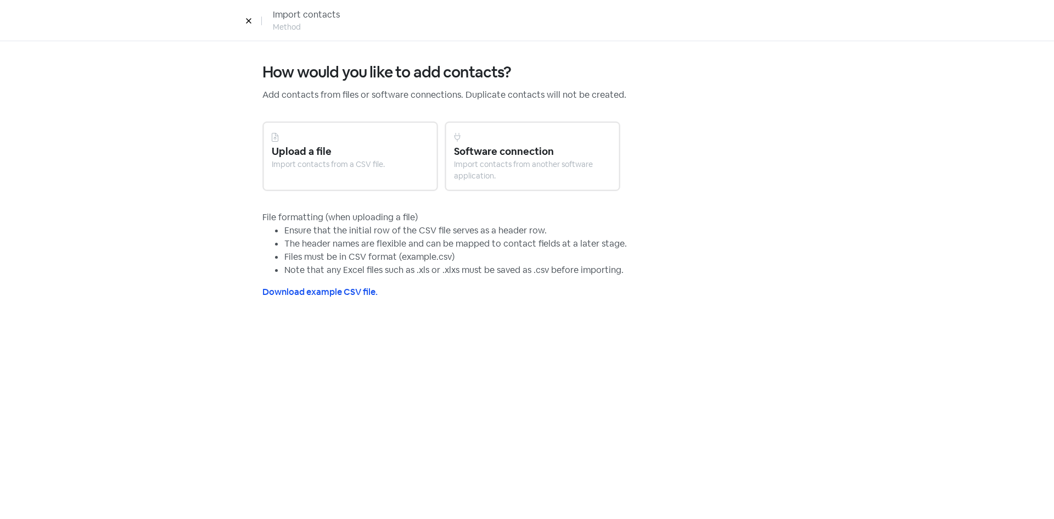
click at [338, 157] on div "Upload a file" at bounding box center [350, 151] width 157 height 15
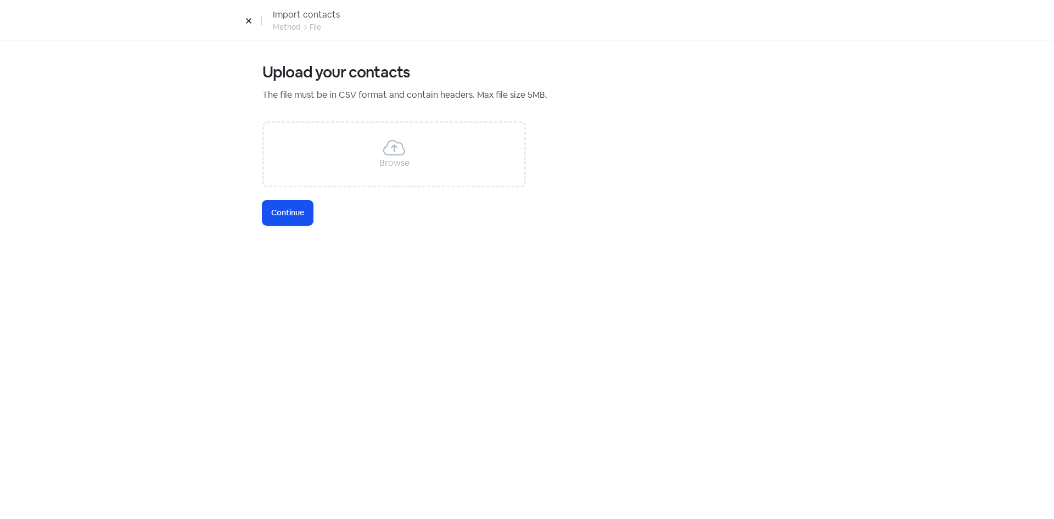
click at [334, 167] on div "Browse" at bounding box center [393, 154] width 263 height 66
click at [288, 209] on span "Continue" at bounding box center [287, 213] width 33 height 12
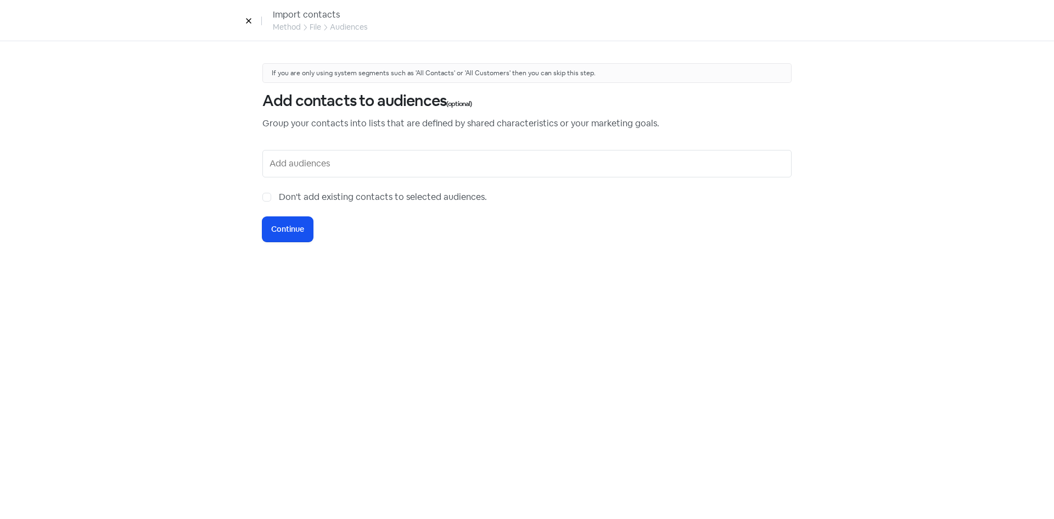
click at [305, 160] on input "text" at bounding box center [527, 164] width 517 height 18
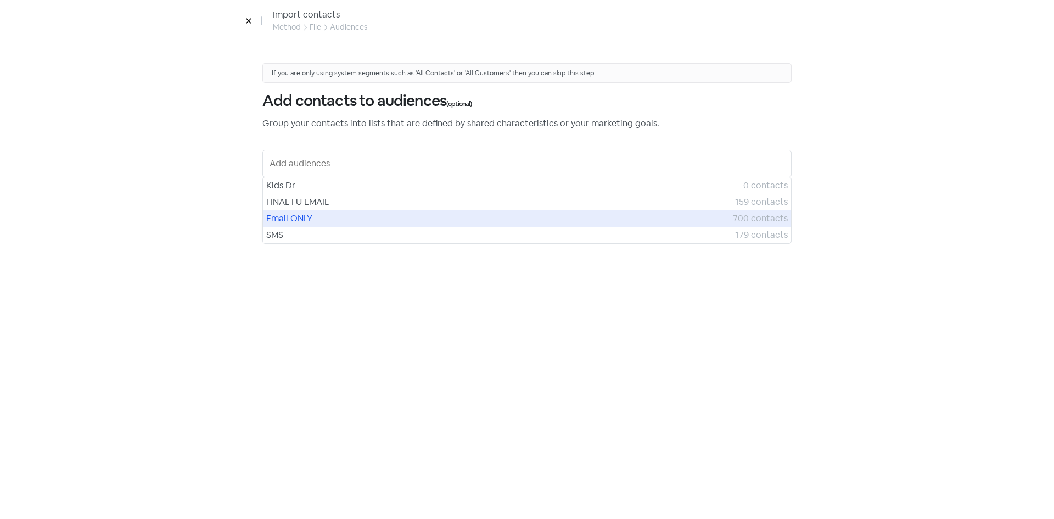
click at [290, 220] on span "Email ONLY" at bounding box center [499, 218] width 467 height 13
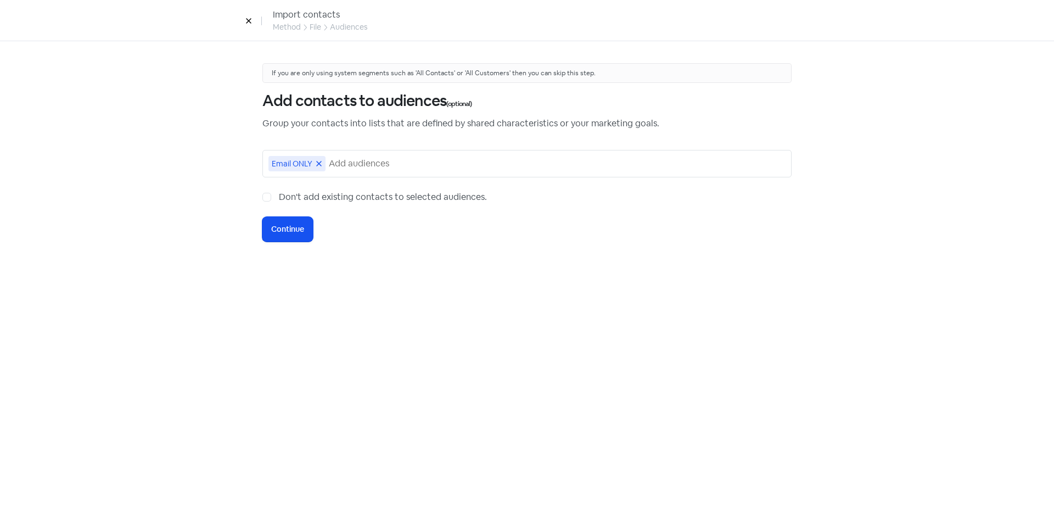
click at [271, 198] on div "Don't add existing contacts to selected audiences." at bounding box center [526, 196] width 529 height 13
click at [279, 196] on label "Don't add existing contacts to selected audiences." at bounding box center [383, 196] width 208 height 13
click at [279, 196] on input "Don't add existing contacts to selected audiences." at bounding box center [282, 193] width 7 height 7
checkbox input "true"
click at [290, 228] on span "Continue" at bounding box center [287, 229] width 33 height 12
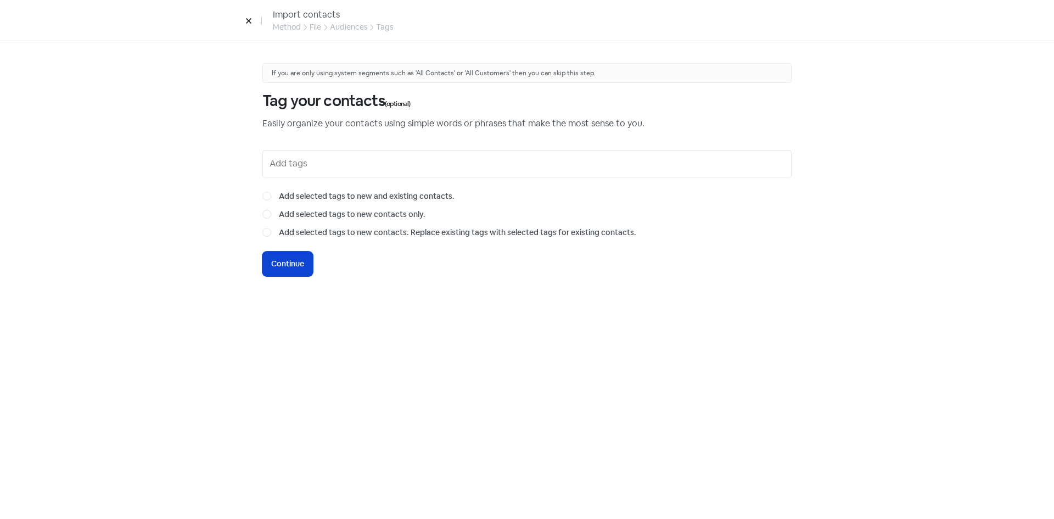
click at [287, 261] on span "Continue" at bounding box center [287, 264] width 33 height 12
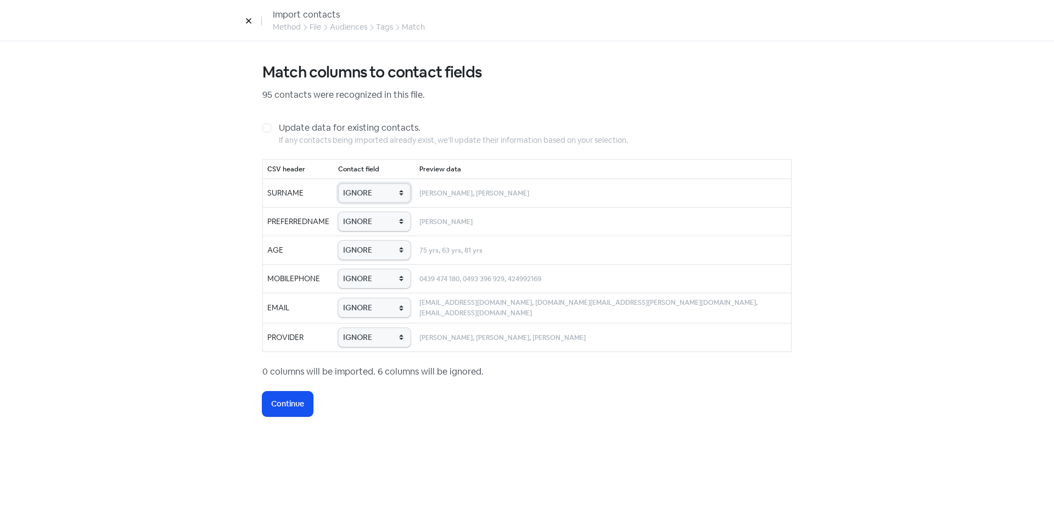
click at [390, 196] on select "IGNORE First name Last name Mobile number Email address Contact status Provider…" at bounding box center [374, 192] width 72 height 19
select select "last_name"
click at [360, 183] on select "IGNORE First name Last name Mobile number Email address Contact status Provider…" at bounding box center [374, 192] width 72 height 19
click at [382, 223] on select "IGNORE First name Last name Mobile number Email address Contact status Provider…" at bounding box center [374, 221] width 72 height 19
select select "first_name"
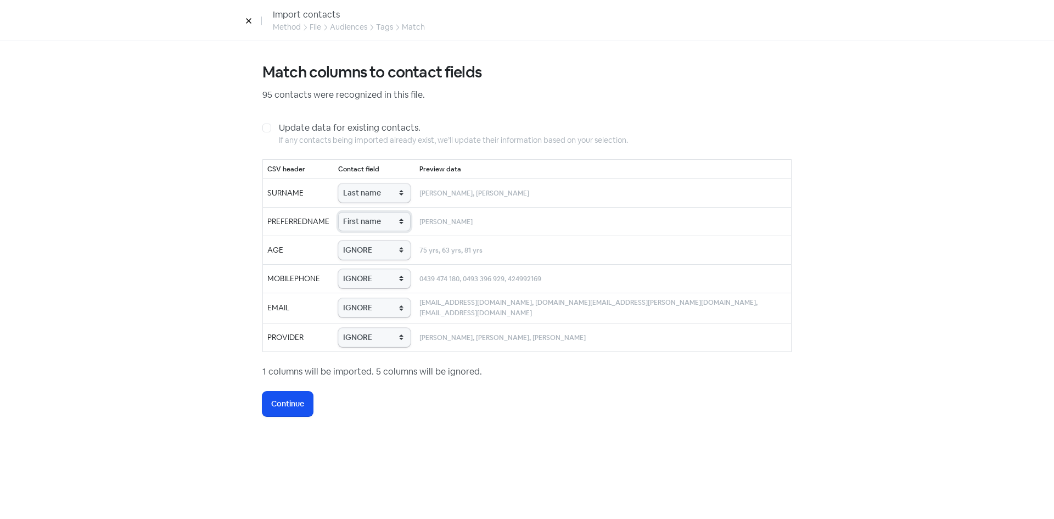
click at [360, 212] on select "IGNORE First name Last name Mobile number Email address Contact status Provider…" at bounding box center [374, 221] width 72 height 19
click at [381, 246] on select "IGNORE First name Last name Mobile number Email address Contact status Provider…" at bounding box center [374, 249] width 72 height 19
select select "age"
click at [360, 240] on select "IGNORE First name Last name Mobile number Email address Contact status Provider…" at bounding box center [374, 249] width 72 height 19
click at [383, 276] on select "IGNORE First name Last name Mobile number Email address Contact status Provider…" at bounding box center [374, 278] width 72 height 19
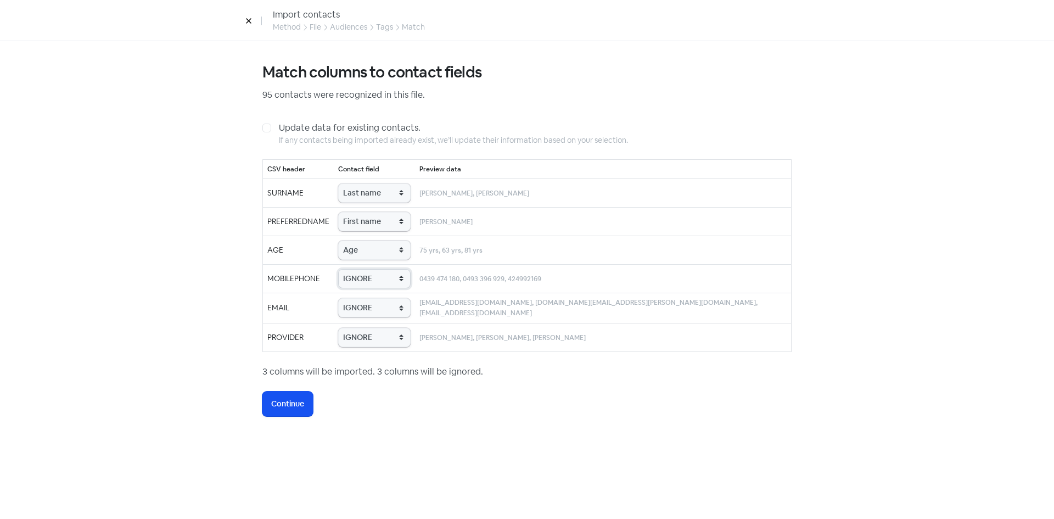
select select "phone"
click at [360, 269] on select "IGNORE First name Last name Mobile number Email address Contact status Provider…" at bounding box center [374, 278] width 72 height 19
click at [377, 316] on select "IGNORE First name Last name Mobile number Email address Contact status Provider…" at bounding box center [374, 307] width 72 height 19
click at [385, 390] on div "Match columns to contact fields 95 contacts were recognized in this file. Updat…" at bounding box center [526, 239] width 529 height 353
click at [372, 305] on select "IGNORE First name Last name Mobile number Email address Contact status Provider…" at bounding box center [374, 307] width 72 height 19
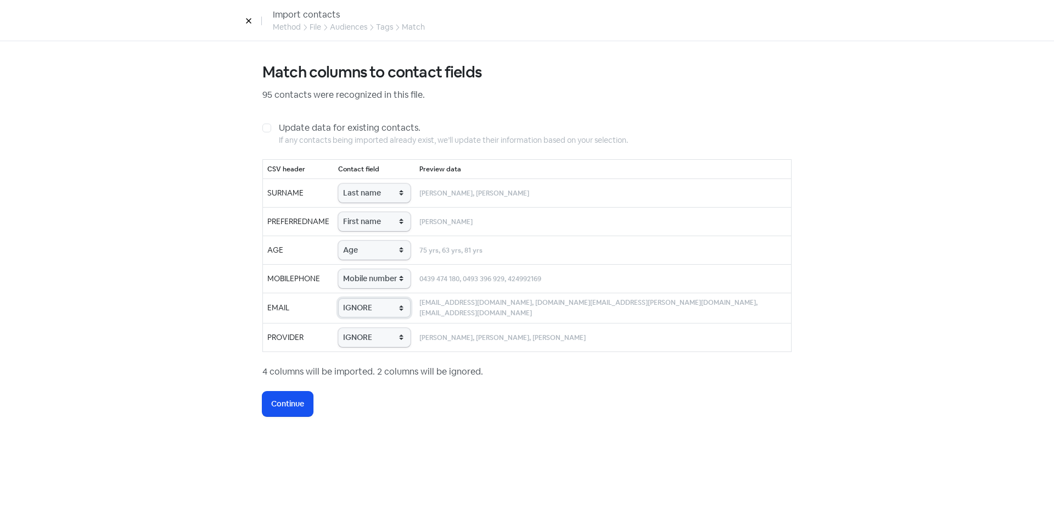
select select "email"
click at [360, 298] on select "IGNORE First name Last name Mobile number Email address Contact status Provider…" at bounding box center [374, 307] width 72 height 19
click at [371, 338] on select "IGNORE First name Last name Mobile number Email address Contact status Provider…" at bounding box center [374, 337] width 72 height 19
select select "provider_name"
click at [360, 328] on select "IGNORE First name Last name Mobile number Email address Contact status Provider…" at bounding box center [374, 337] width 72 height 19
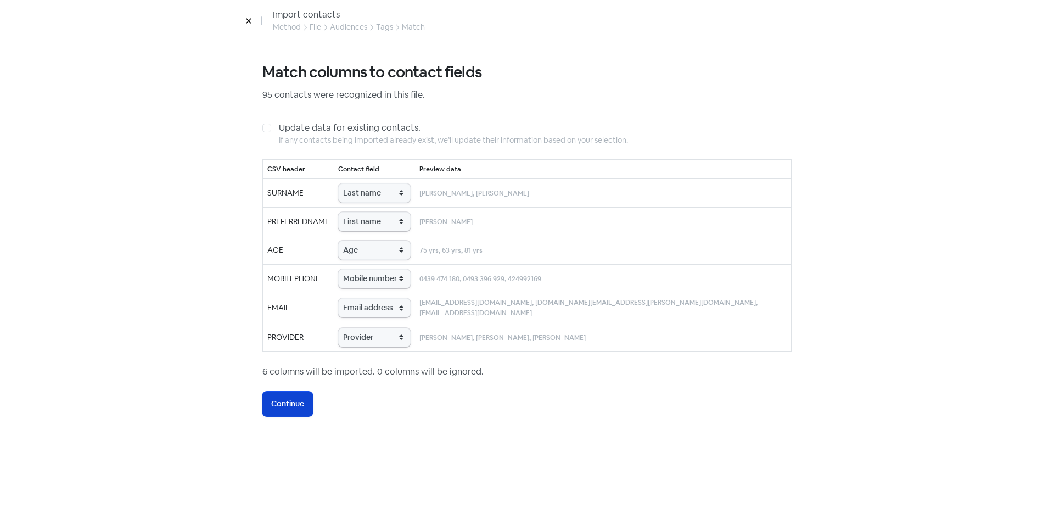
click at [299, 403] on span "Continue" at bounding box center [287, 404] width 33 height 12
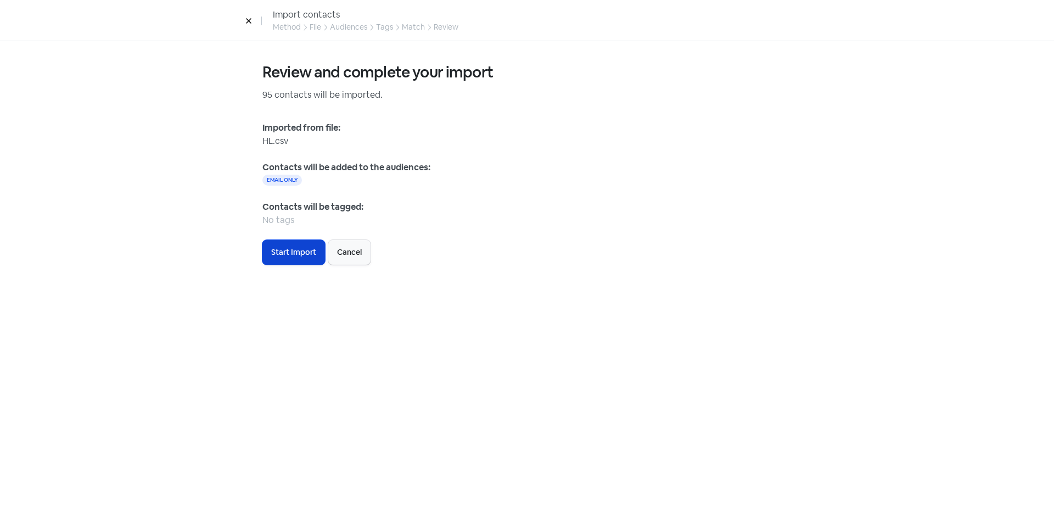
click at [276, 261] on button "Icon For Loading Start Import" at bounding box center [293, 252] width 63 height 25
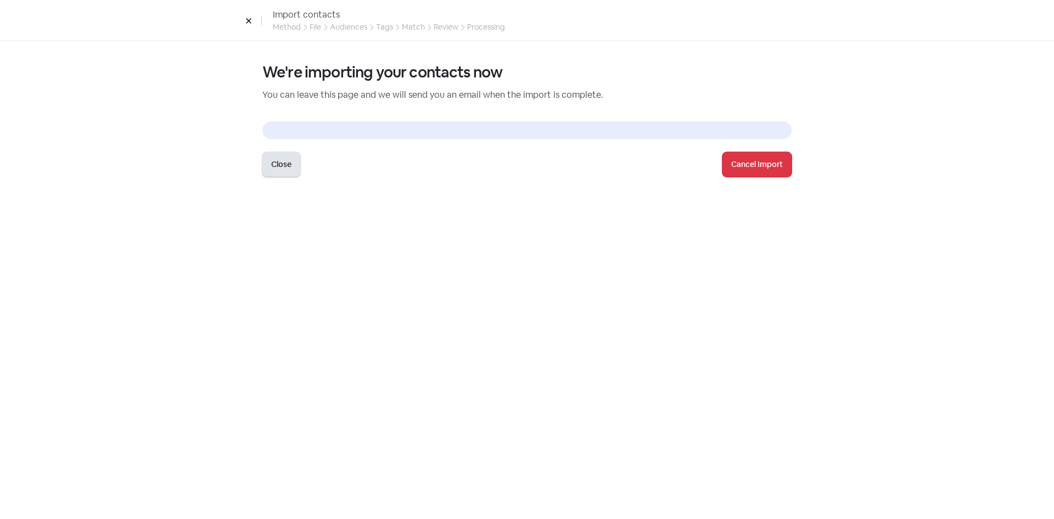
click at [283, 170] on button "Close" at bounding box center [281, 164] width 38 height 25
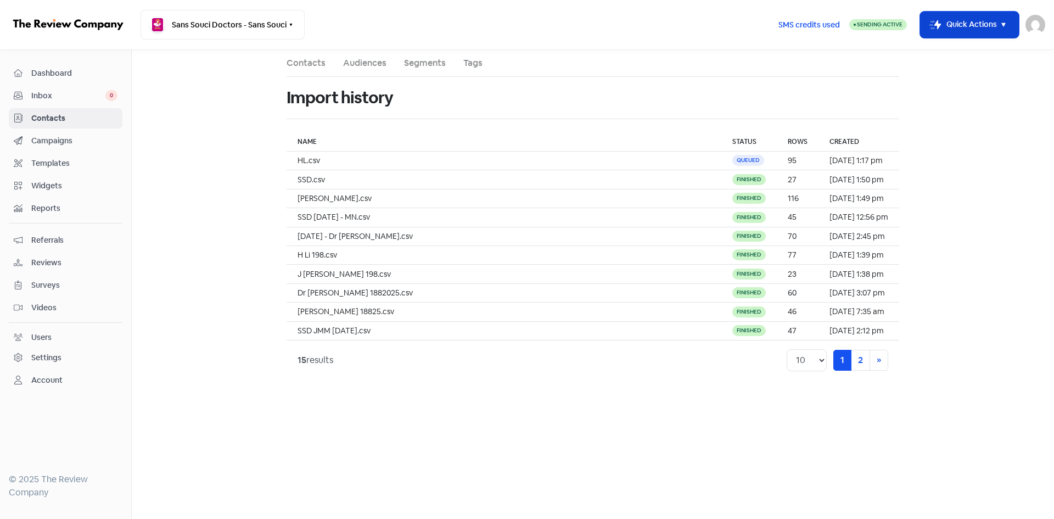
click at [985, 19] on button "Icon For Thunder-move Quick Actions" at bounding box center [969, 25] width 99 height 26
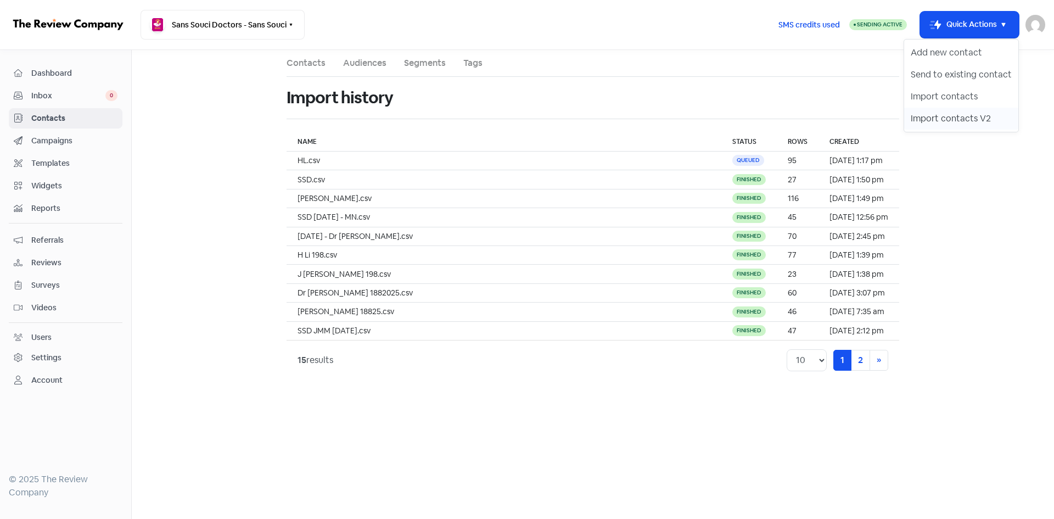
click at [930, 115] on button "Import contacts V2" at bounding box center [961, 119] width 114 height 22
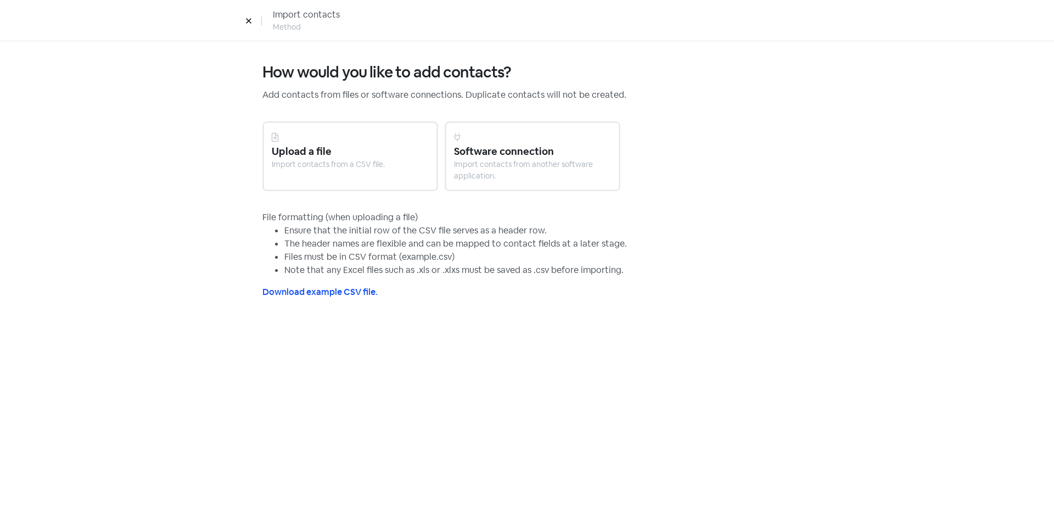
click at [314, 164] on div "Import contacts from a CSV file." at bounding box center [350, 165] width 157 height 12
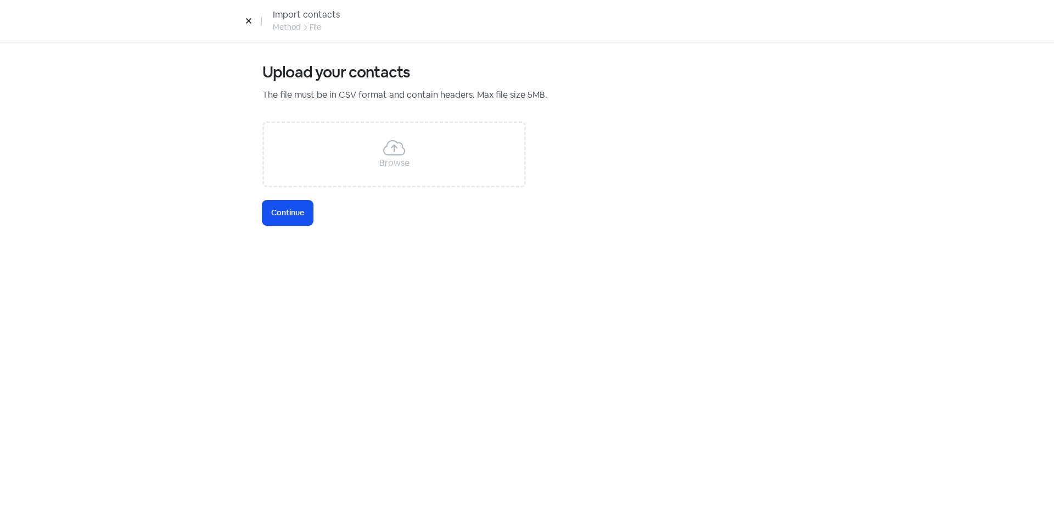
click at [321, 172] on div "Browse" at bounding box center [393, 154] width 263 height 66
click at [278, 208] on span "Continue" at bounding box center [287, 213] width 33 height 12
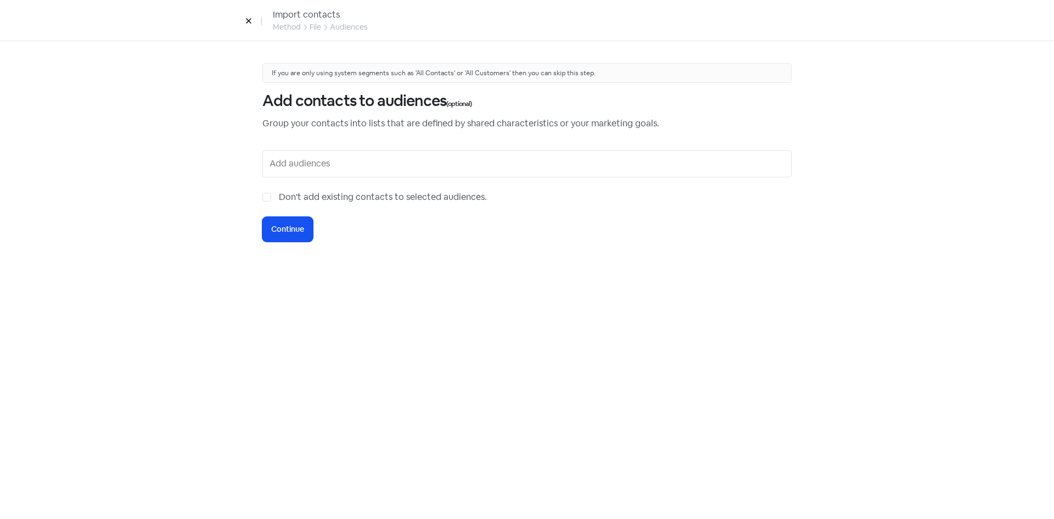
click at [340, 171] on input "text" at bounding box center [527, 164] width 517 height 18
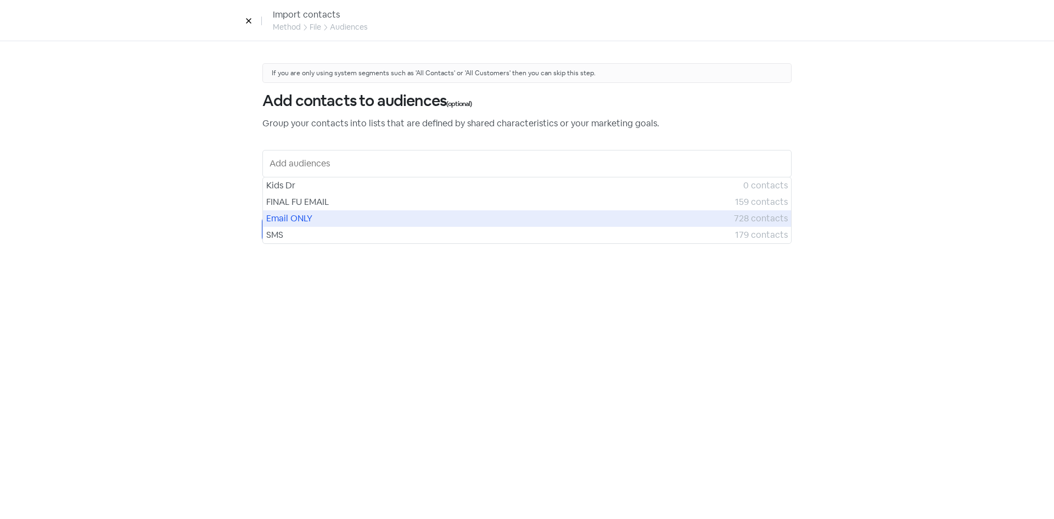
click at [300, 218] on span "Email ONLY" at bounding box center [500, 218] width 468 height 13
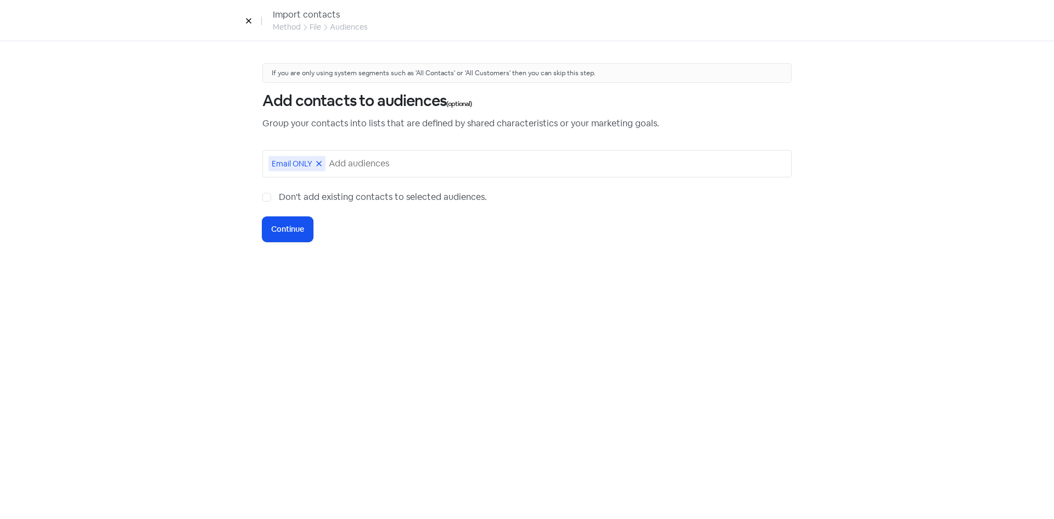
click at [279, 197] on label "Don't add existing contacts to selected audiences." at bounding box center [383, 196] width 208 height 13
click at [279, 197] on input "Don't add existing contacts to selected audiences." at bounding box center [282, 193] width 7 height 7
checkbox input "true"
click at [288, 239] on button "Icon For Loading Continue" at bounding box center [287, 229] width 50 height 25
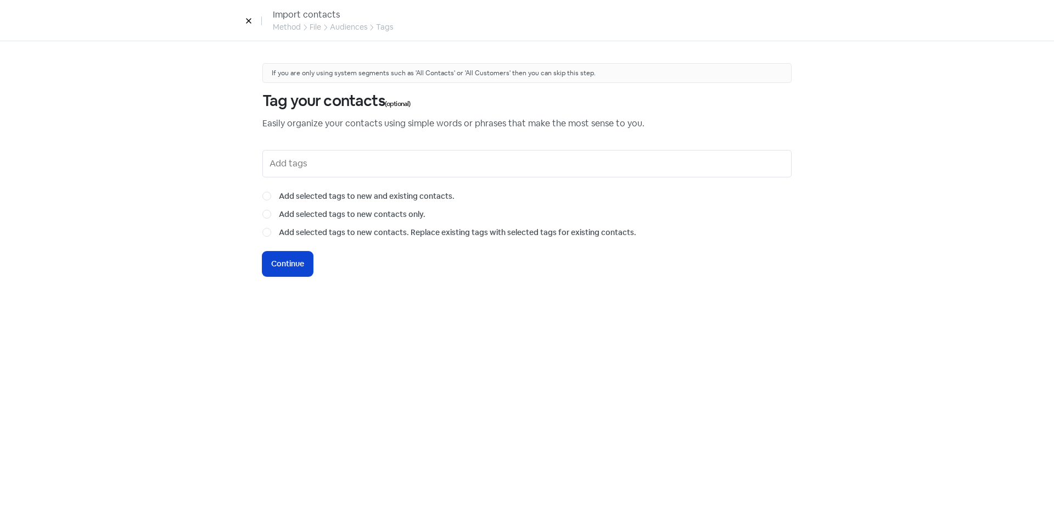
click at [302, 264] on span "Continue" at bounding box center [287, 264] width 33 height 12
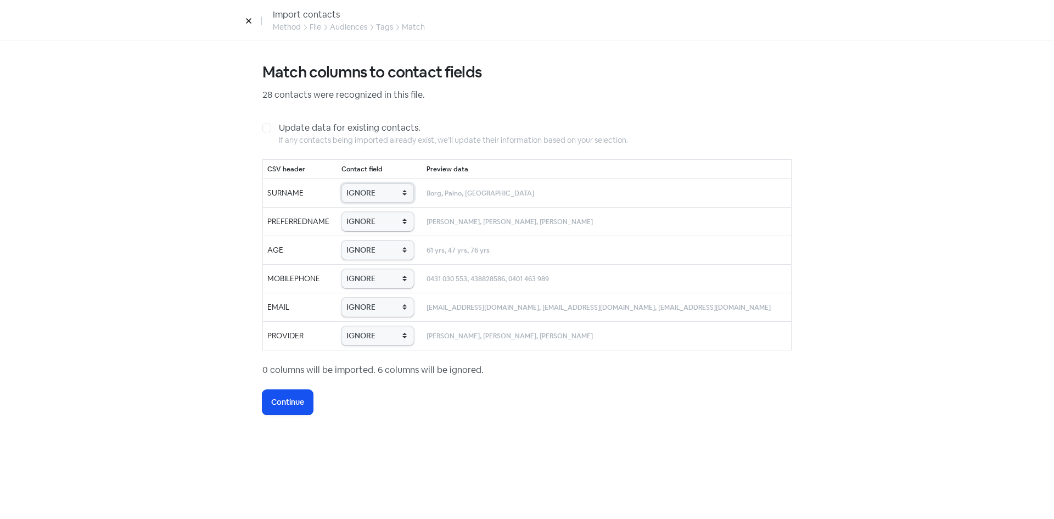
click at [390, 197] on select "IGNORE First name Last name Mobile number Email address Contact status Provider…" at bounding box center [377, 192] width 72 height 19
select select "last_name"
click at [355, 183] on select "IGNORE First name Last name Mobile number Email address Contact status Provider…" at bounding box center [377, 192] width 72 height 19
click at [395, 227] on select "IGNORE First name Last name Mobile number Email address Contact status Provider…" at bounding box center [377, 221] width 72 height 19
select select "first_name"
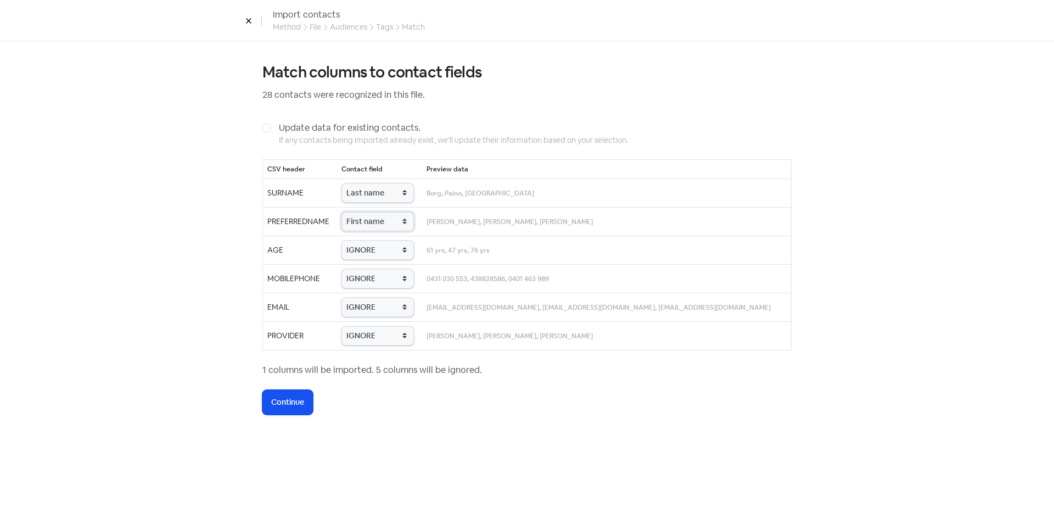
click at [355, 212] on select "IGNORE First name Last name Mobile number Email address Contact status Provider…" at bounding box center [377, 221] width 72 height 19
click at [395, 251] on select "IGNORE First name Last name Mobile number Email address Contact status Provider…" at bounding box center [377, 249] width 72 height 19
select select "age"
click at [355, 240] on select "IGNORE First name Last name Mobile number Email address Contact status Provider…" at bounding box center [377, 249] width 72 height 19
click at [395, 282] on select "IGNORE First name Last name Mobile number Email address Contact status Provider…" at bounding box center [377, 278] width 72 height 19
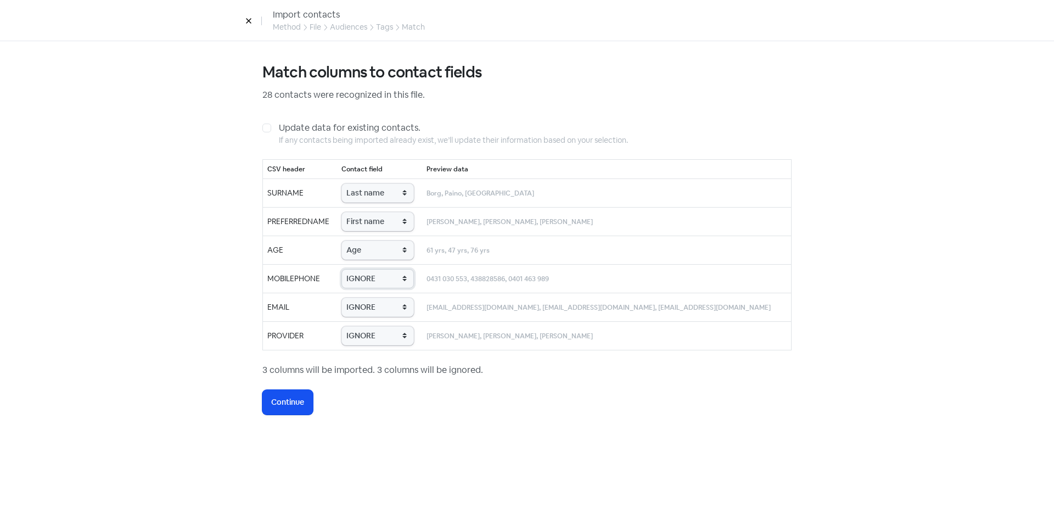
select select "phone"
click at [355, 269] on select "IGNORE First name Last name Mobile number Email address Contact status Provider…" at bounding box center [377, 278] width 72 height 19
click at [391, 311] on select "IGNORE First name Last name Mobile number Email address Contact status Provider…" at bounding box center [377, 306] width 72 height 19
select select "email"
click at [355, 297] on select "IGNORE First name Last name Mobile number Email address Contact status Provider…" at bounding box center [377, 306] width 72 height 19
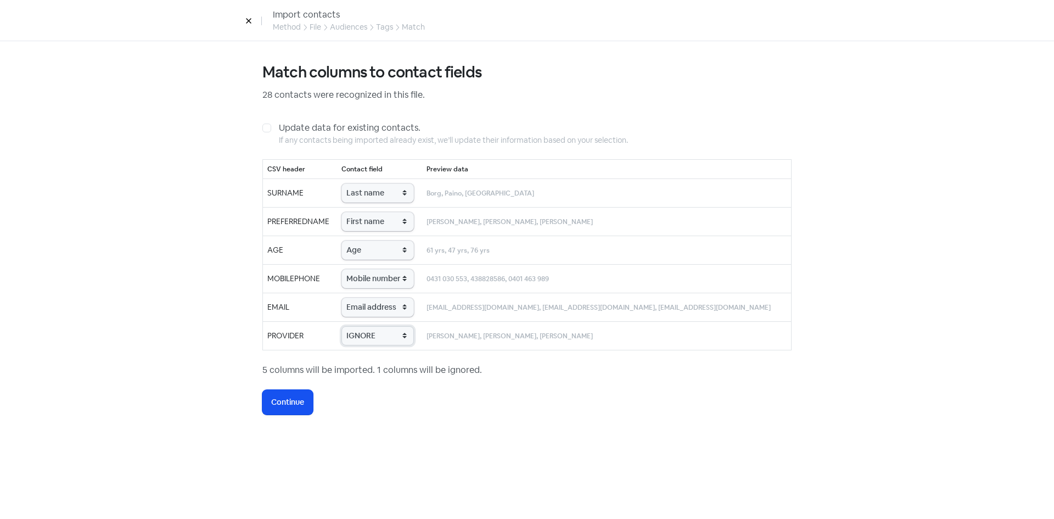
click at [388, 342] on select "IGNORE First name Last name Mobile number Email address Contact status Provider…" at bounding box center [377, 335] width 72 height 19
select select "provider_name"
click at [355, 326] on select "IGNORE First name Last name Mobile number Email address Contact status Provider…" at bounding box center [377, 335] width 72 height 19
click at [302, 398] on span "Continue" at bounding box center [287, 402] width 33 height 12
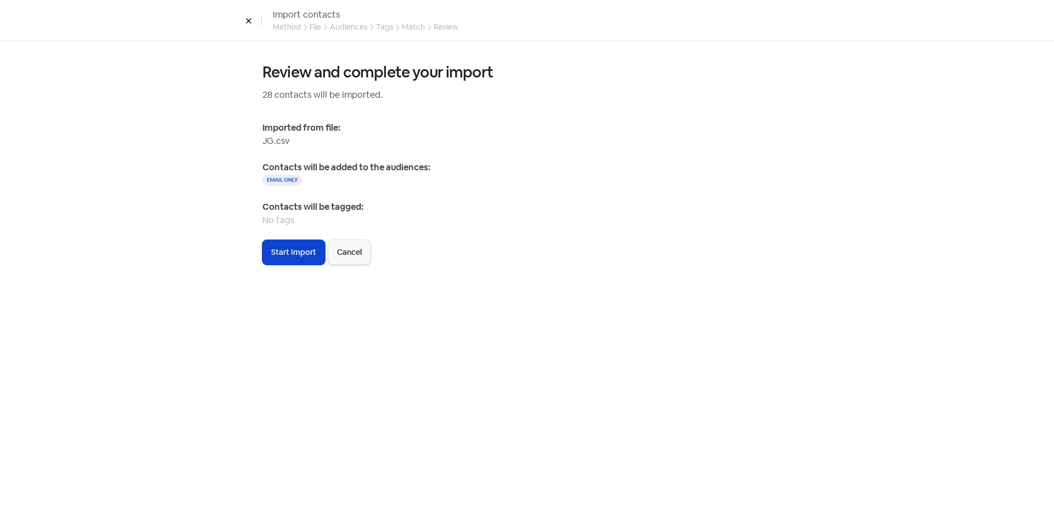
click at [300, 250] on span "Start Import" at bounding box center [293, 252] width 45 height 12
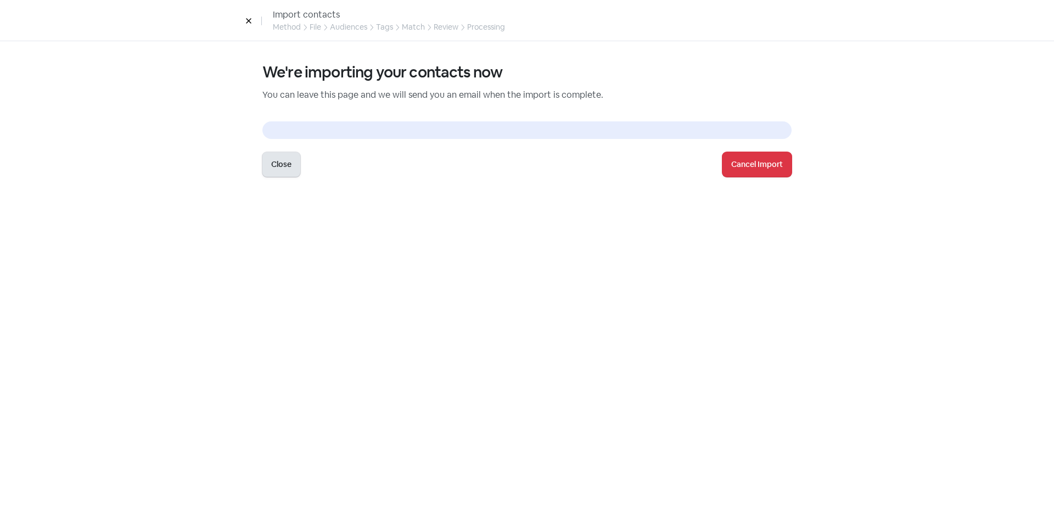
click at [287, 164] on button "Close" at bounding box center [281, 164] width 38 height 25
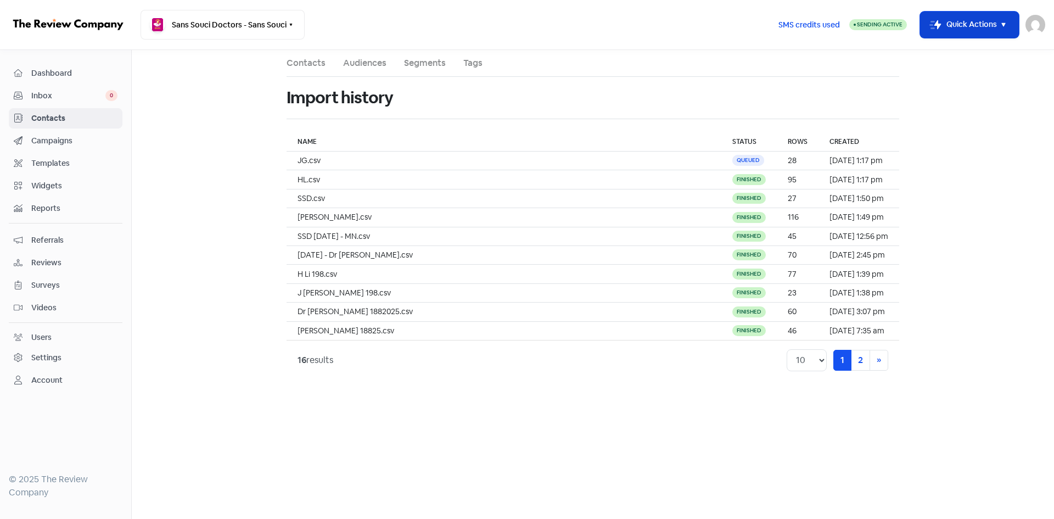
click at [961, 28] on button "Icon For Thunder-move Quick Actions" at bounding box center [969, 25] width 99 height 26
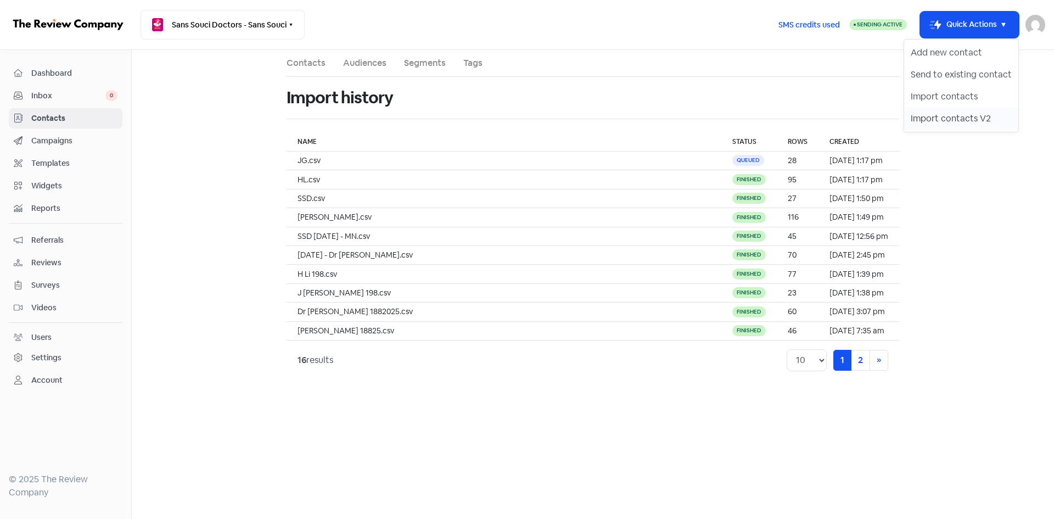
click at [936, 117] on button "Import contacts V2" at bounding box center [961, 119] width 114 height 22
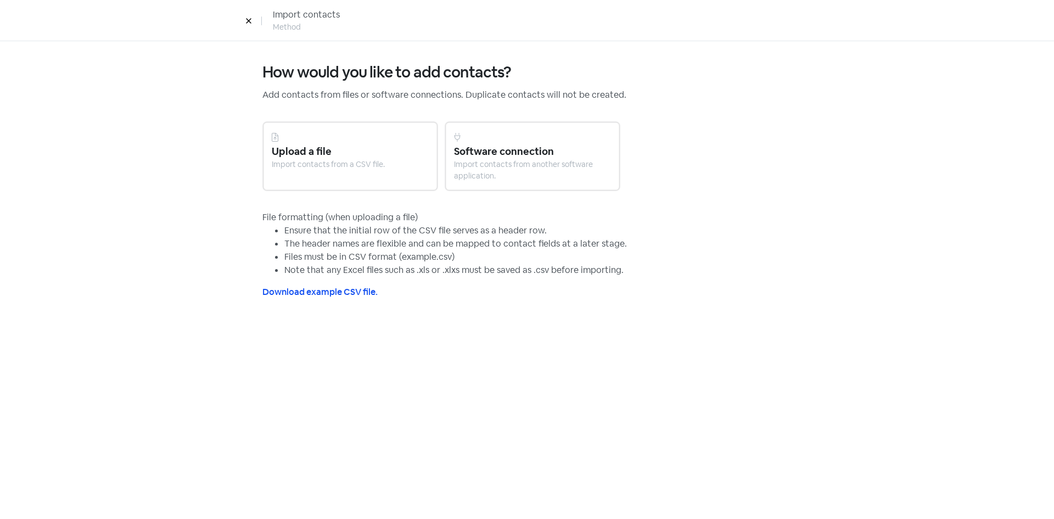
click at [315, 147] on div "Upload a file" at bounding box center [350, 151] width 157 height 15
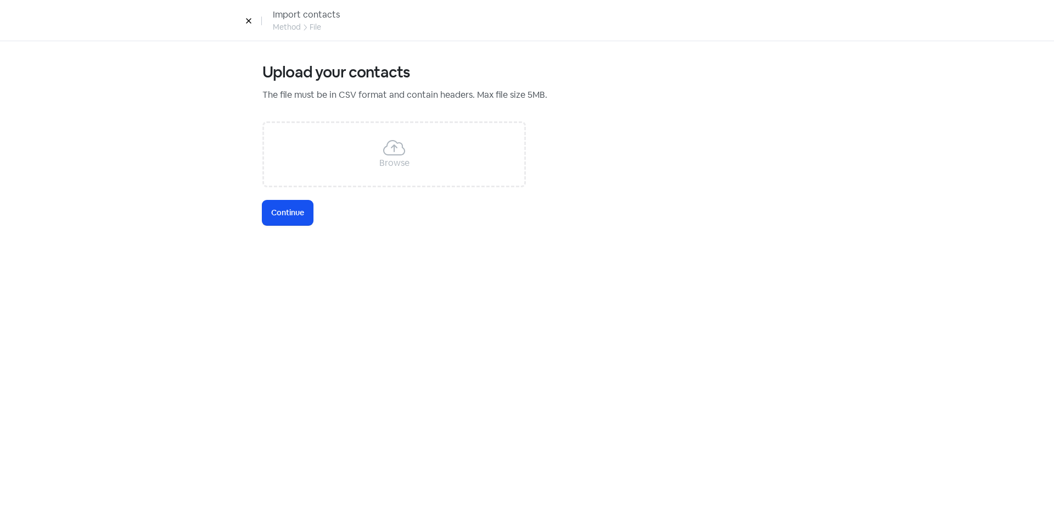
click at [315, 147] on div "Browse" at bounding box center [393, 154] width 263 height 66
click at [303, 209] on span "Continue" at bounding box center [287, 213] width 33 height 12
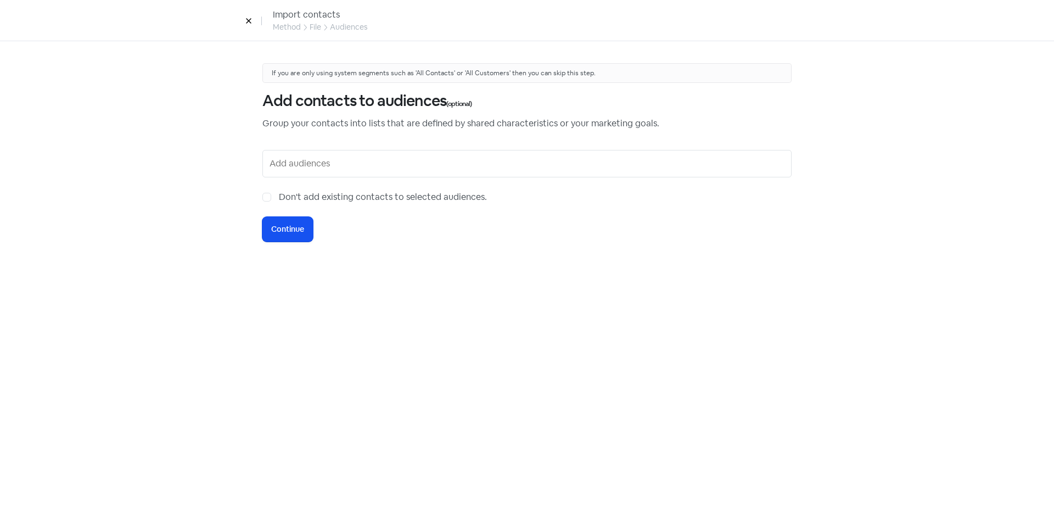
click at [317, 170] on input "text" at bounding box center [527, 164] width 517 height 18
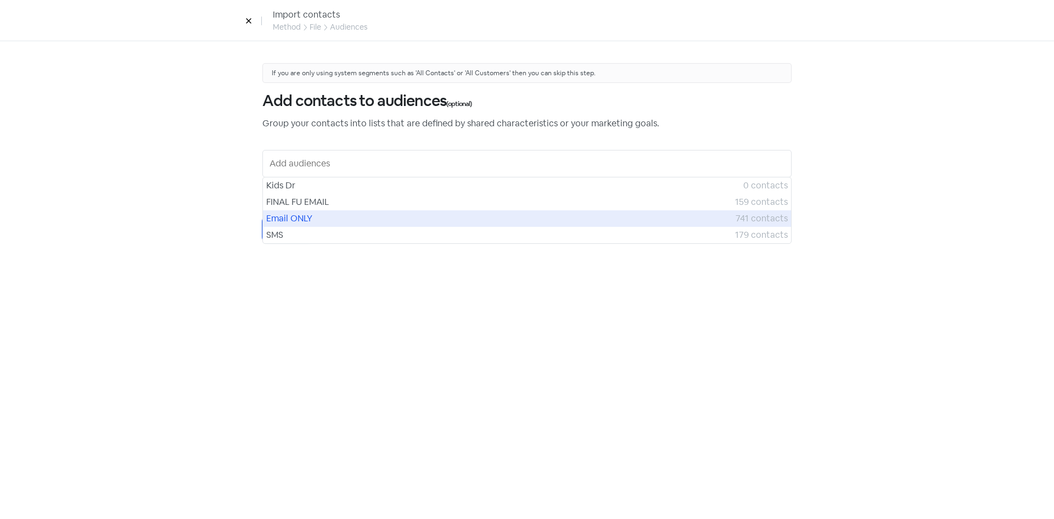
click at [299, 216] on span "Email ONLY" at bounding box center [500, 218] width 469 height 13
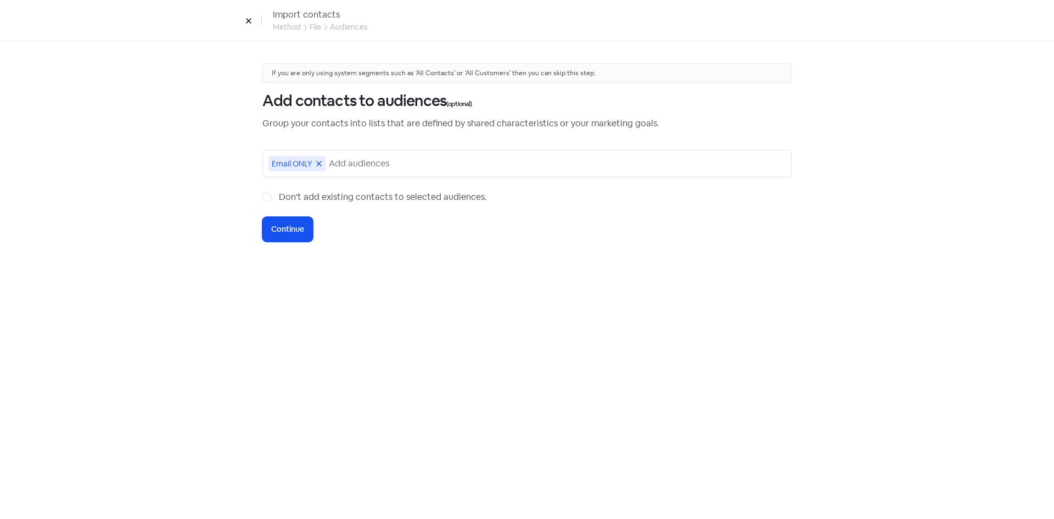
click at [274, 196] on div "Don't add existing contacts to selected audiences." at bounding box center [526, 196] width 529 height 13
click at [279, 196] on label "Don't add existing contacts to selected audiences." at bounding box center [383, 196] width 208 height 13
click at [279, 196] on input "Don't add existing contacts to selected audiences." at bounding box center [282, 193] width 7 height 7
checkbox input "true"
click at [284, 221] on button "Icon For Loading Continue" at bounding box center [287, 229] width 50 height 25
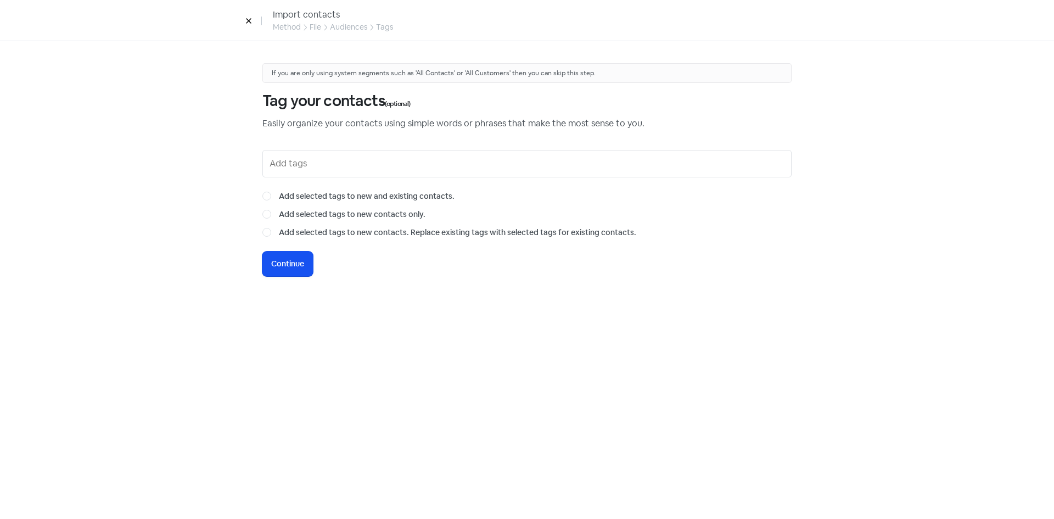
click at [299, 254] on button "Icon For Loading Continue" at bounding box center [287, 263] width 50 height 25
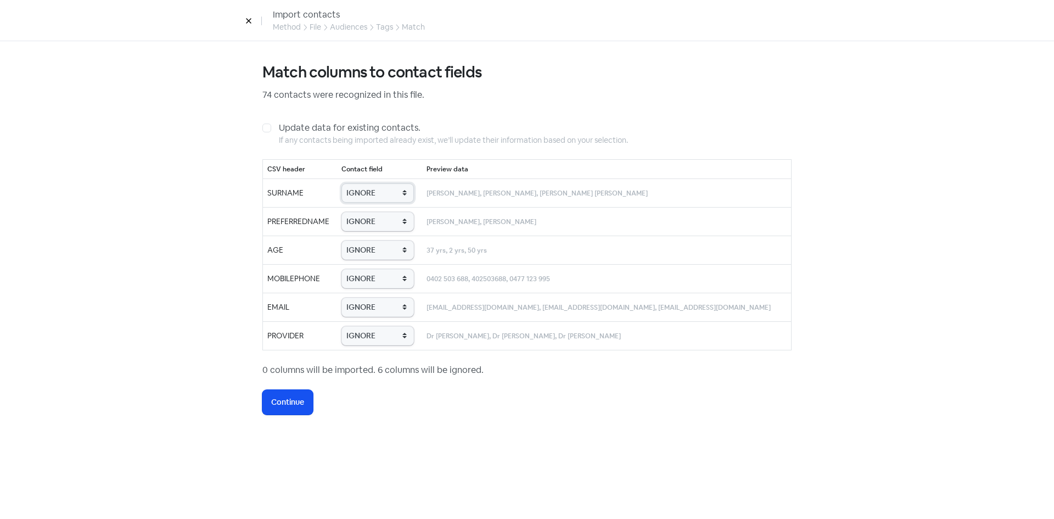
click at [383, 193] on select "IGNORE First name Last name Mobile number Email address Contact status Provider…" at bounding box center [377, 192] width 72 height 19
select select "last_name"
click at [363, 183] on select "IGNORE First name Last name Mobile number Email address Contact status Provider…" at bounding box center [377, 192] width 72 height 19
click at [384, 223] on select "IGNORE First name Last name Mobile number Email address Contact status Provider…" at bounding box center [377, 221] width 72 height 19
select select "first_name"
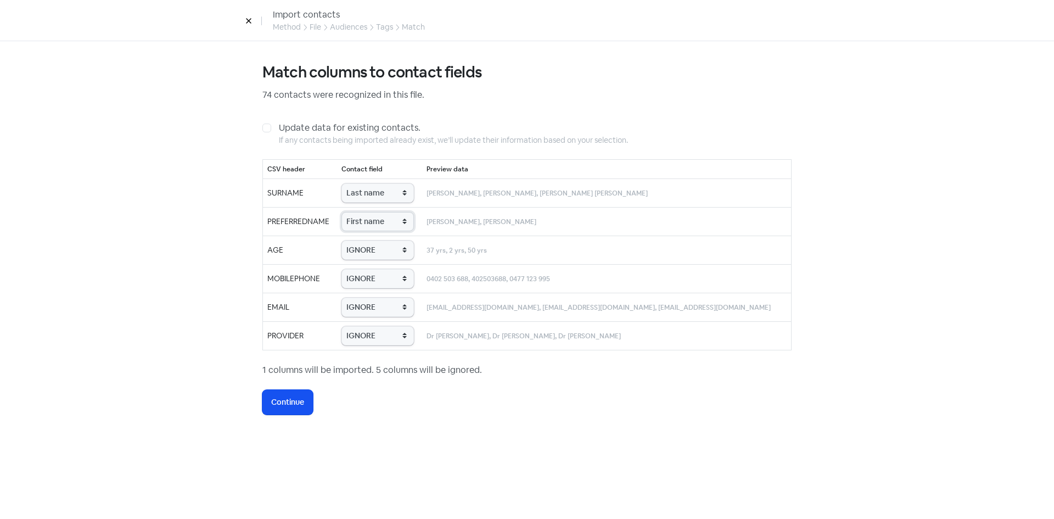
click at [363, 212] on select "IGNORE First name Last name Mobile number Email address Contact status Provider…" at bounding box center [377, 221] width 72 height 19
click at [379, 248] on select "IGNORE First name Last name Mobile number Email address Contact status Provider…" at bounding box center [377, 249] width 72 height 19
select select "age"
click at [363, 240] on select "IGNORE First name Last name Mobile number Email address Contact status Provider…" at bounding box center [377, 249] width 72 height 19
click at [396, 281] on select "IGNORE First name Last name Mobile number Email address Contact status Provider…" at bounding box center [377, 278] width 72 height 19
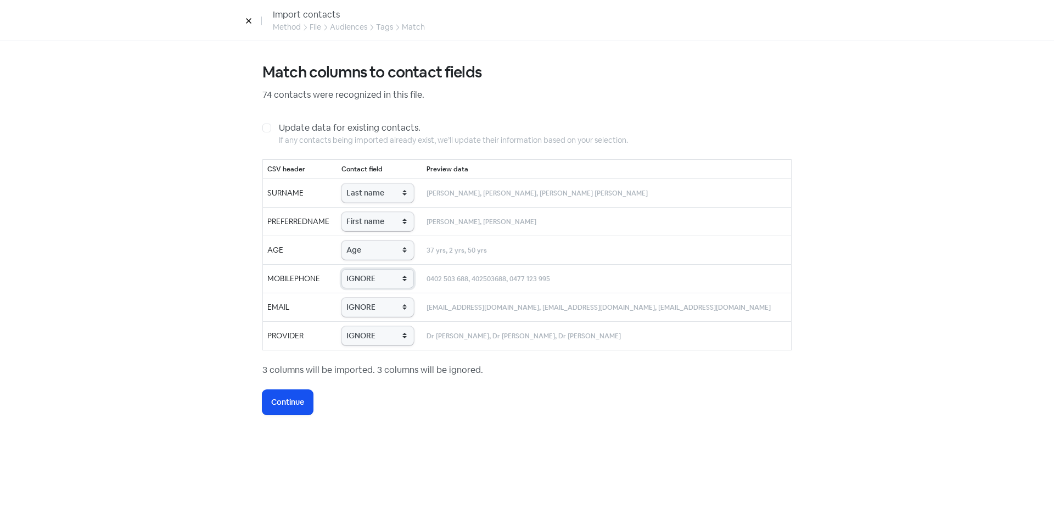
select select "phone"
click at [363, 269] on select "IGNORE First name Last name Mobile number Email address Contact status Provider…" at bounding box center [377, 278] width 72 height 19
click at [394, 310] on select "IGNORE First name Last name Mobile number Email address Contact status Provider…" at bounding box center [377, 306] width 72 height 19
select select "email"
click at [363, 297] on select "IGNORE First name Last name Mobile number Email address Contact status Provider…" at bounding box center [377, 306] width 72 height 19
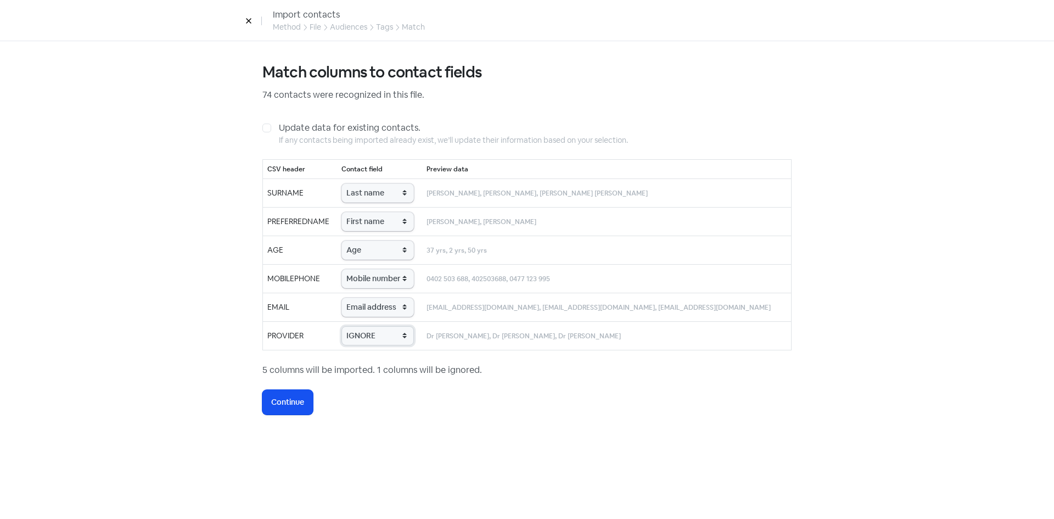
click at [405, 338] on select "IGNORE First name Last name Mobile number Email address Contact status Provider…" at bounding box center [377, 335] width 72 height 19
select select "provider_name"
click at [363, 326] on select "IGNORE First name Last name Mobile number Email address Contact status Provider…" at bounding box center [377, 335] width 72 height 19
click at [284, 401] on span "Continue" at bounding box center [287, 402] width 33 height 12
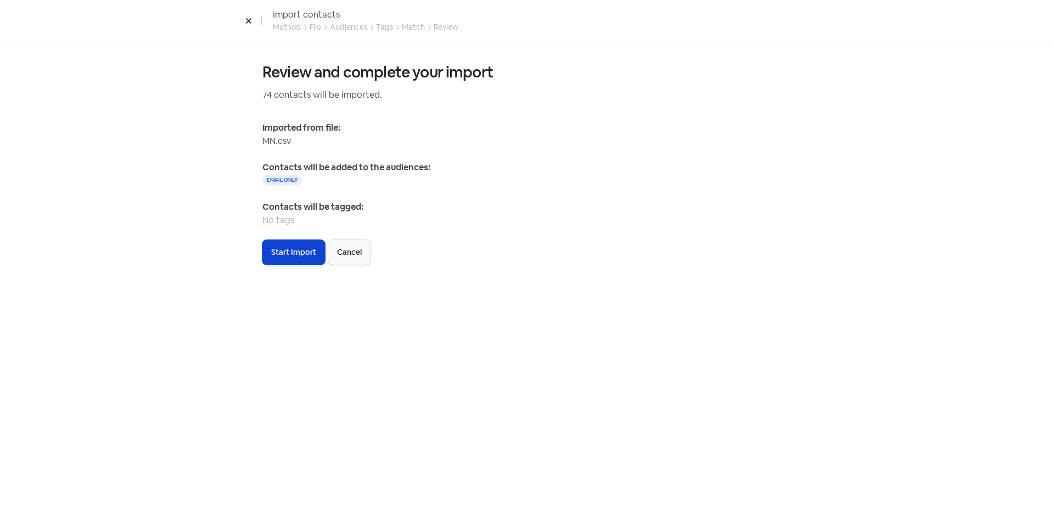
click at [294, 251] on span "Start Import" at bounding box center [293, 252] width 45 height 12
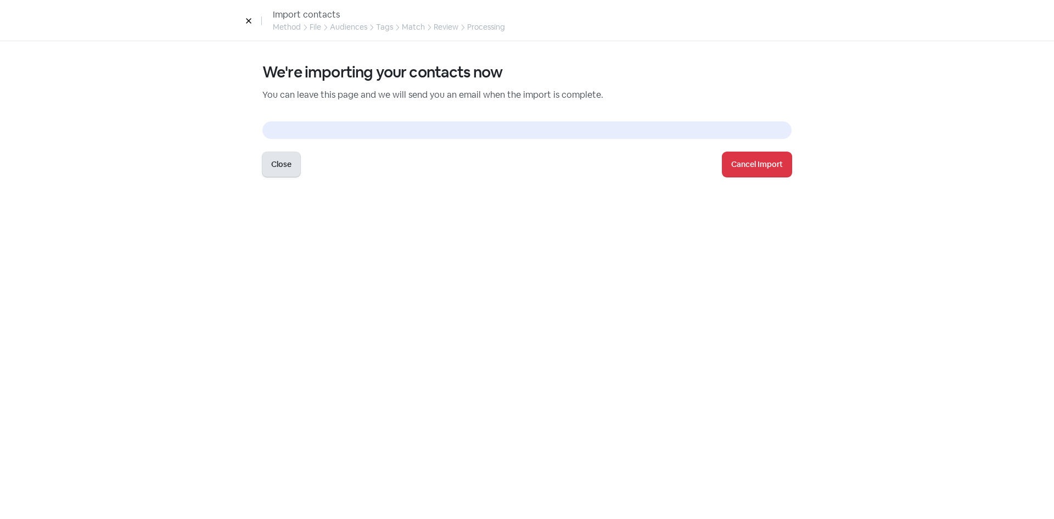
click at [284, 173] on button "Close" at bounding box center [281, 164] width 38 height 25
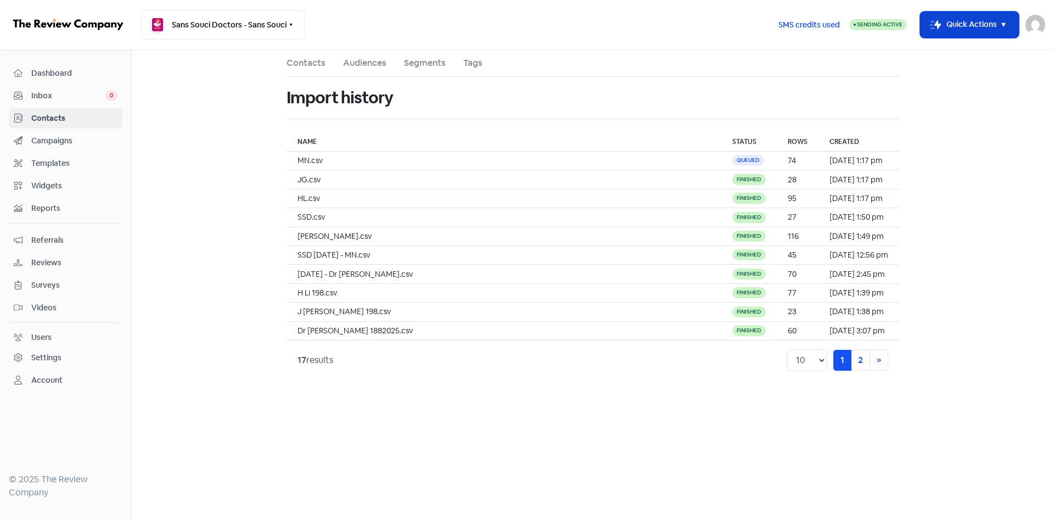
click at [950, 23] on button "Icon For Thunder-move Quick Actions" at bounding box center [969, 25] width 99 height 26
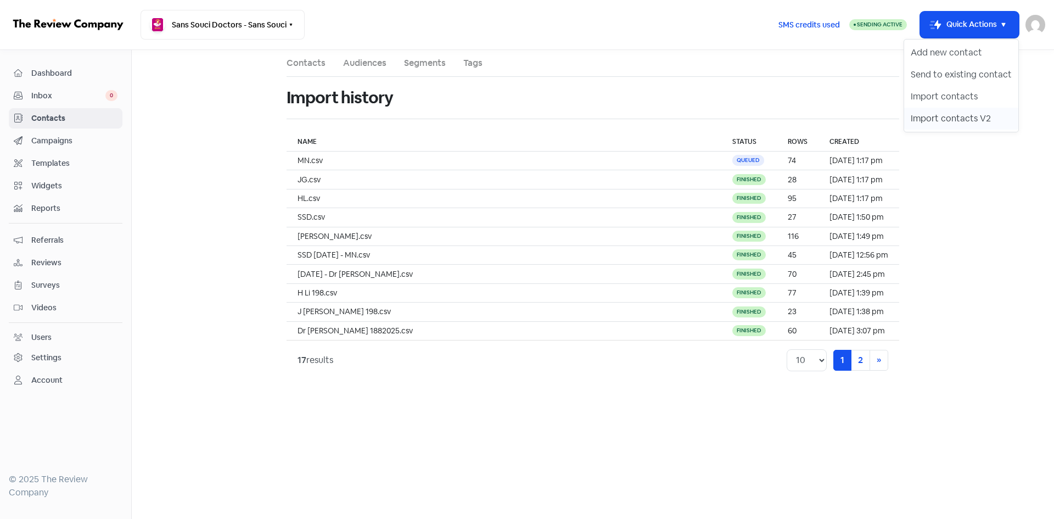
click at [940, 118] on button "Import contacts V2" at bounding box center [961, 119] width 114 height 22
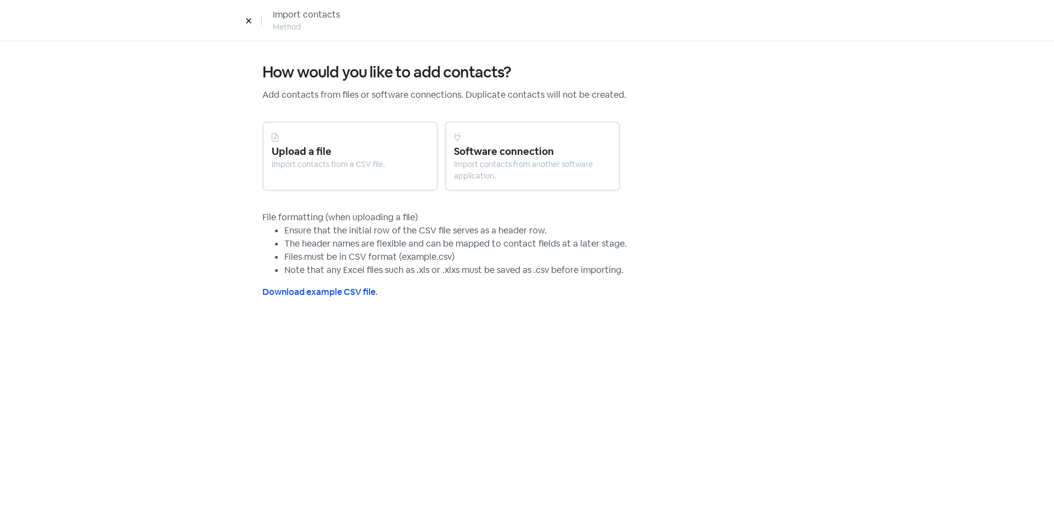
click at [324, 160] on div "Import contacts from a CSV file." at bounding box center [350, 165] width 157 height 12
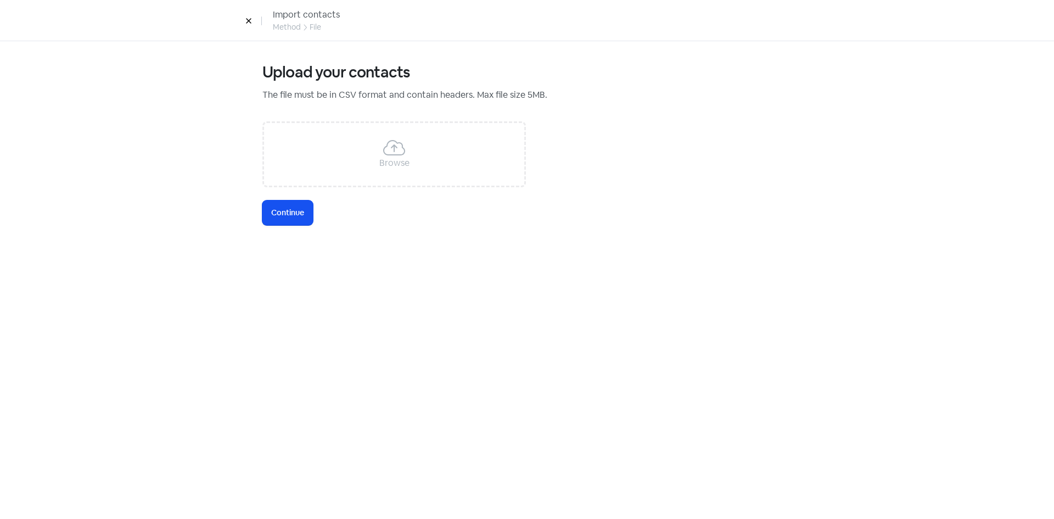
click at [324, 160] on div "Browse" at bounding box center [393, 154] width 263 height 66
click at [302, 224] on button "Icon For Loading Continue" at bounding box center [287, 212] width 50 height 25
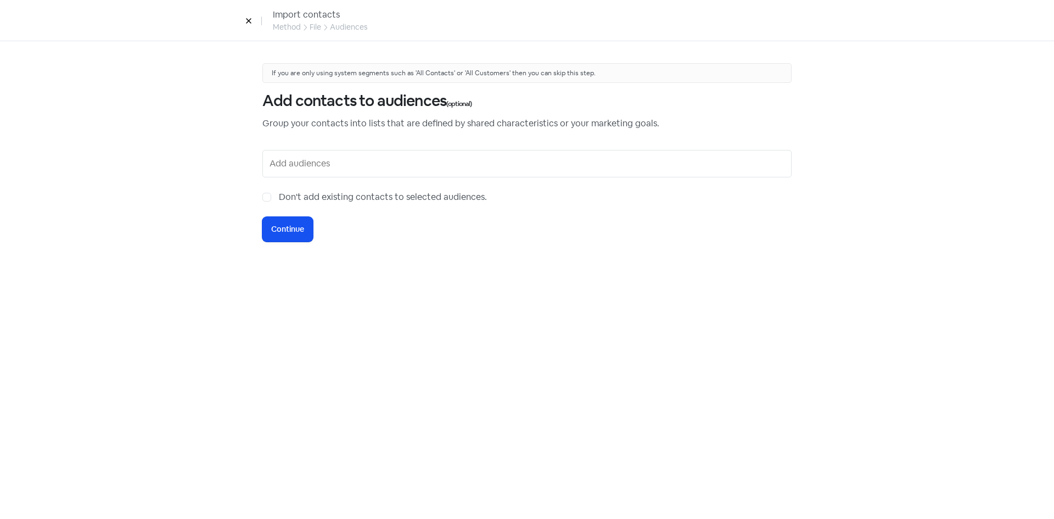
click at [293, 172] on div at bounding box center [526, 163] width 529 height 27
click at [301, 165] on input "text" at bounding box center [527, 164] width 517 height 18
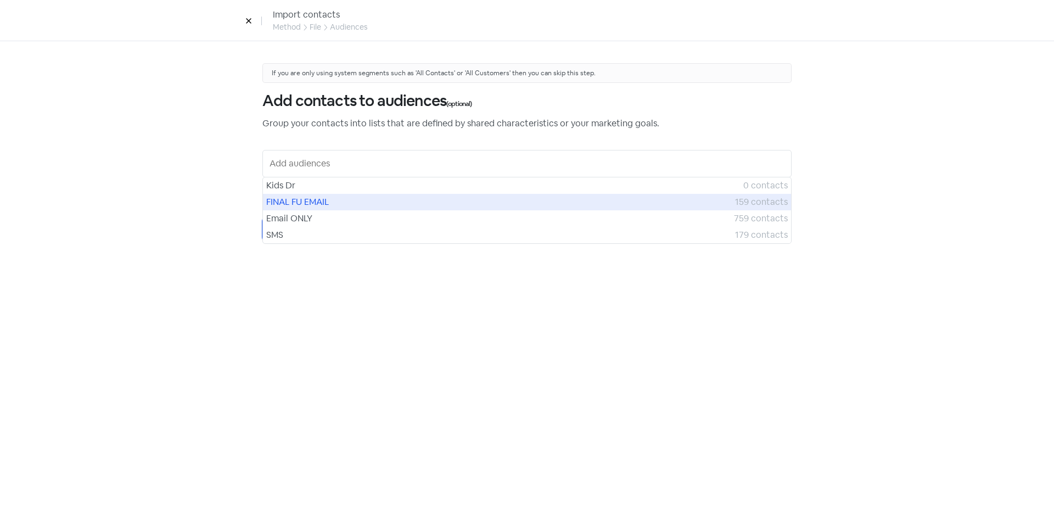
click at [288, 199] on span "FINAL FU EMAIL" at bounding box center [500, 201] width 469 height 13
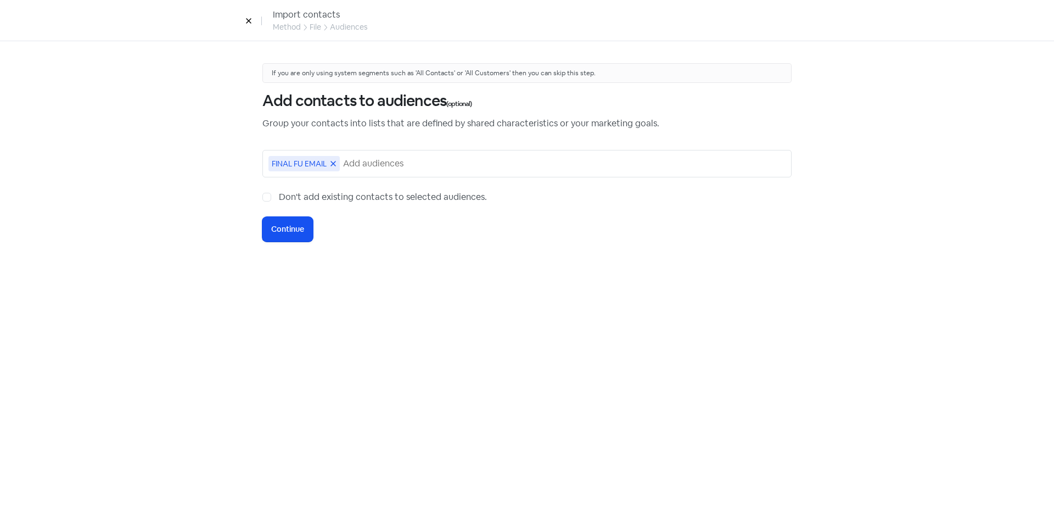
click at [289, 162] on span "FINAL FU EMAIL" at bounding box center [299, 163] width 55 height 9
click at [334, 162] on icon at bounding box center [333, 163] width 7 height 7
click at [334, 162] on input "text" at bounding box center [527, 164] width 517 height 18
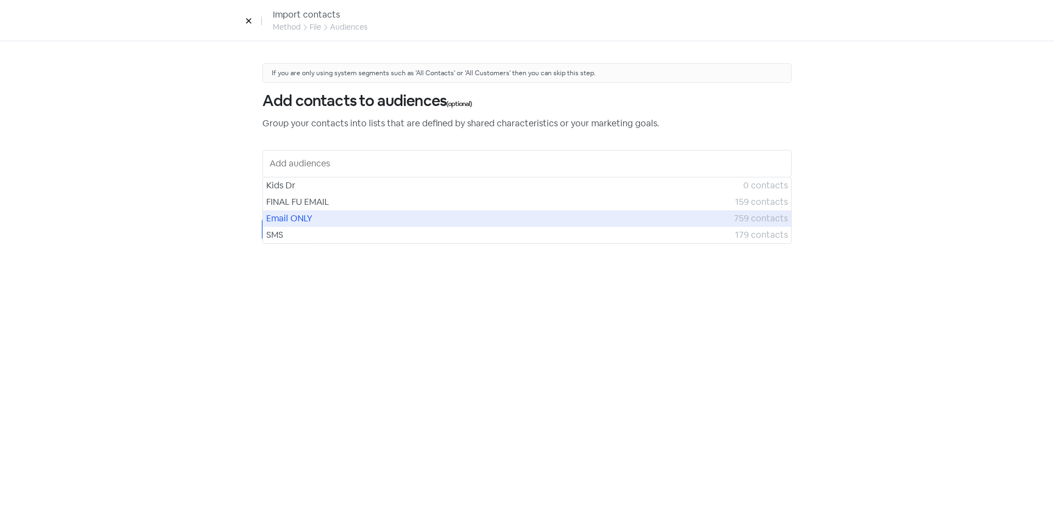
click at [315, 215] on span "Email ONLY" at bounding box center [500, 218] width 468 height 13
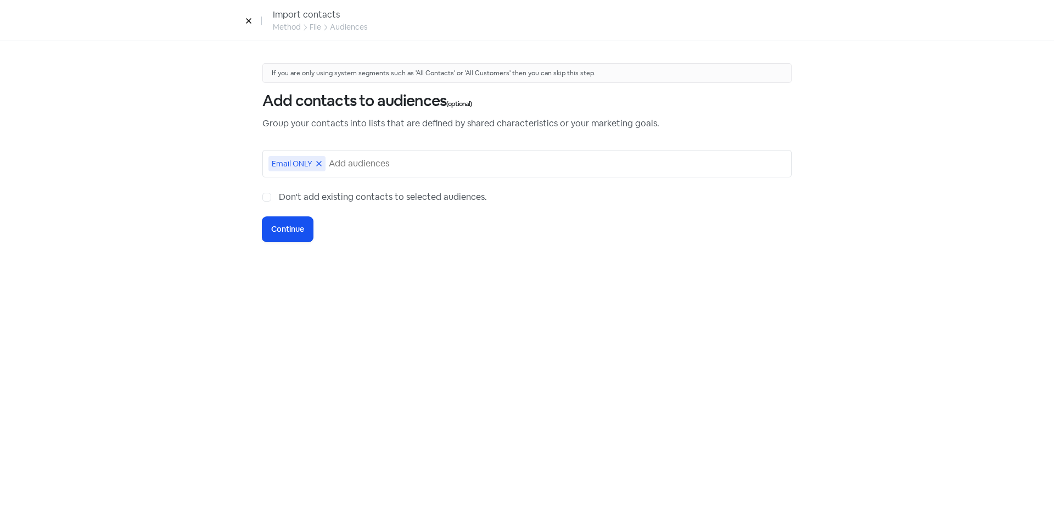
click at [279, 196] on label "Don't add existing contacts to selected audiences." at bounding box center [383, 196] width 208 height 13
click at [279, 196] on input "Don't add existing contacts to selected audiences." at bounding box center [282, 193] width 7 height 7
checkbox input "true"
click at [284, 226] on span "Continue" at bounding box center [287, 229] width 33 height 12
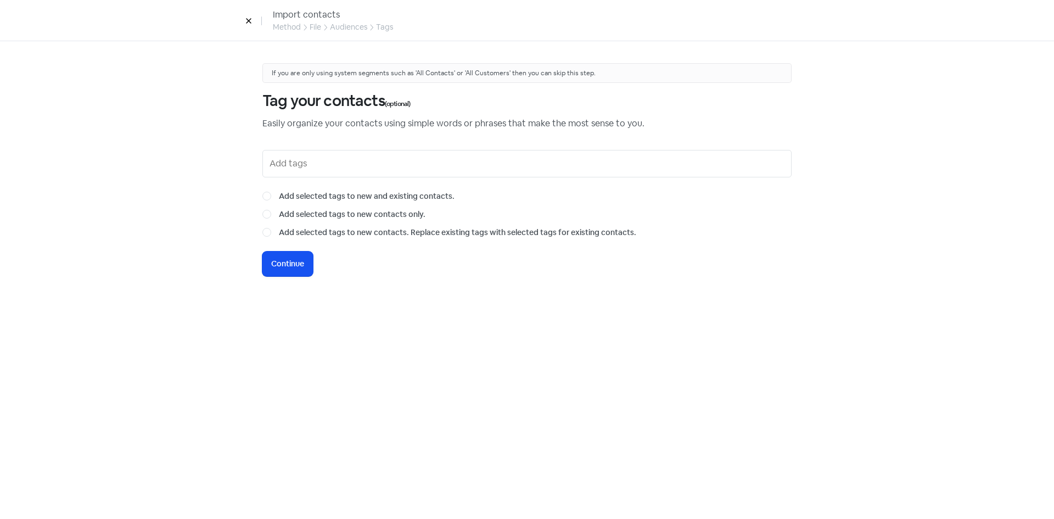
click at [370, 170] on input "text" at bounding box center [527, 164] width 517 height 18
click at [332, 248] on div "If you are only using system segments such as 'All Contacts' or 'All Customers'…" at bounding box center [526, 169] width 529 height 213
click at [297, 273] on button "Icon For Loading Continue" at bounding box center [287, 263] width 50 height 25
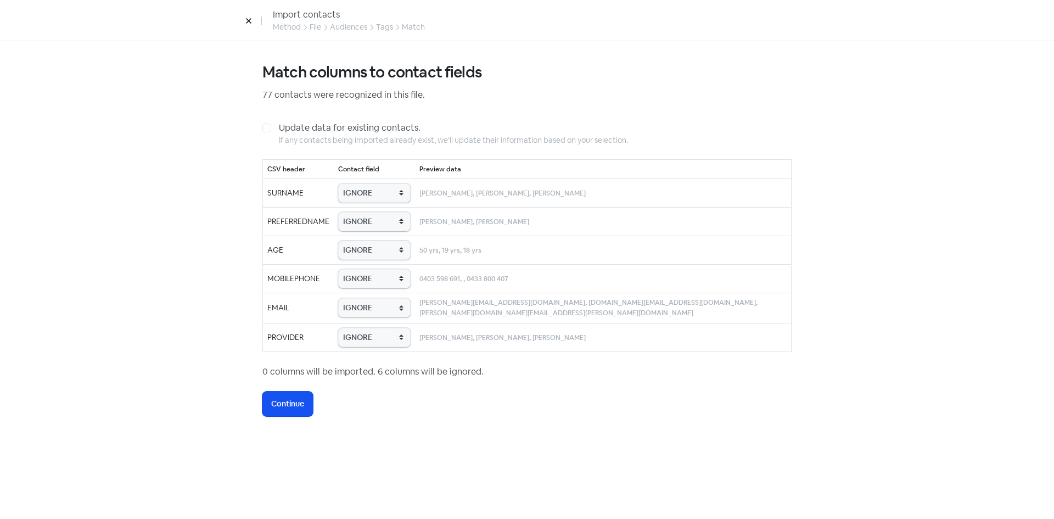
drag, startPoint x: 397, startPoint y: 192, endPoint x: 391, endPoint y: 212, distance: 21.0
click at [397, 192] on select "IGNORE First name Last name Mobile number Email address Contact status Provider…" at bounding box center [374, 192] width 72 height 19
click at [392, 197] on select "IGNORE First name Last name Mobile number Email address Contact status Provider…" at bounding box center [374, 192] width 72 height 19
select select "last_name"
click at [360, 183] on select "IGNORE First name Last name Mobile number Email address Contact status Provider…" at bounding box center [374, 192] width 72 height 19
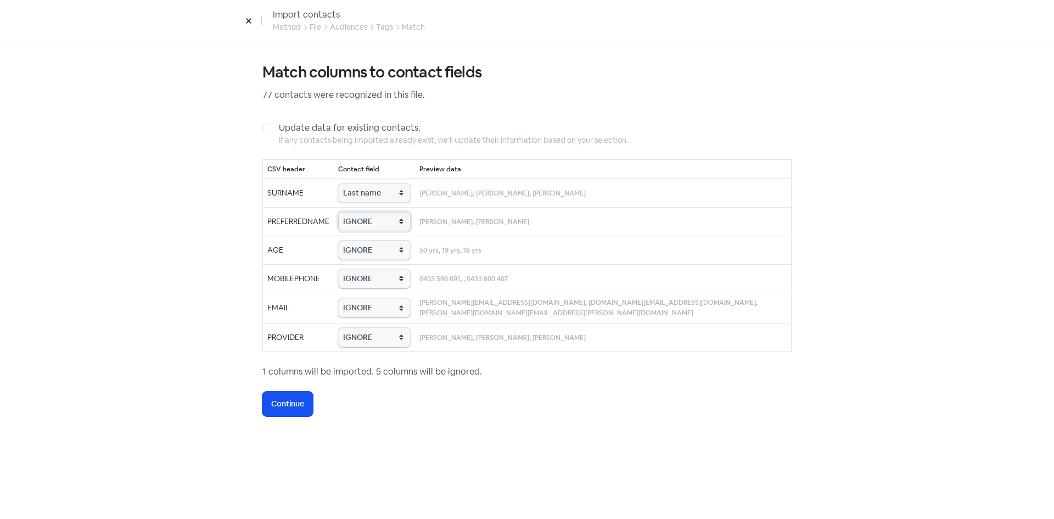
drag, startPoint x: 389, startPoint y: 224, endPoint x: 389, endPoint y: 231, distance: 6.0
click at [389, 224] on select "IGNORE First name Last name Mobile number Email address Contact status Provider…" at bounding box center [374, 221] width 72 height 19
select select "first_name"
click at [360, 212] on select "IGNORE First name Last name Mobile number Email address Contact status Provider…" at bounding box center [374, 221] width 72 height 19
drag, startPoint x: 390, startPoint y: 251, endPoint x: 391, endPoint y: 259, distance: 7.3
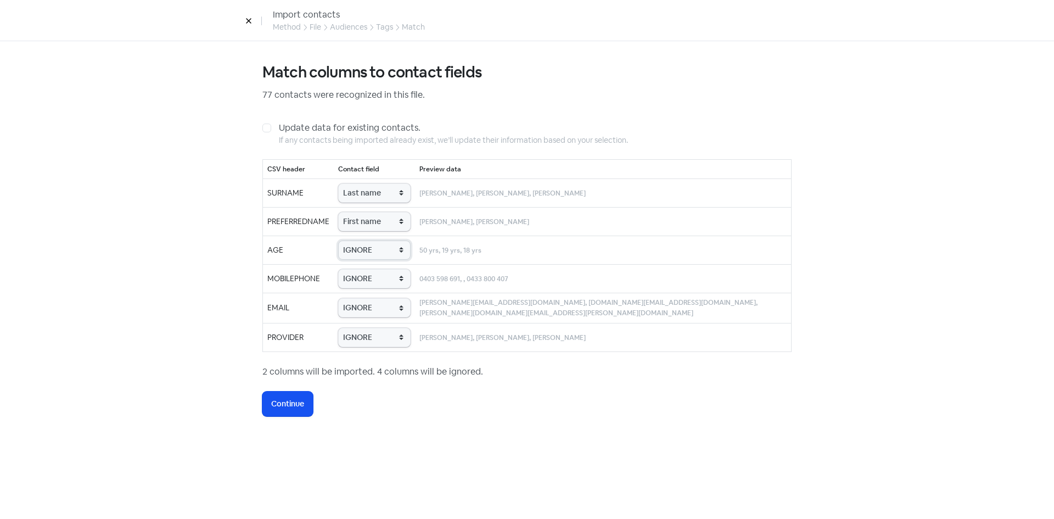
click at [390, 251] on select "IGNORE First name Last name Mobile number Email address Contact status Provider…" at bounding box center [374, 249] width 72 height 19
select select "age"
click at [360, 240] on select "IGNORE First name Last name Mobile number Email address Contact status Provider…" at bounding box center [374, 249] width 72 height 19
click at [396, 290] on td "IGNORE First name Last name Mobile number Email address Contact status Provider…" at bounding box center [374, 278] width 81 height 29
click at [396, 279] on select "IGNORE First name Last name Mobile number Email address Contact status Provider…" at bounding box center [374, 278] width 72 height 19
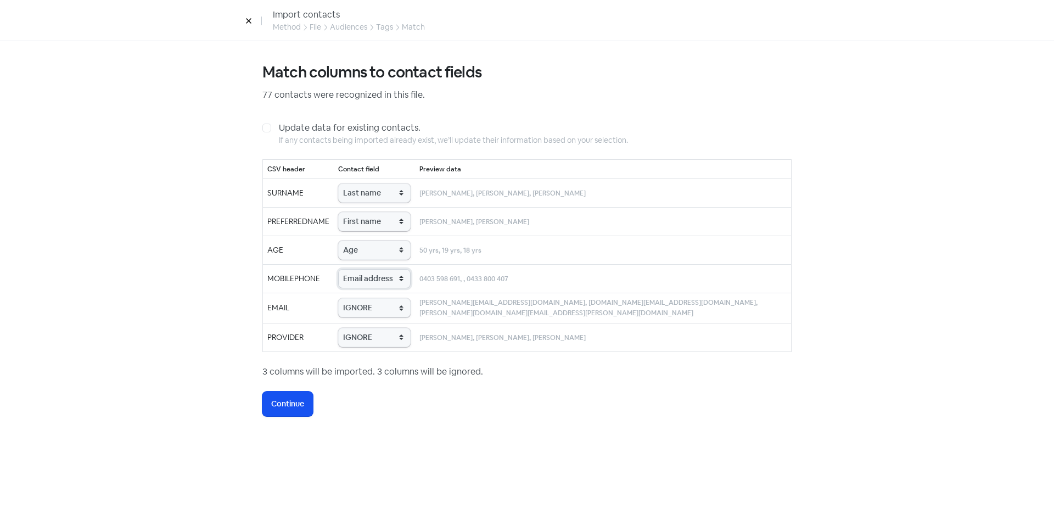
click at [360, 269] on select "IGNORE First name Last name Mobile number Email address Contact status Provider…" at bounding box center [374, 278] width 72 height 19
click at [388, 279] on select "IGNORE First name Last name Mobile number Email address Contact status Provider…" at bounding box center [374, 278] width 72 height 19
select select "phone"
click at [360, 269] on select "IGNORE First name Last name Mobile number Email address Contact status Provider…" at bounding box center [374, 278] width 72 height 19
click at [388, 309] on select "IGNORE First name Last name Mobile number Email address Contact status Provider…" at bounding box center [374, 307] width 72 height 19
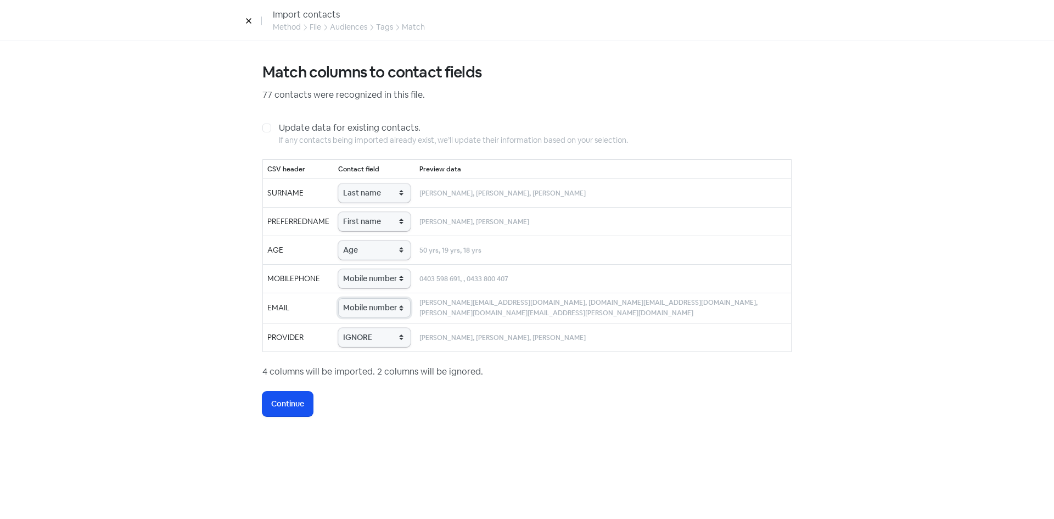
click at [360, 317] on select "IGNORE First name Last name Mobile number Email address Contact status Provider…" at bounding box center [374, 307] width 72 height 19
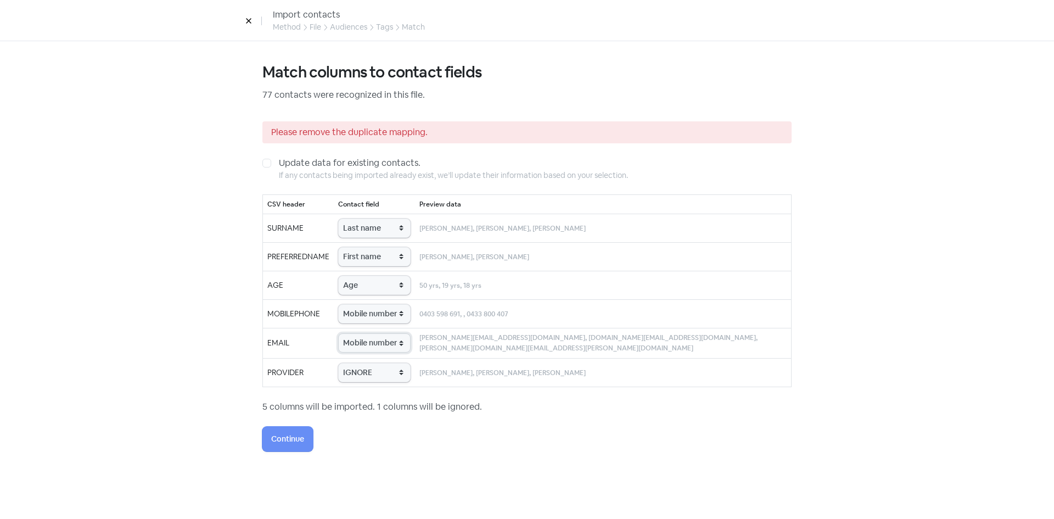
click at [389, 343] on select "IGNORE First name Last name Mobile number Email address Contact status Provider…" at bounding box center [374, 342] width 72 height 19
select select "email"
click at [360, 333] on select "IGNORE First name Last name Mobile number Email address Contact status Provider…" at bounding box center [374, 342] width 72 height 19
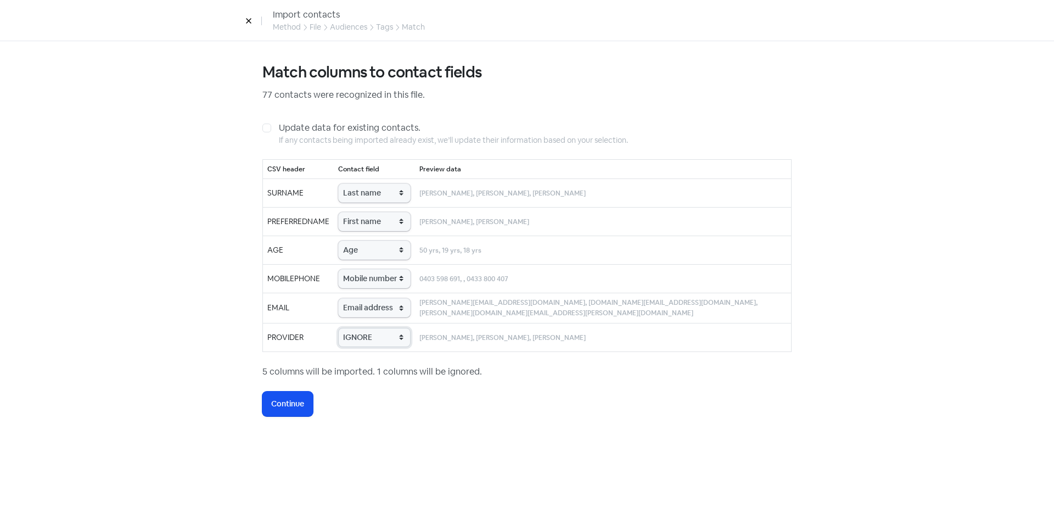
click at [386, 329] on select "IGNORE First name Last name Mobile number Email address Contact status Provider…" at bounding box center [374, 337] width 72 height 19
select select "provider_name"
click at [360, 328] on select "IGNORE First name Last name Mobile number Email address Contact status Provider…" at bounding box center [374, 337] width 72 height 19
click at [297, 393] on button "Icon For Loading Continue" at bounding box center [287, 403] width 50 height 25
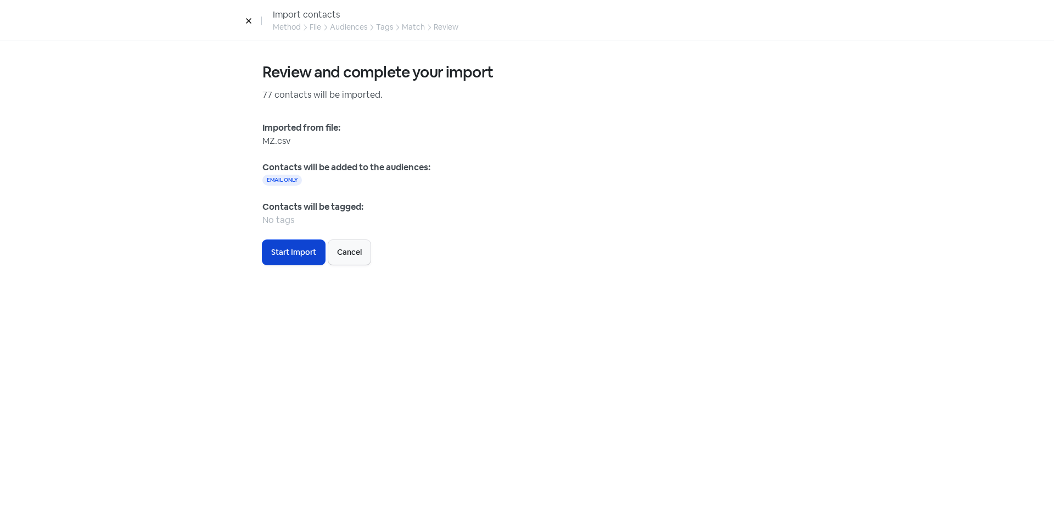
click at [296, 257] on span "Start Import" at bounding box center [293, 252] width 45 height 12
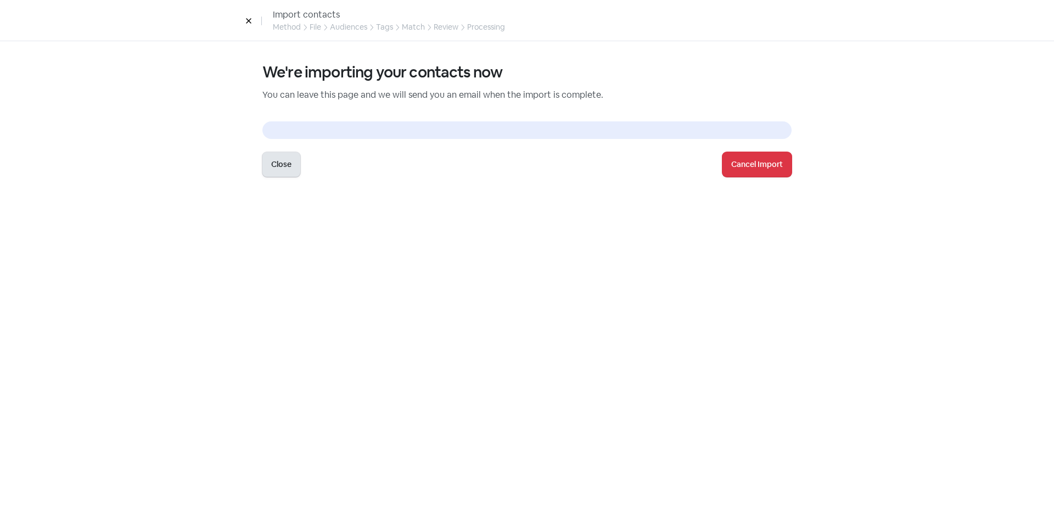
click at [285, 166] on button "Close" at bounding box center [281, 164] width 38 height 25
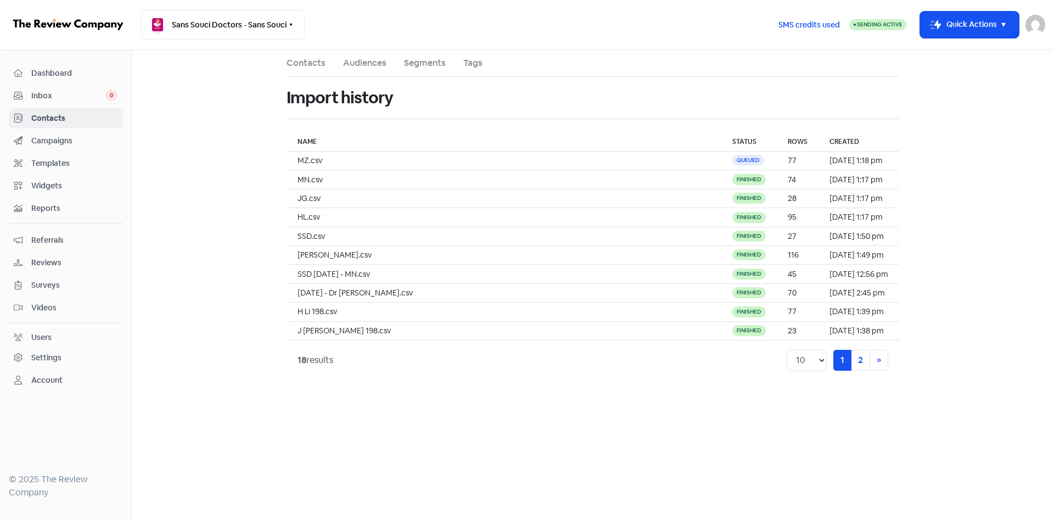
click at [52, 133] on link "Campaigns" at bounding box center [66, 141] width 114 height 20
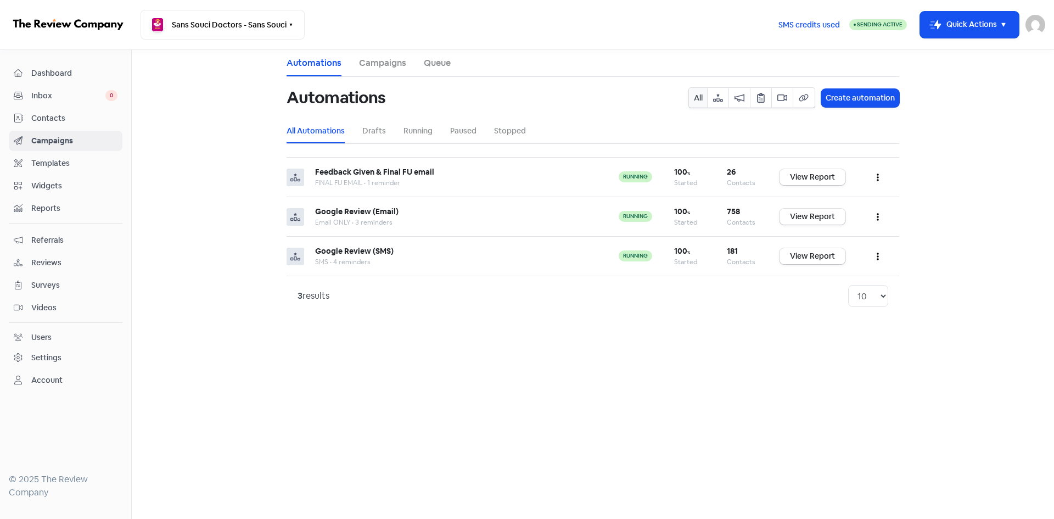
click at [63, 123] on span "Contacts" at bounding box center [74, 119] width 86 height 12
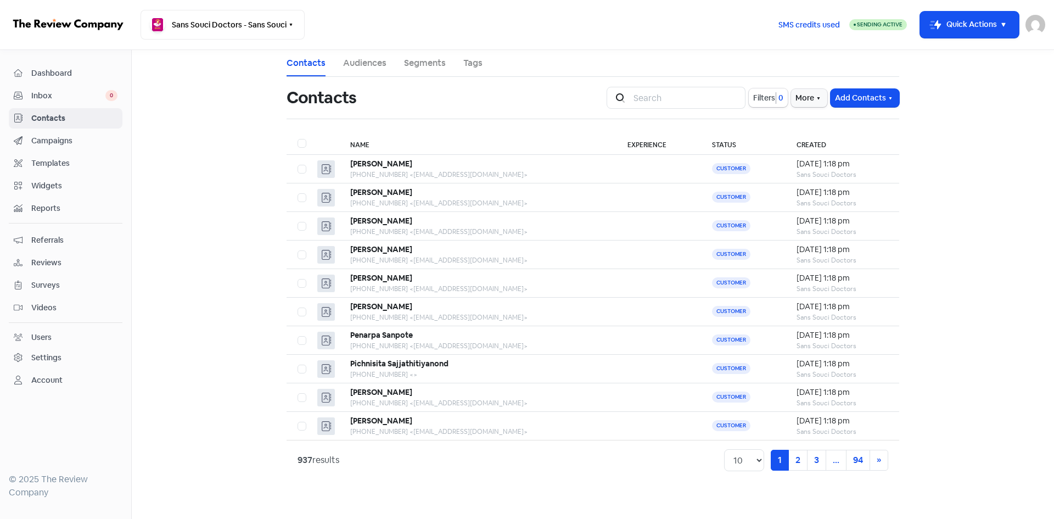
drag, startPoint x: 203, startPoint y: 89, endPoint x: 175, endPoint y: 58, distance: 42.3
click at [203, 89] on main "Contacts Audiences Segments Tags Contacts Icon For Search Filters 0 More Add Co…" at bounding box center [593, 284] width 922 height 469
